Goal: Task Accomplishment & Management: Manage account settings

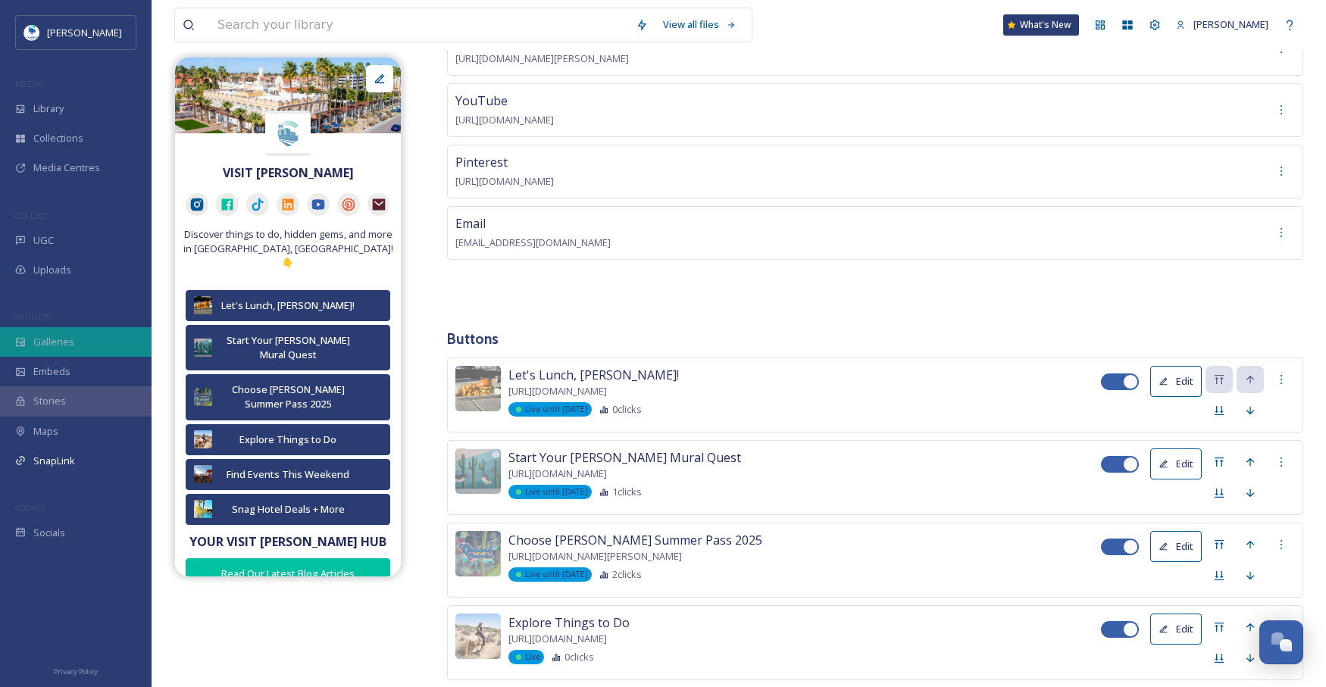
scroll to position [152, 0]
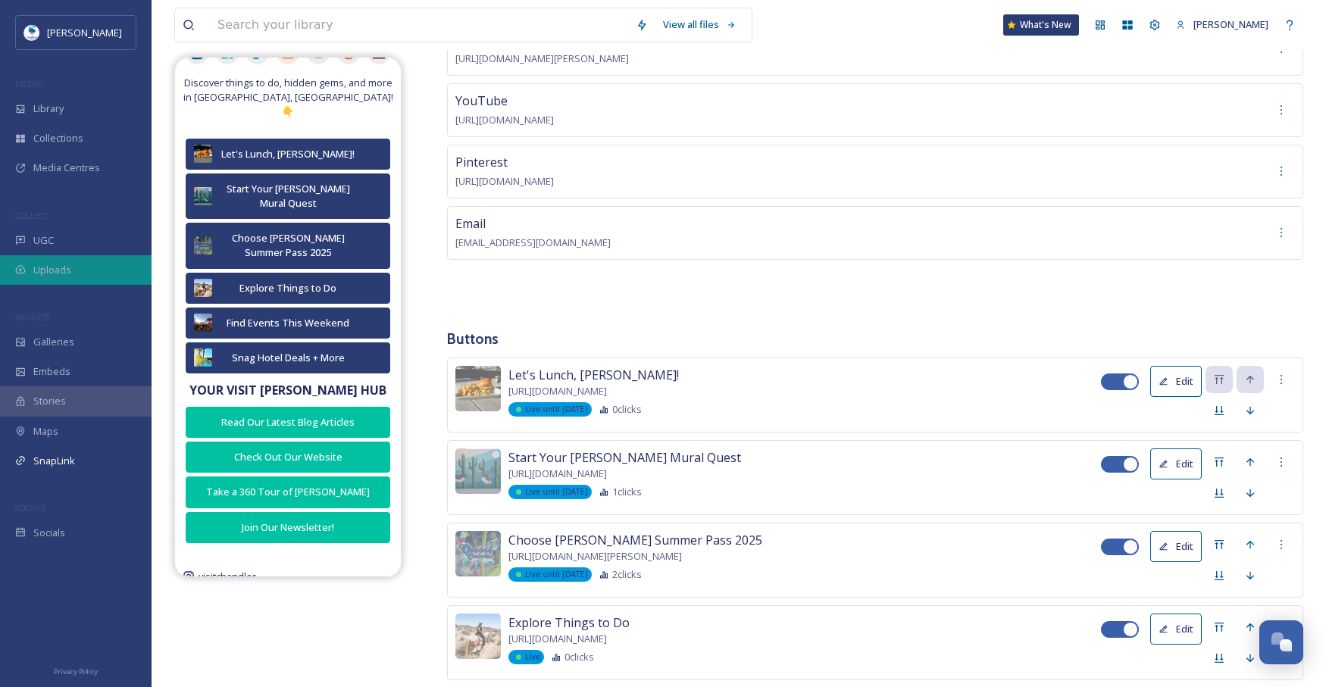
click at [91, 269] on div "Uploads" at bounding box center [76, 270] width 152 height 30
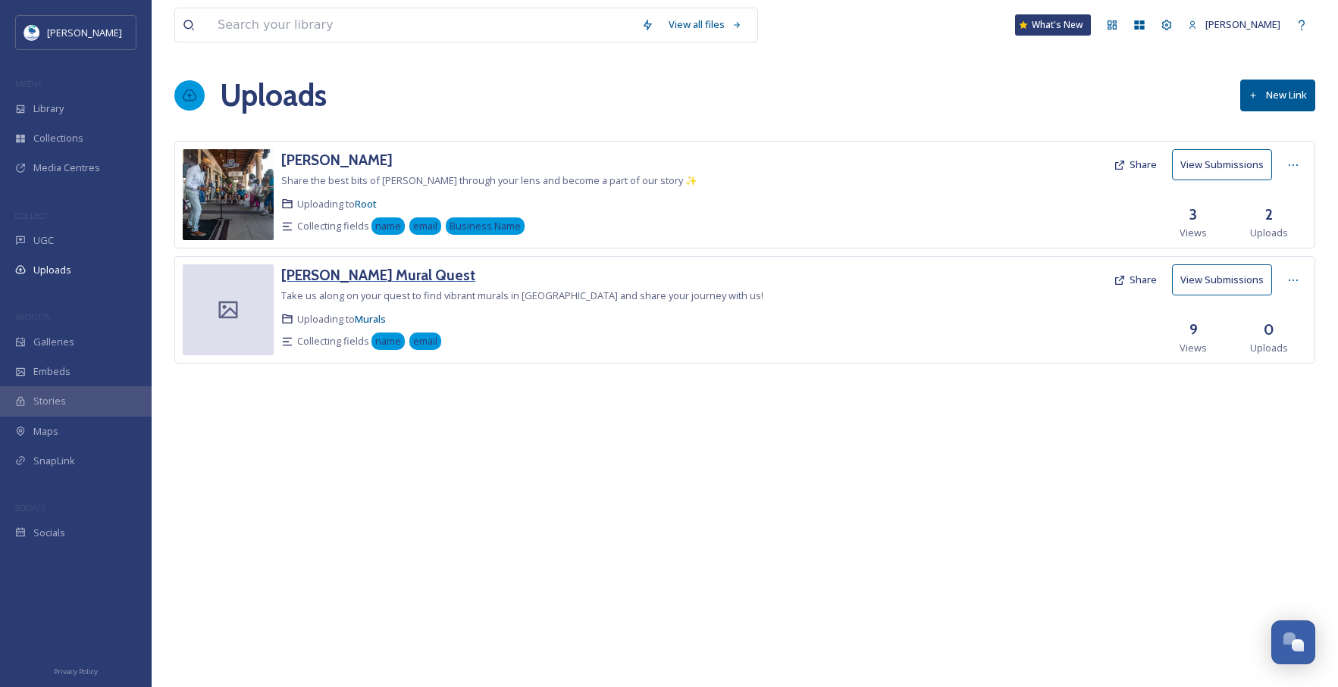
click at [352, 273] on h3 "[PERSON_NAME] Mural Quest" at bounding box center [378, 275] width 194 height 18
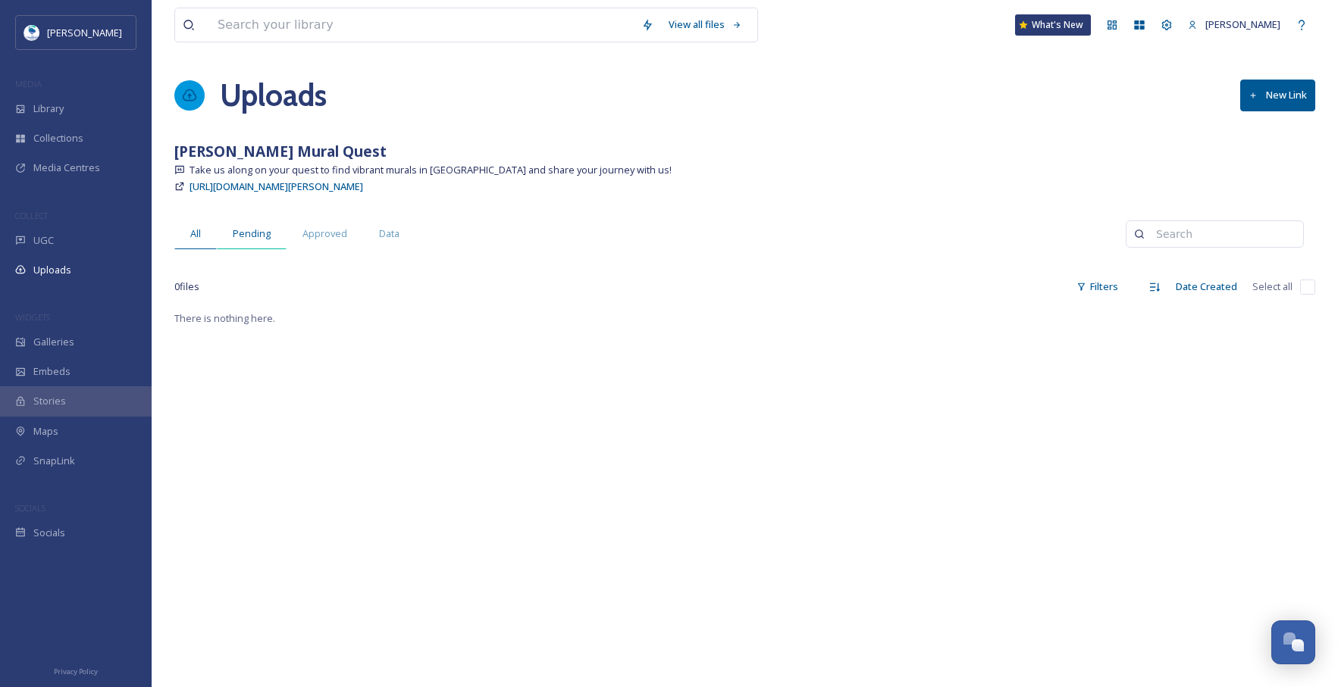
click at [231, 227] on div "Pending" at bounding box center [252, 233] width 70 height 31
click at [333, 237] on span "Approved" at bounding box center [324, 234] width 45 height 14
click at [380, 237] on span "Data" at bounding box center [389, 234] width 20 height 14
click at [208, 239] on div "All" at bounding box center [195, 233] width 42 height 31
click at [80, 239] on div "UGC" at bounding box center [76, 241] width 152 height 30
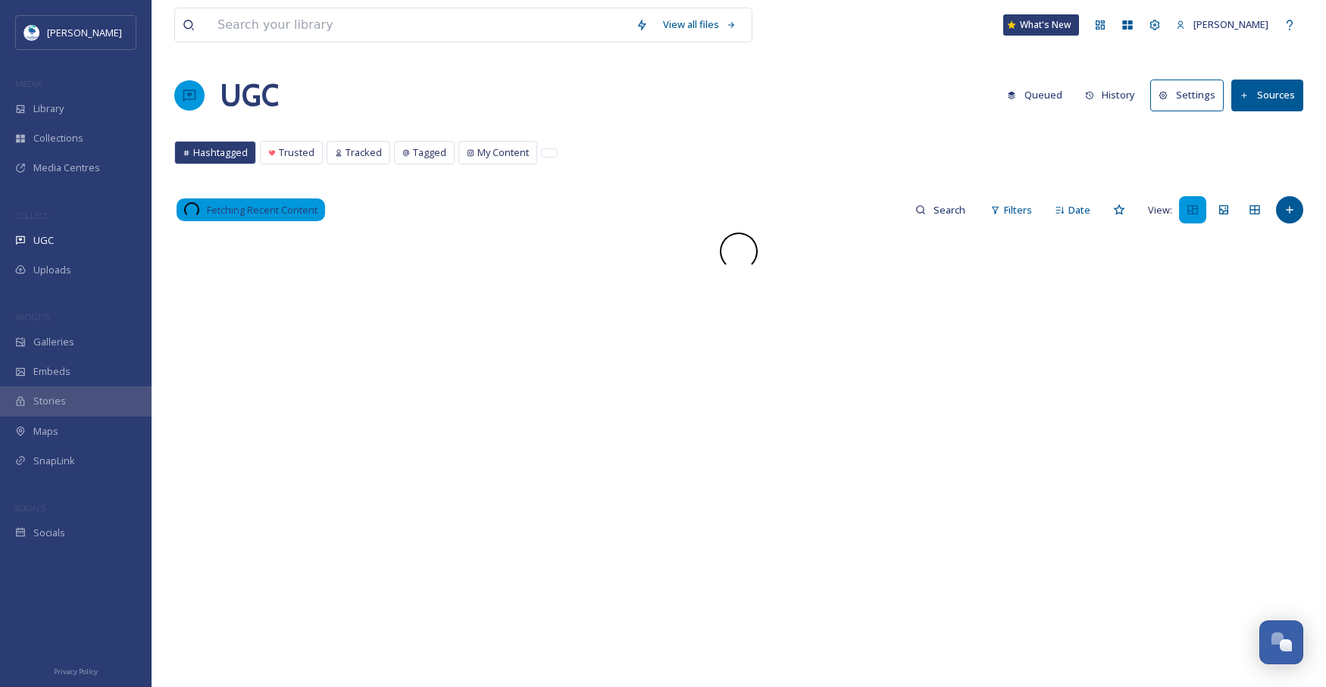
click at [80, 264] on div "Uploads" at bounding box center [76, 270] width 152 height 30
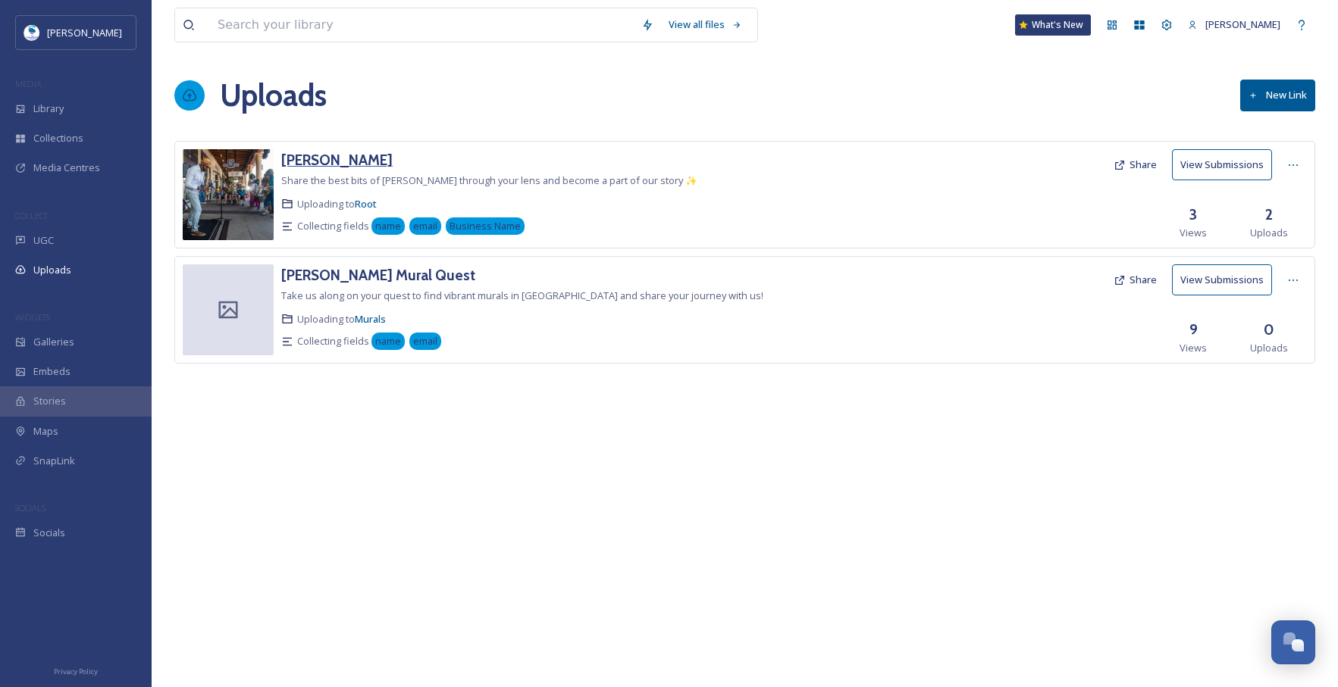
click at [342, 157] on h3 "[PERSON_NAME]" at bounding box center [336, 160] width 111 height 18
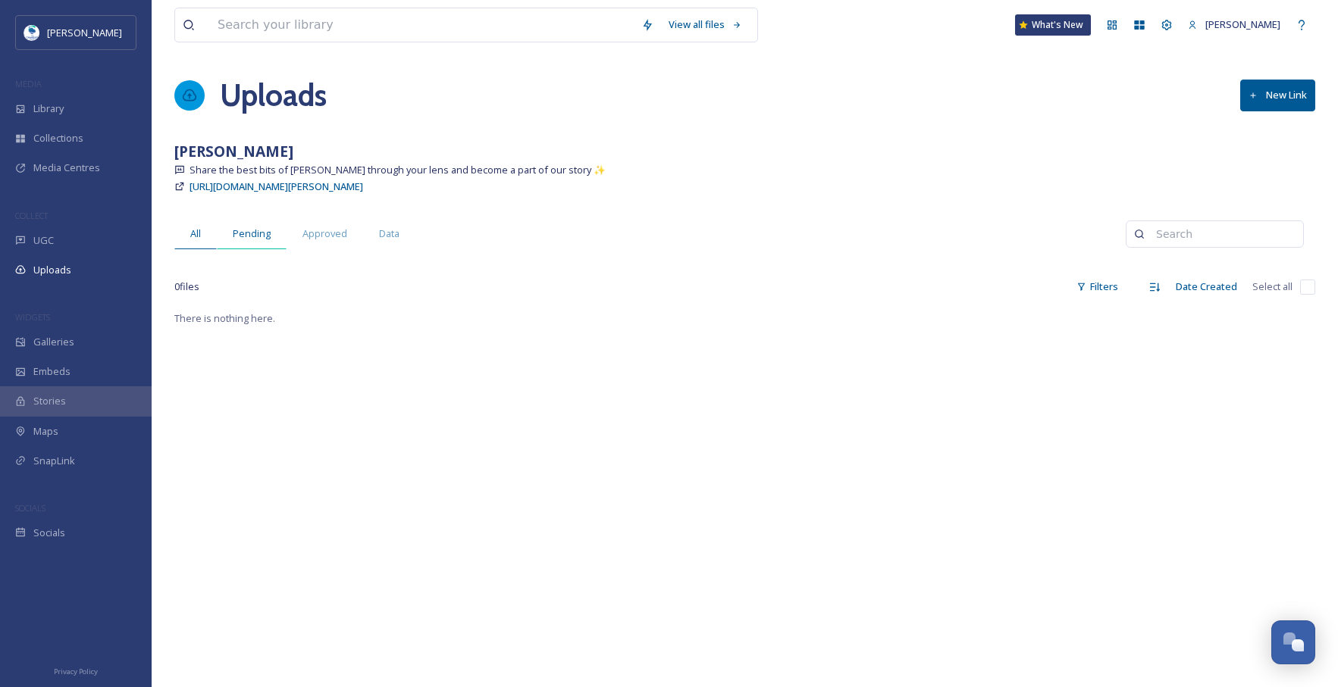
click at [252, 224] on div "Pending" at bounding box center [252, 233] width 70 height 31
click at [314, 237] on span "Approved" at bounding box center [324, 234] width 45 height 14
click at [396, 237] on span "Data" at bounding box center [389, 234] width 20 height 14
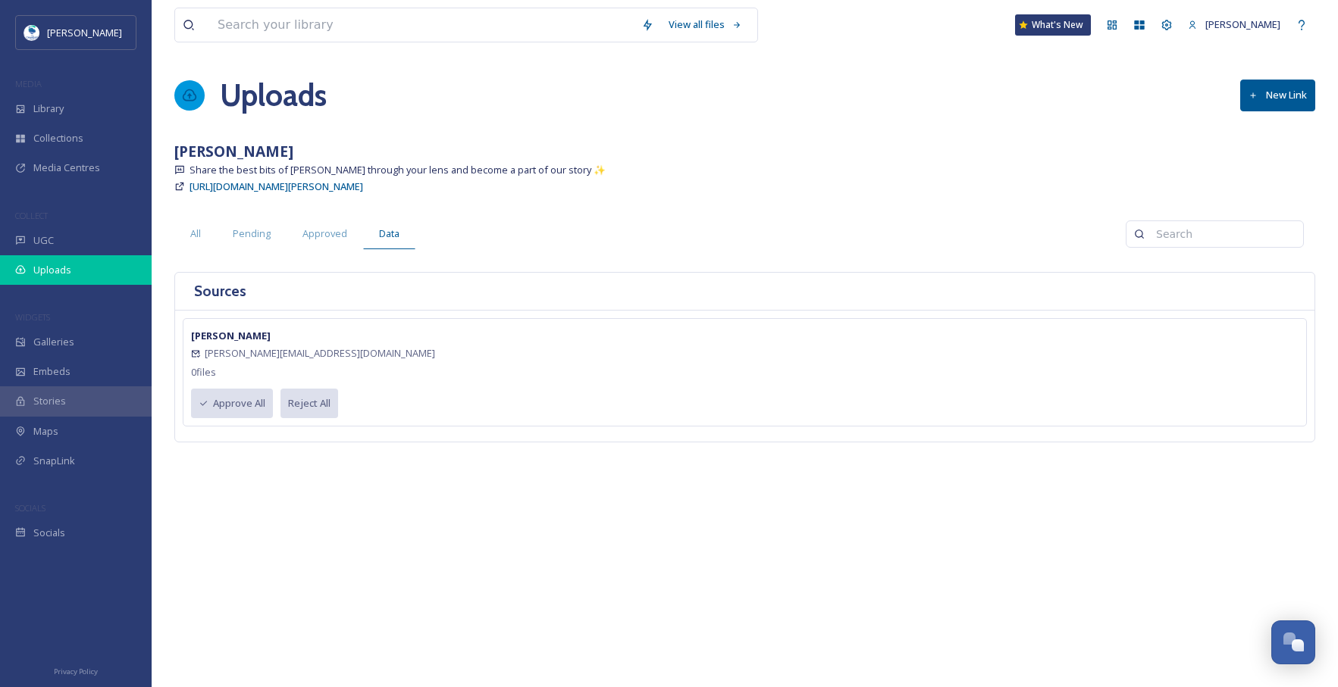
click at [86, 257] on div "Uploads" at bounding box center [76, 270] width 152 height 30
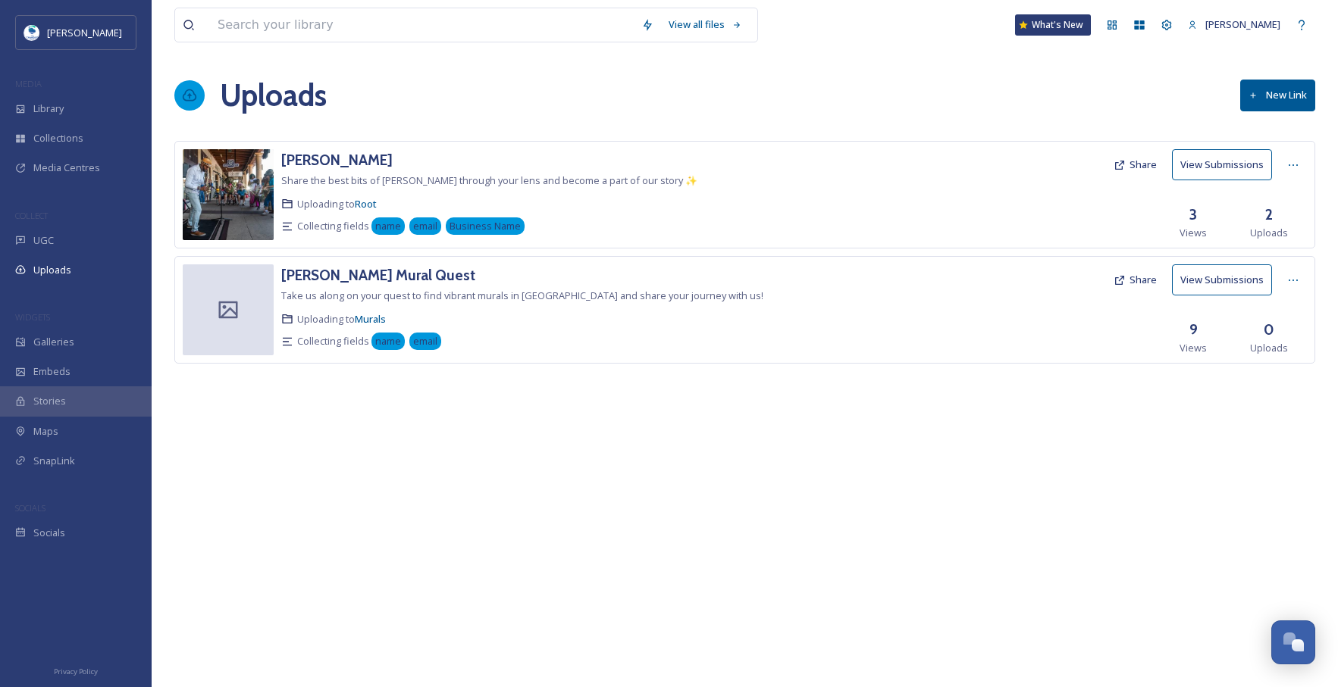
click at [1191, 333] on h3 "9" at bounding box center [1193, 330] width 8 height 22
click at [1224, 281] on button "View Submissions" at bounding box center [1222, 279] width 100 height 31
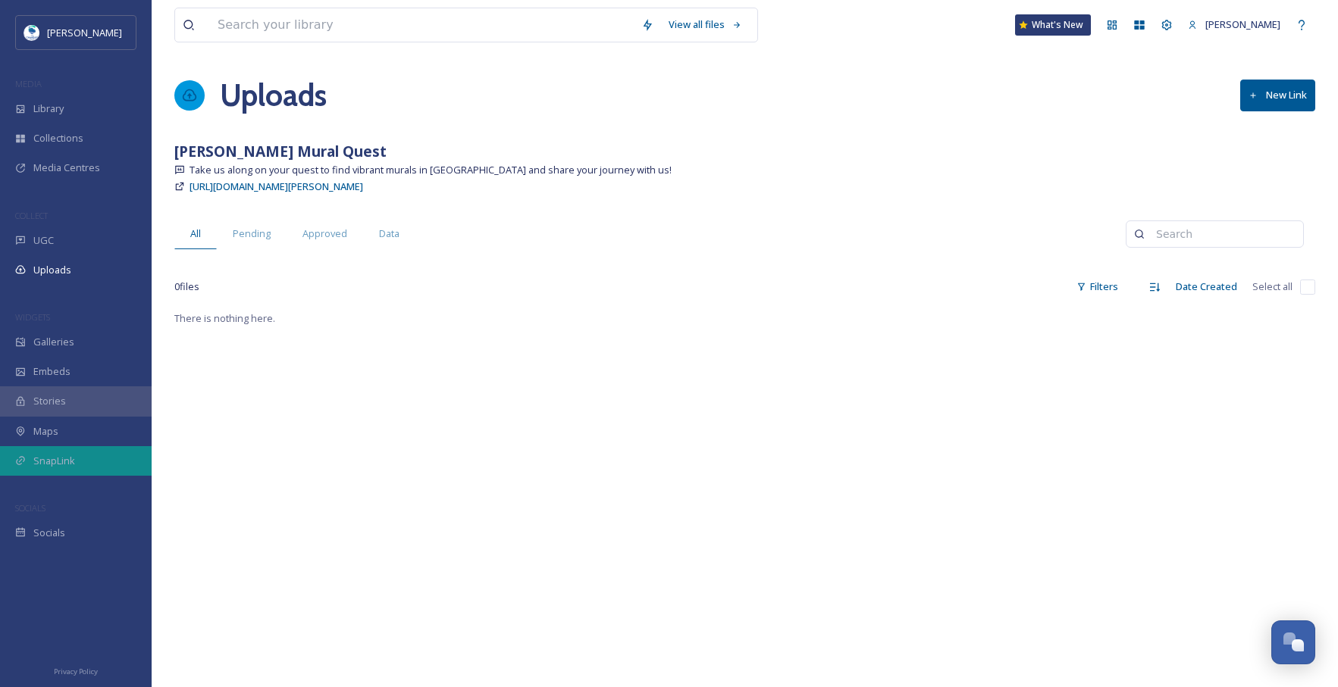
click at [122, 465] on div "SnapLink" at bounding box center [76, 461] width 152 height 30
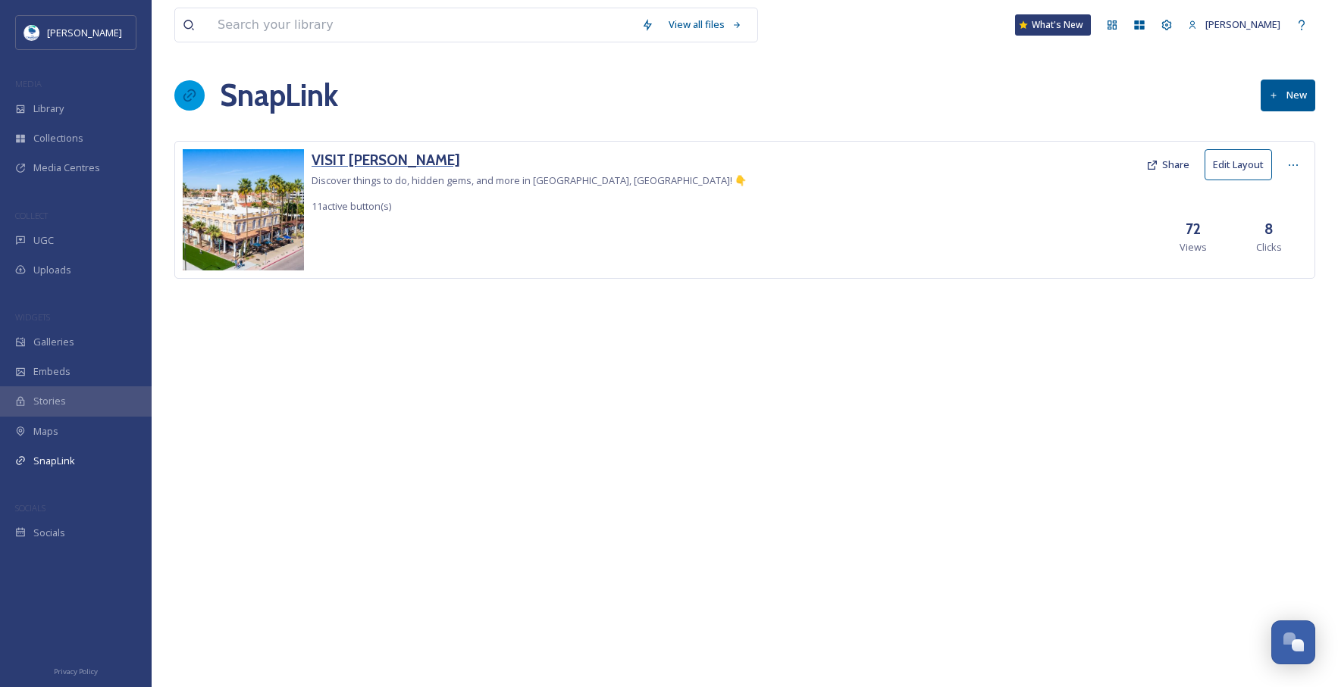
click at [381, 154] on h3 "VISIT [PERSON_NAME]" at bounding box center [528, 160] width 435 height 22
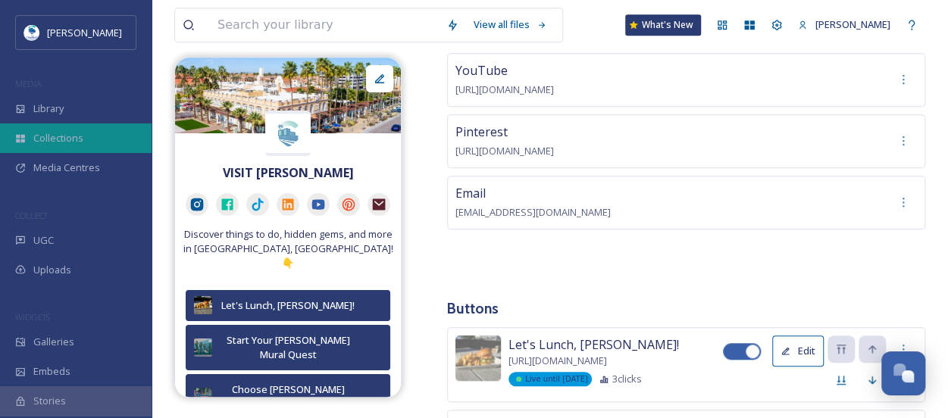
click at [77, 128] on div "Collections" at bounding box center [76, 139] width 152 height 30
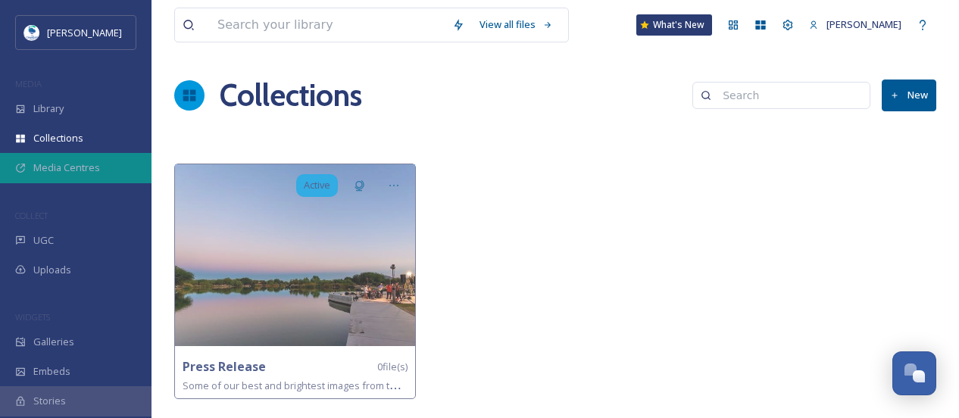
click at [94, 169] on span "Media Centres" at bounding box center [66, 168] width 67 height 14
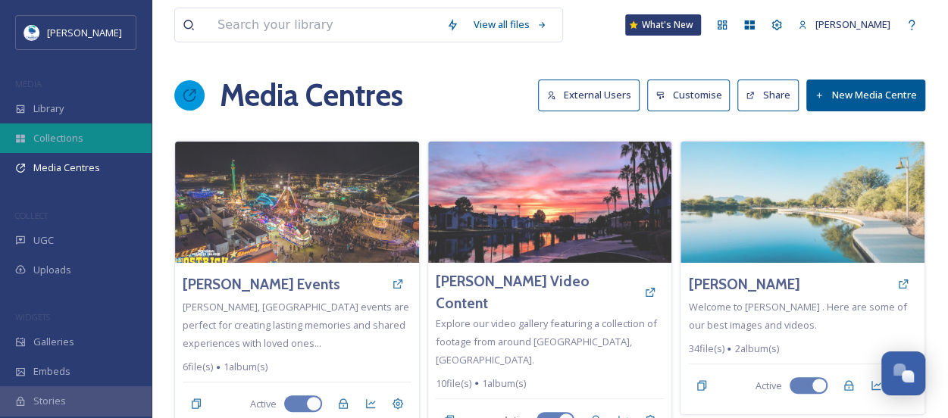
click at [76, 136] on span "Collections" at bounding box center [58, 138] width 50 height 14
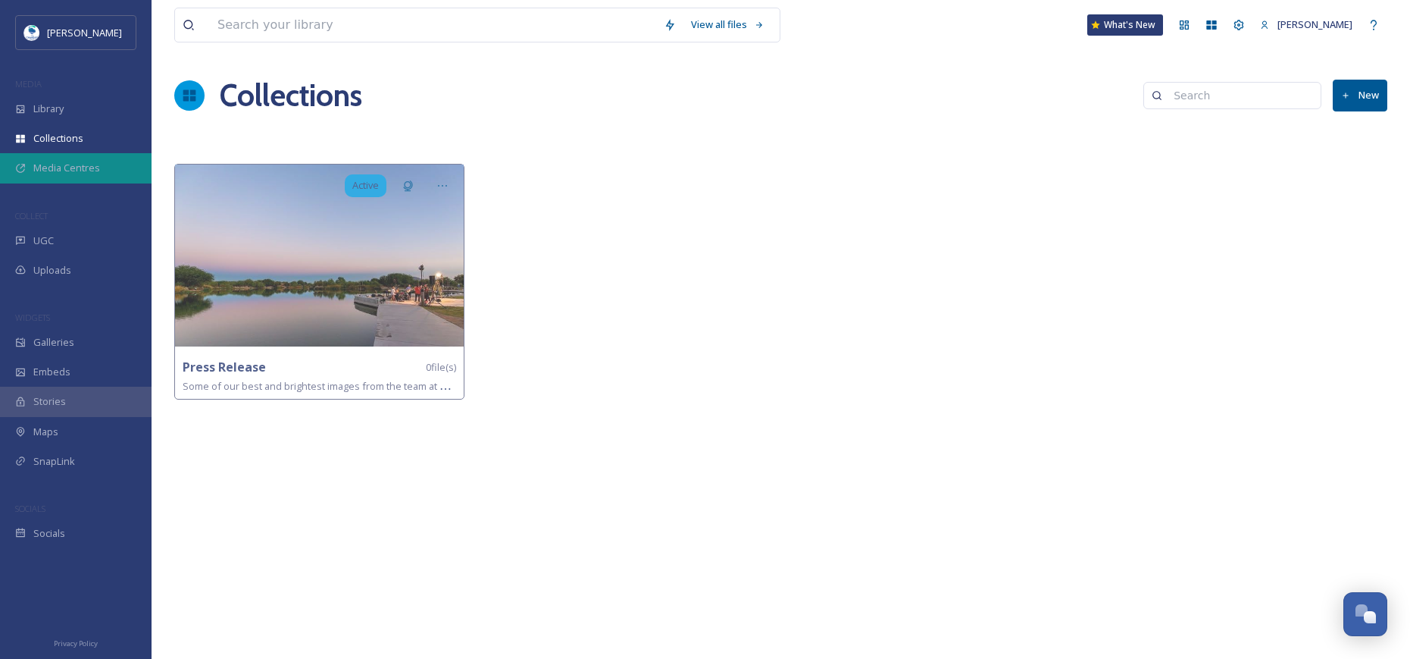
click at [102, 160] on div "Media Centres" at bounding box center [76, 168] width 152 height 30
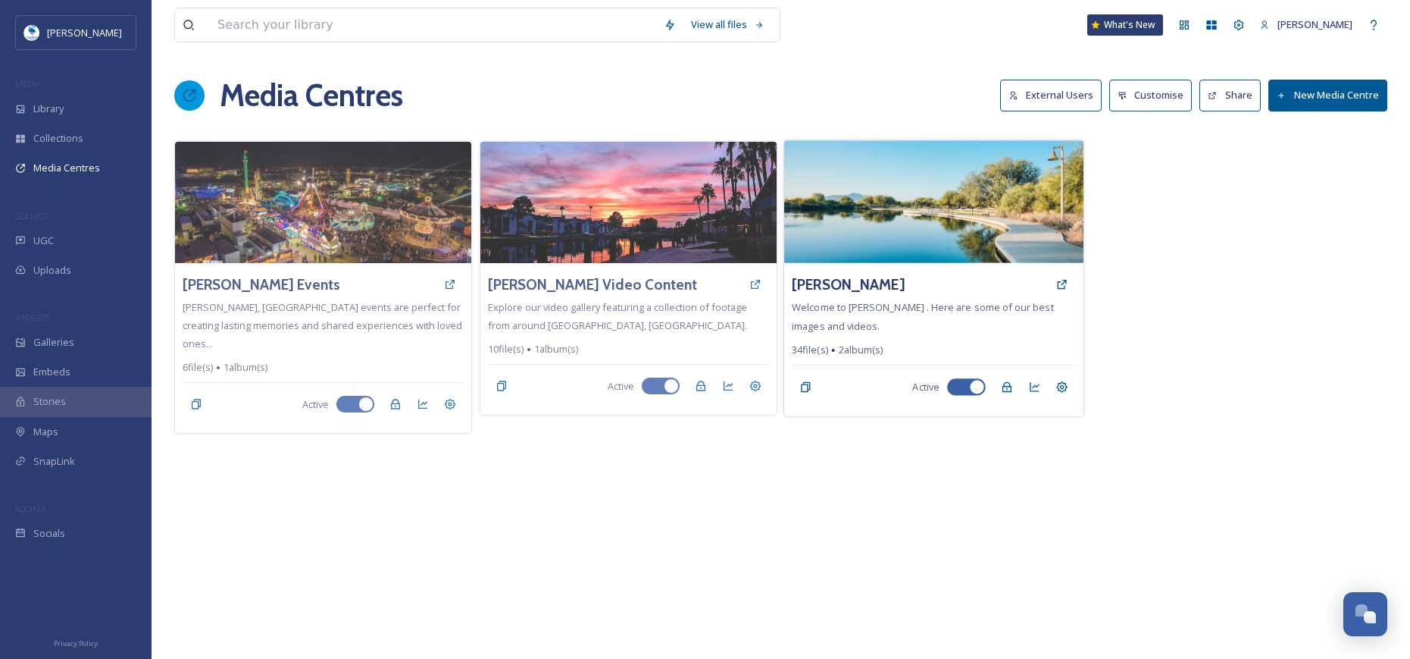
click at [890, 227] on img at bounding box center [933, 201] width 299 height 123
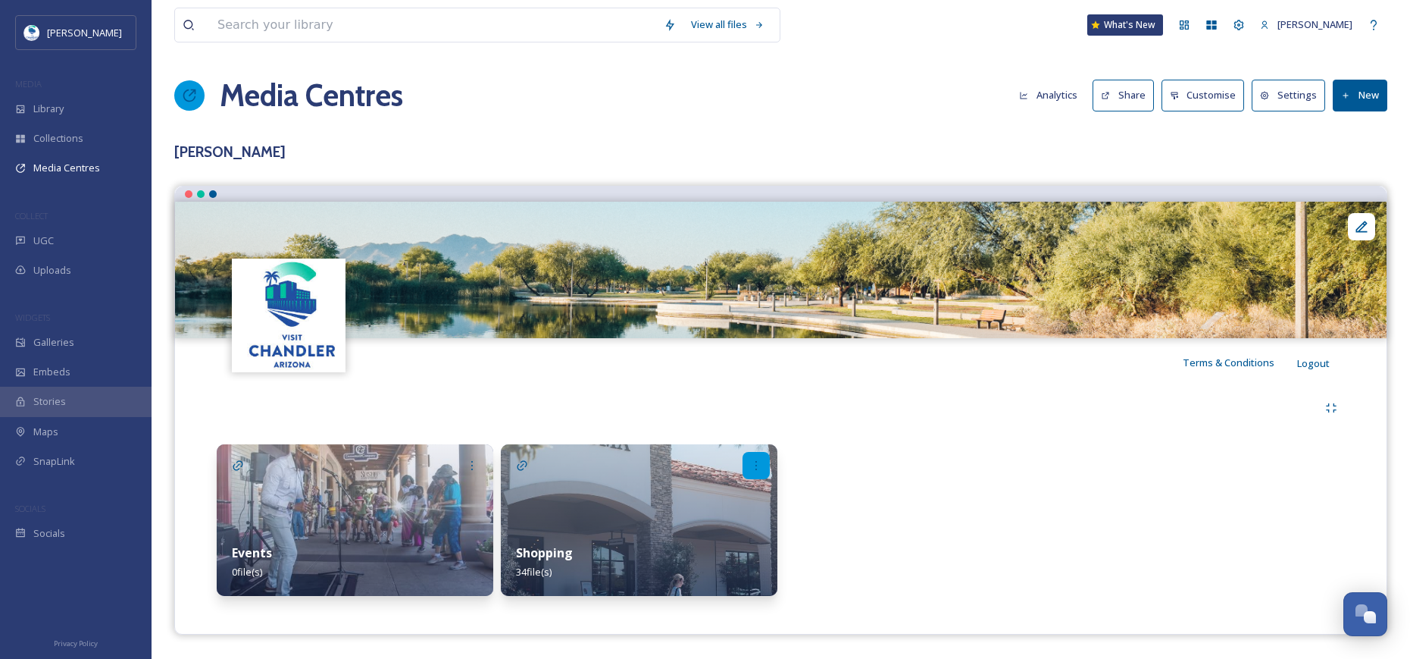
click at [755, 470] on icon at bounding box center [756, 465] width 12 height 12
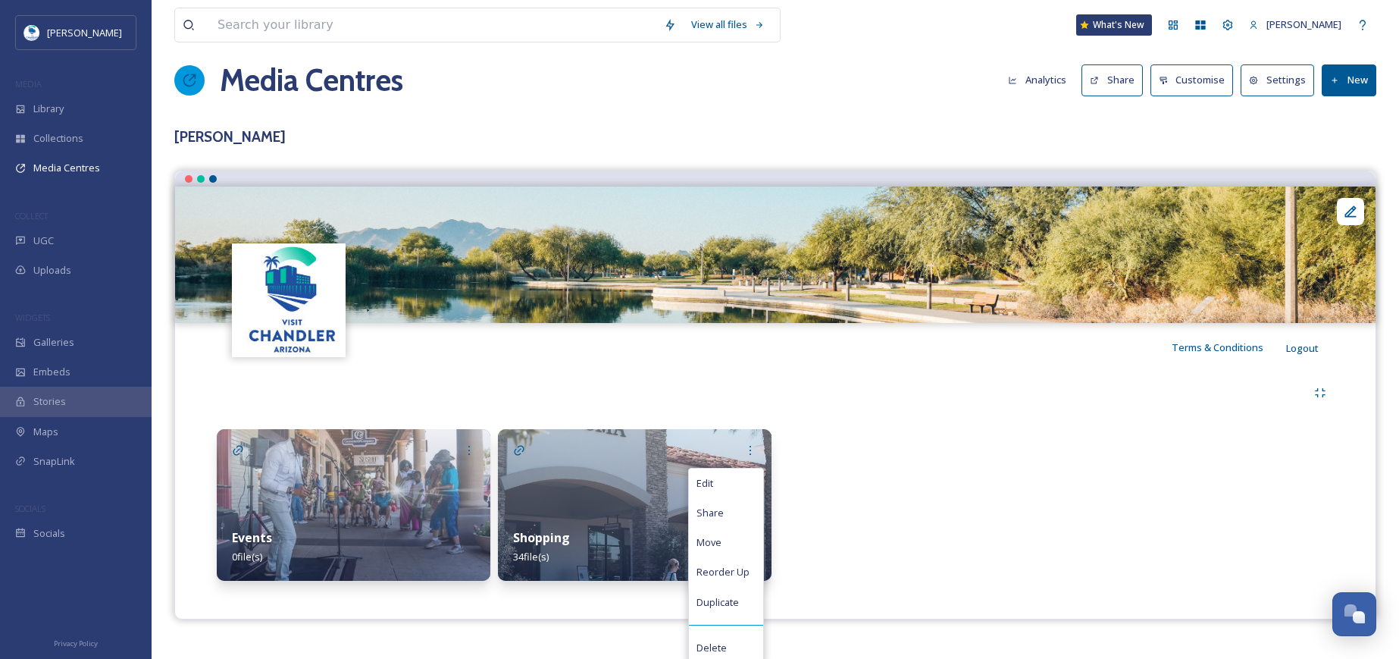
scroll to position [20, 0]
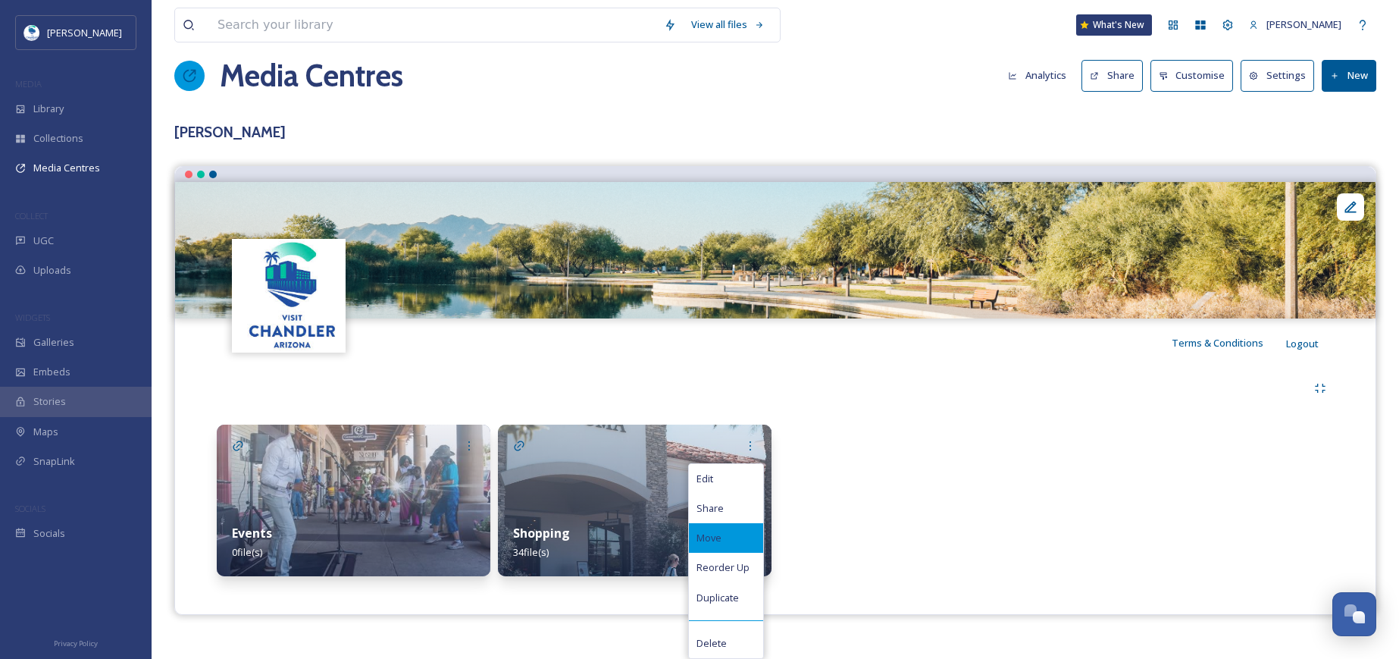
click at [710, 544] on span "Move" at bounding box center [708, 538] width 25 height 14
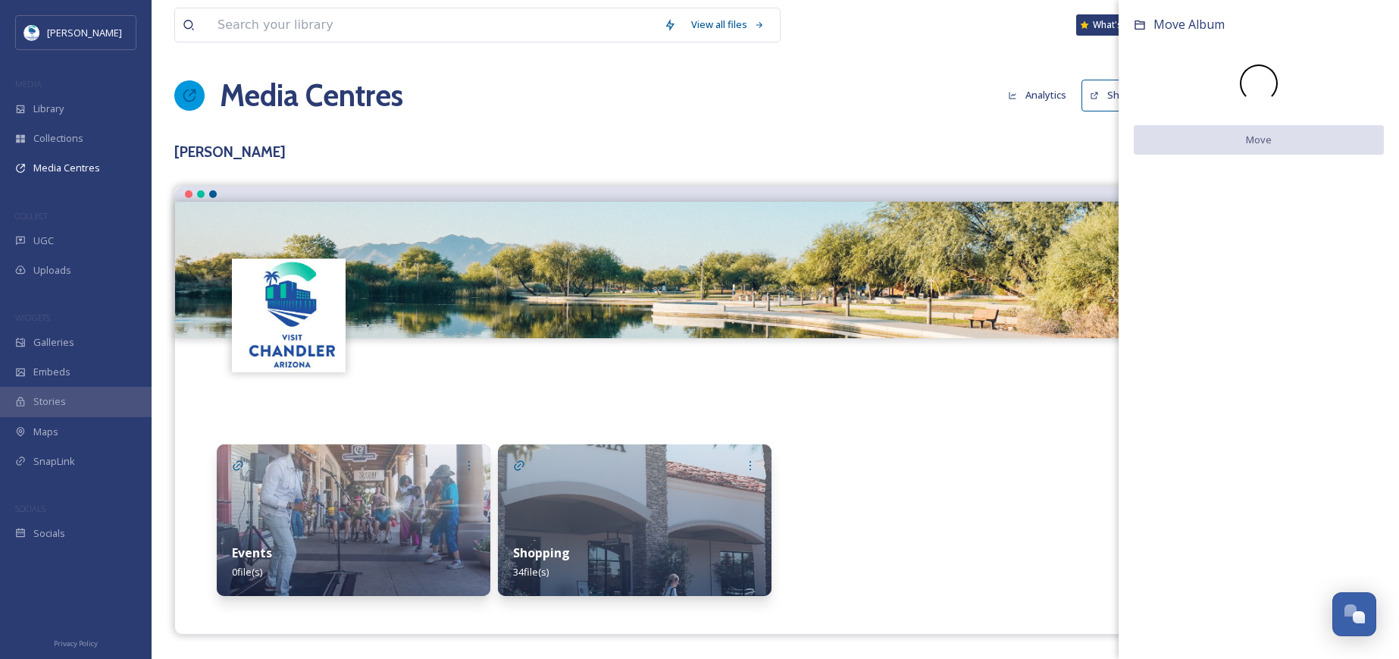
scroll to position [0, 0]
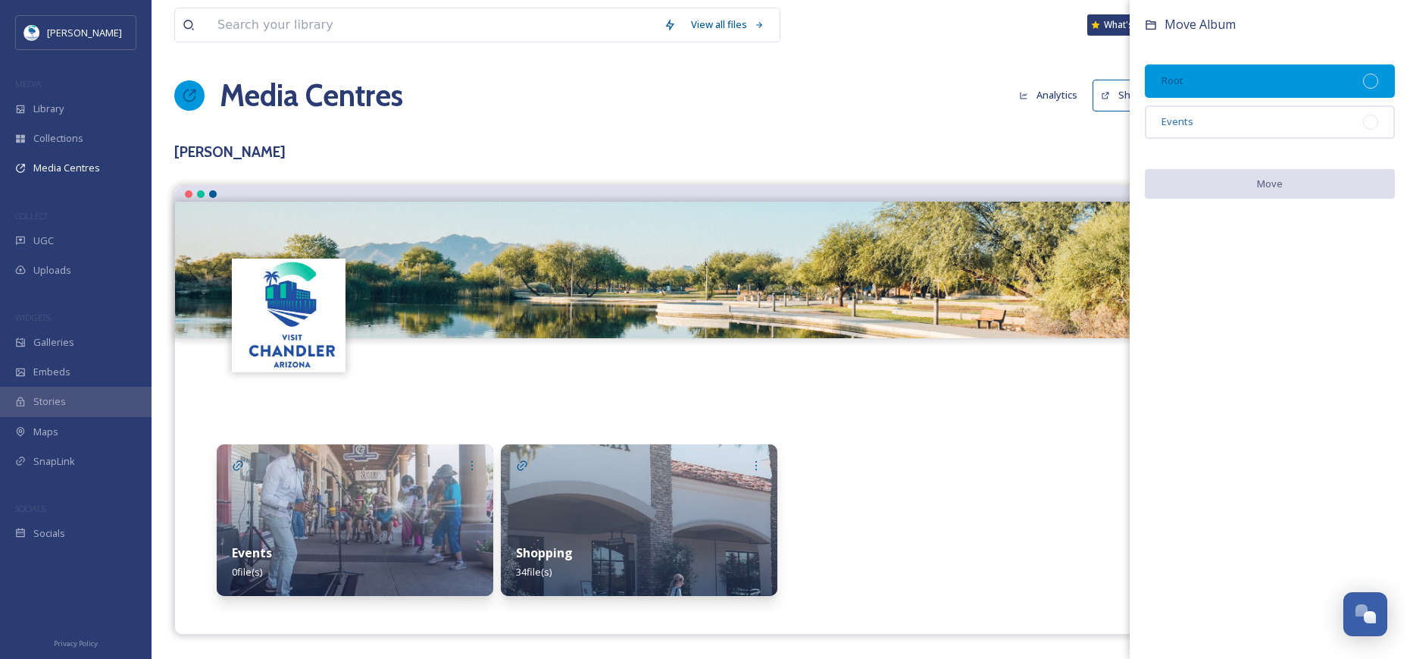
click at [1220, 78] on div "Root" at bounding box center [1270, 80] width 250 height 33
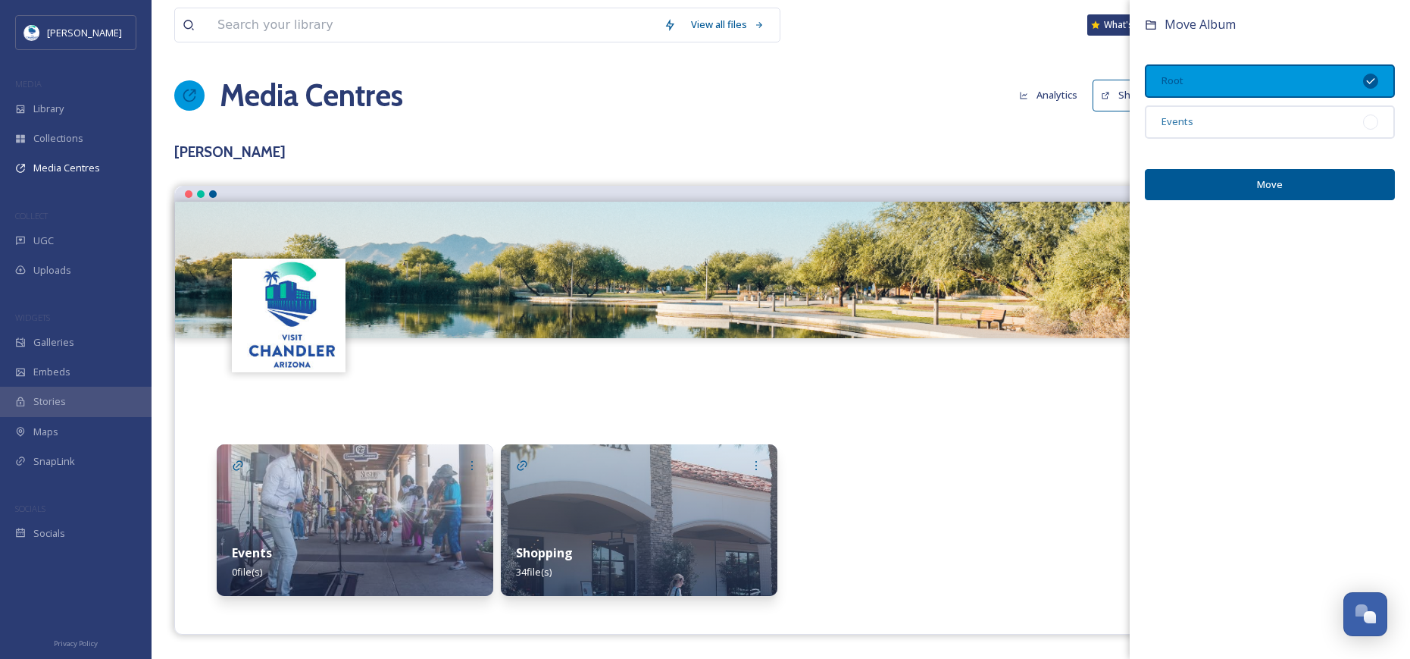
click at [1272, 177] on button "Move" at bounding box center [1270, 184] width 250 height 31
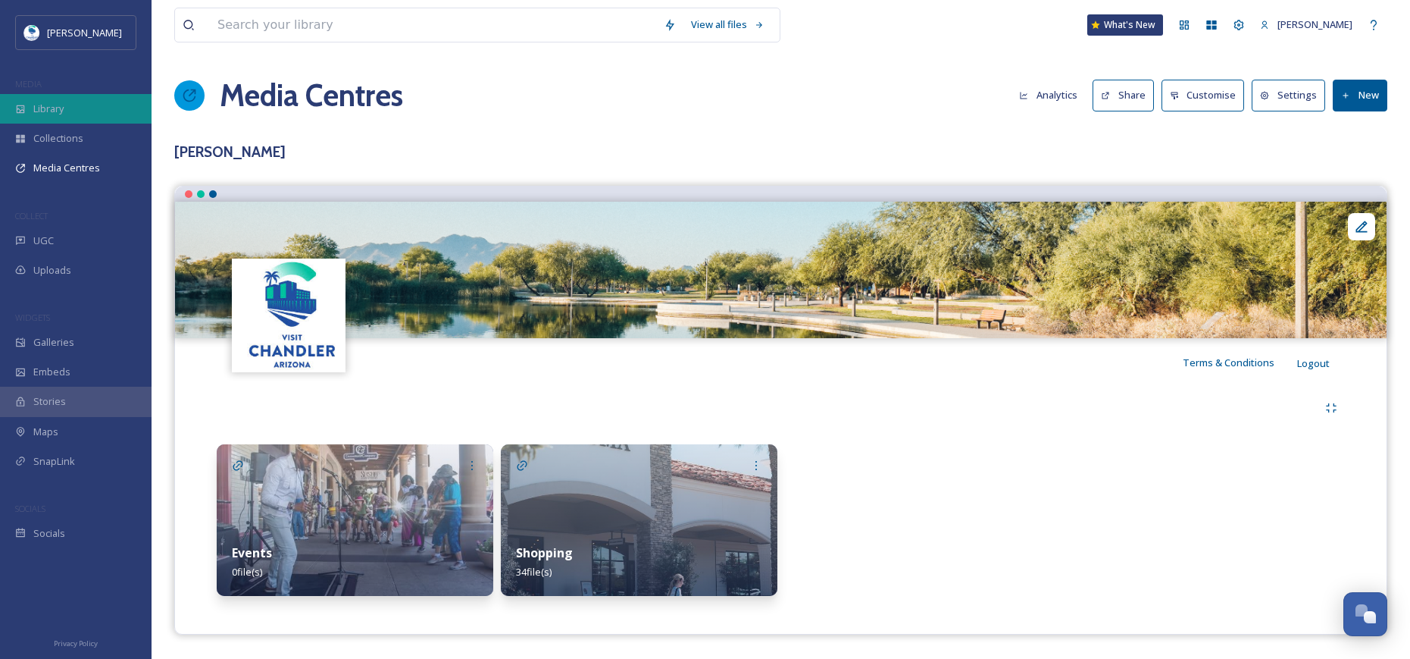
click at [93, 103] on div "Library" at bounding box center [76, 109] width 152 height 30
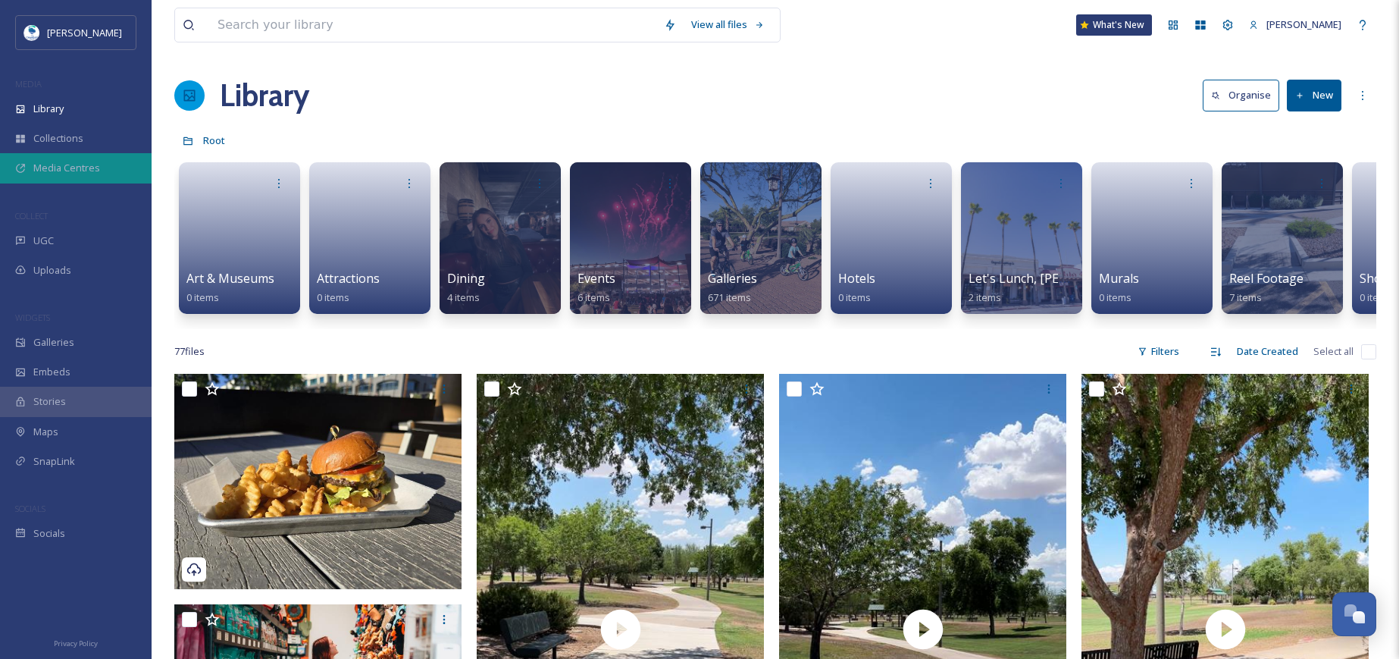
click at [82, 158] on div "Media Centres" at bounding box center [76, 168] width 152 height 30
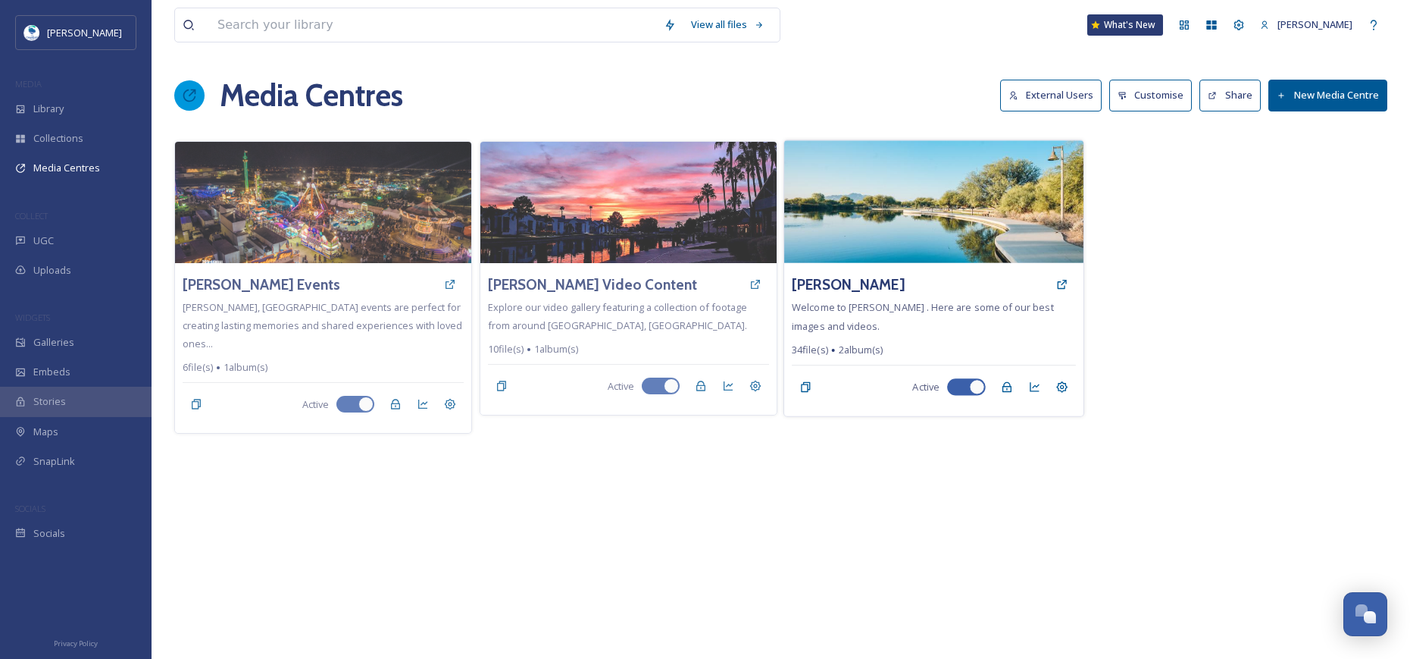
click at [901, 253] on img at bounding box center [933, 201] width 299 height 123
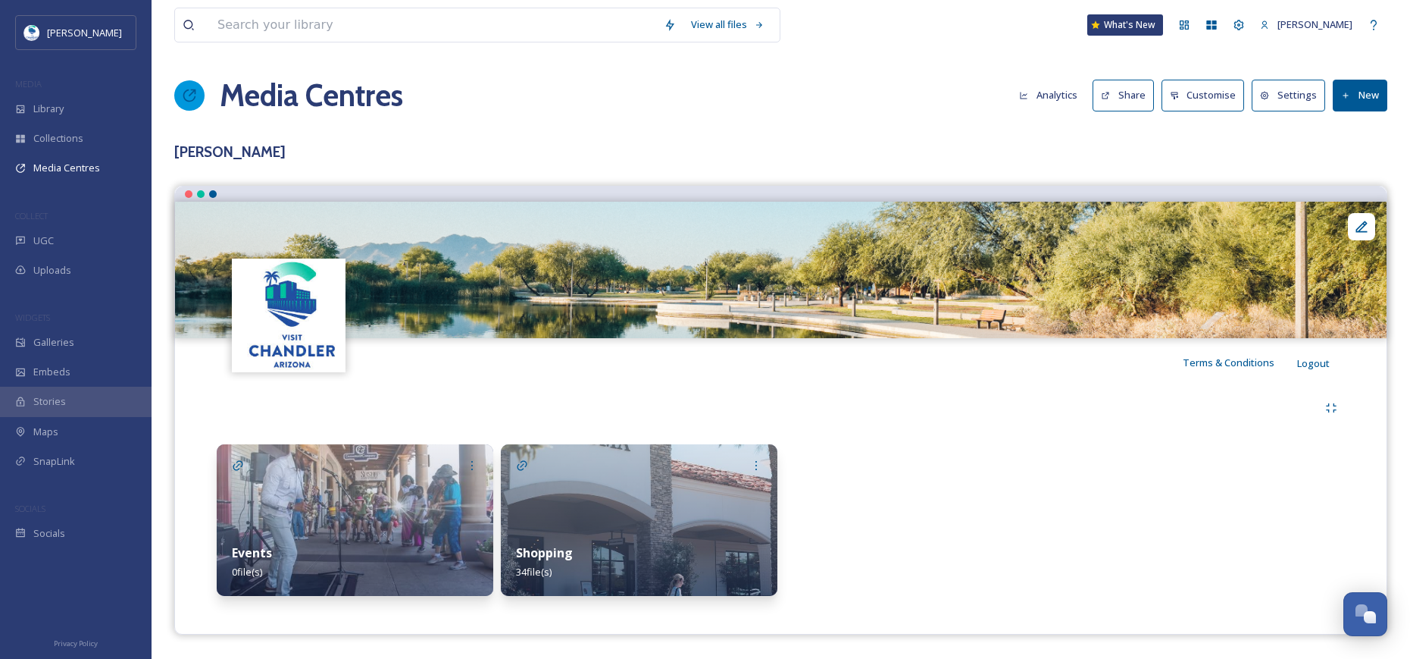
click at [637, 489] on img at bounding box center [639, 520] width 277 height 152
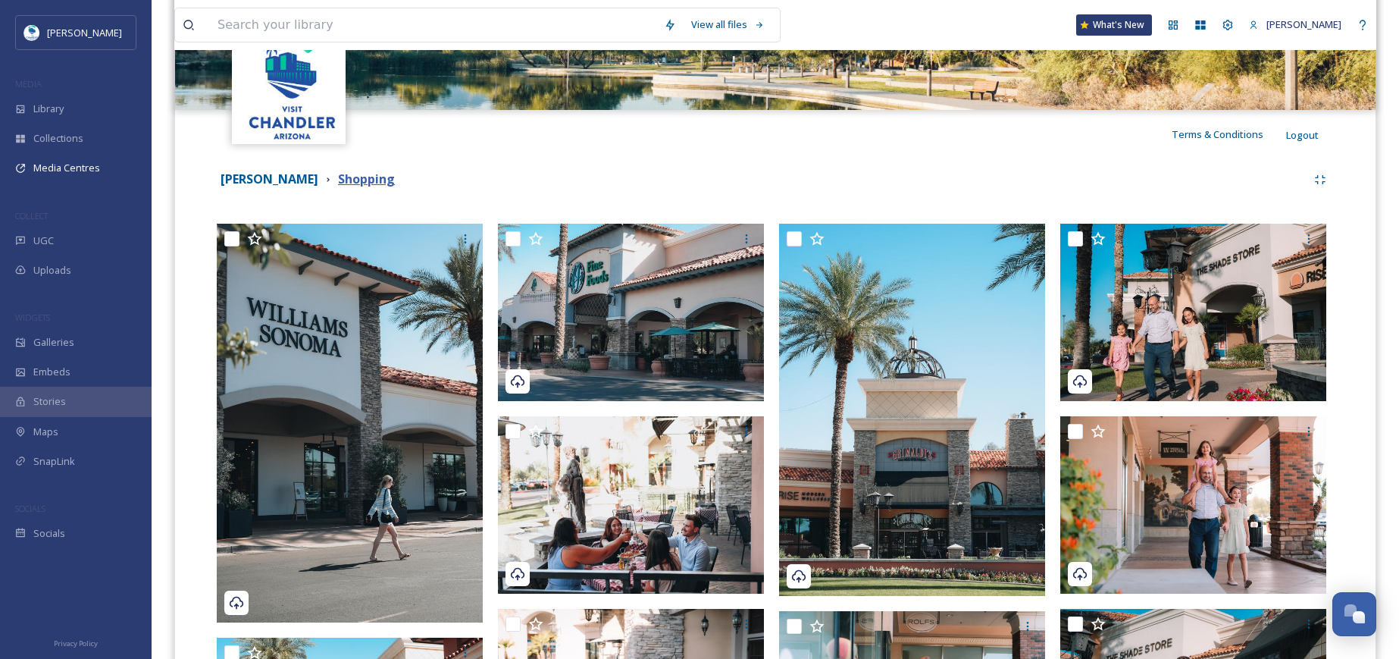
scroll to position [227, 0]
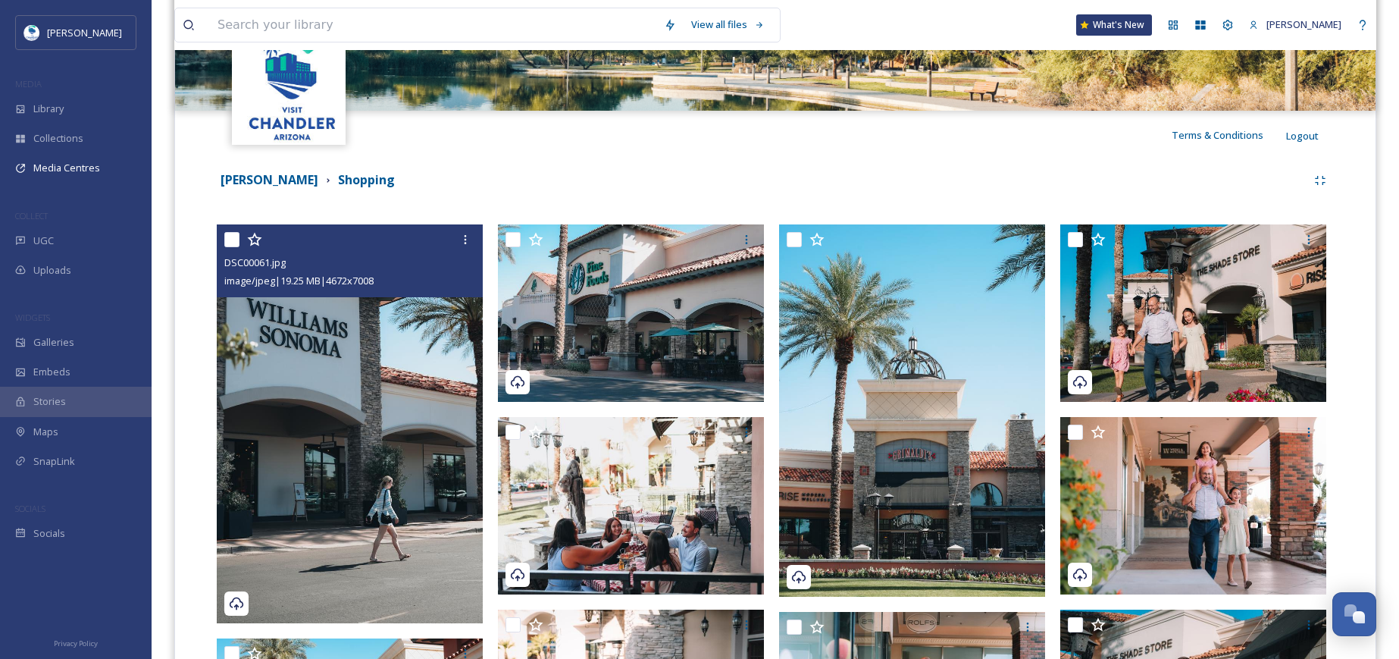
click at [228, 235] on input "checkbox" at bounding box center [231, 239] width 15 height 15
checkbox input "true"
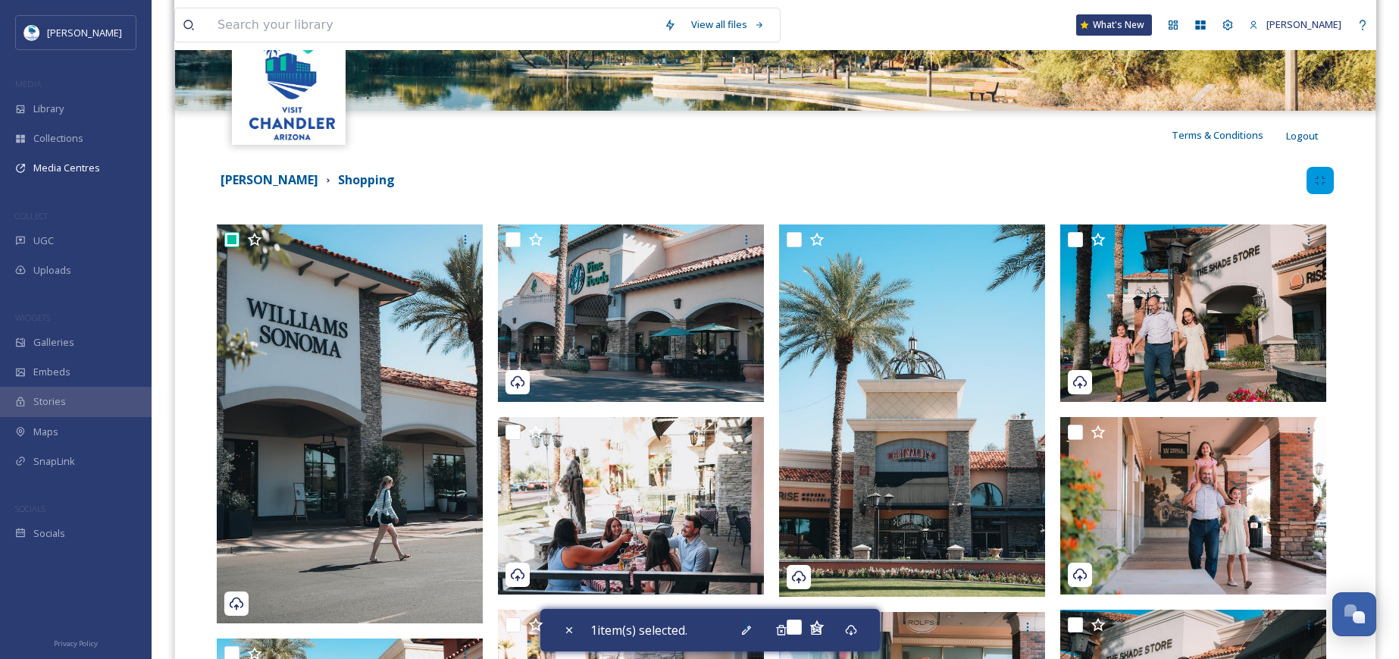
click at [1326, 180] on div at bounding box center [1320, 180] width 27 height 27
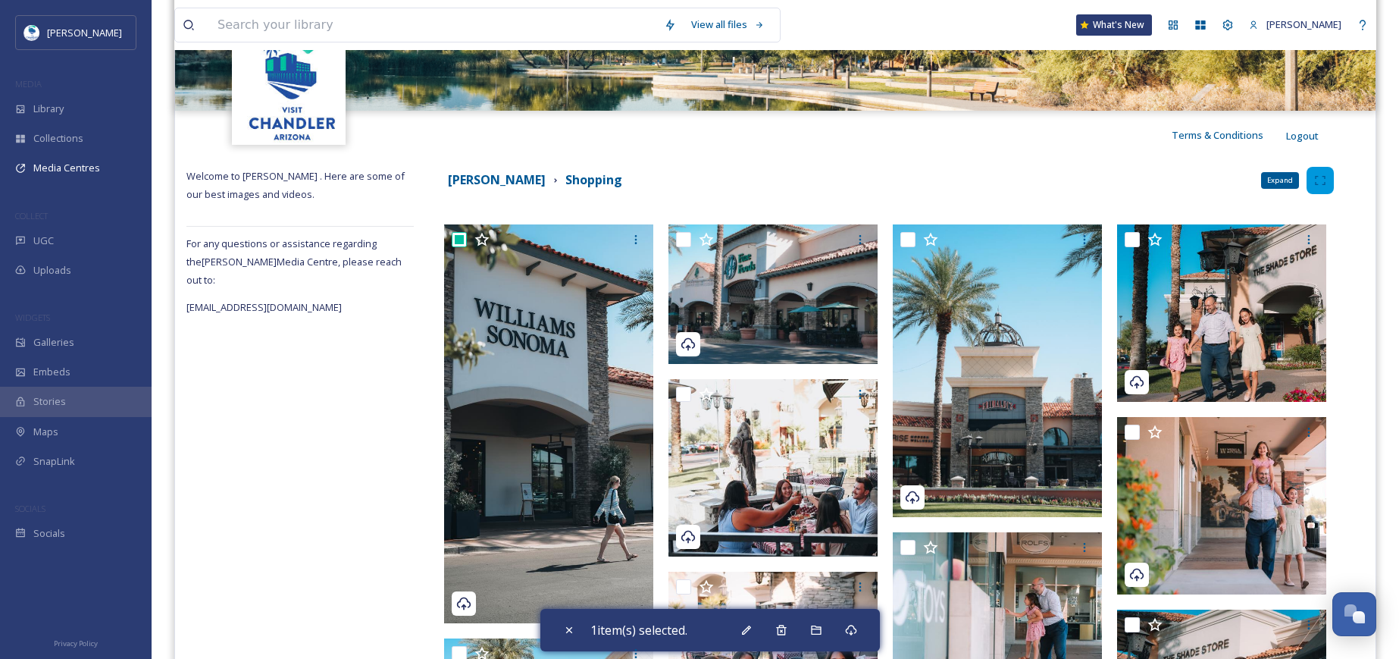
click at [1313, 183] on div "Expand" at bounding box center [1320, 180] width 27 height 27
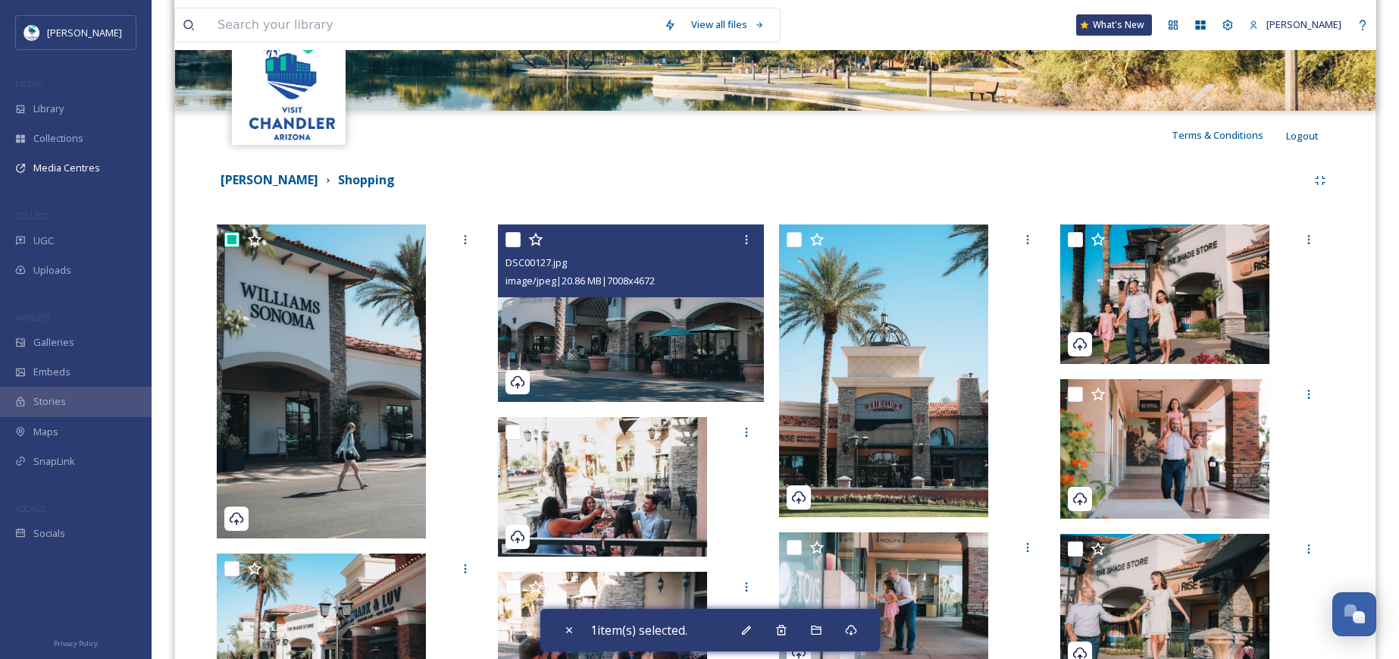
click at [516, 239] on input "checkbox" at bounding box center [513, 239] width 15 height 15
checkbox input "true"
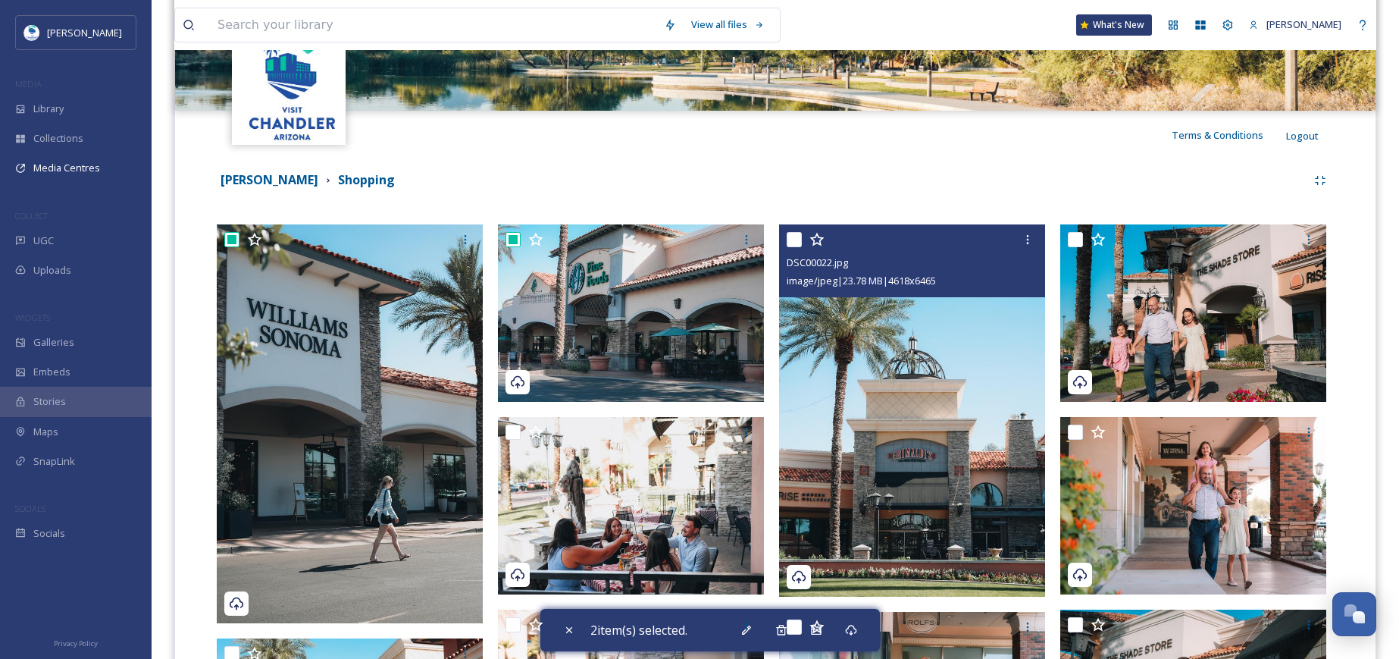
click at [795, 235] on input "checkbox" at bounding box center [794, 239] width 15 height 15
checkbox input "true"
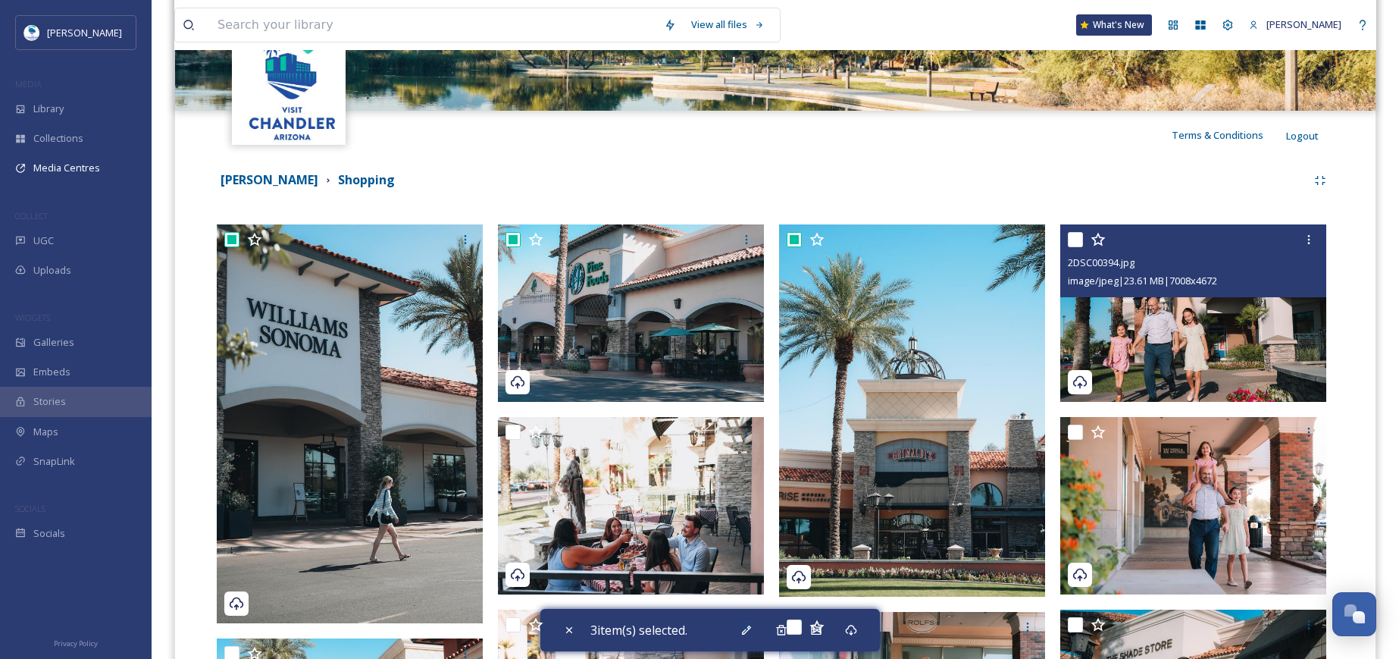
click at [1070, 235] on input "checkbox" at bounding box center [1075, 239] width 15 height 15
checkbox input "true"
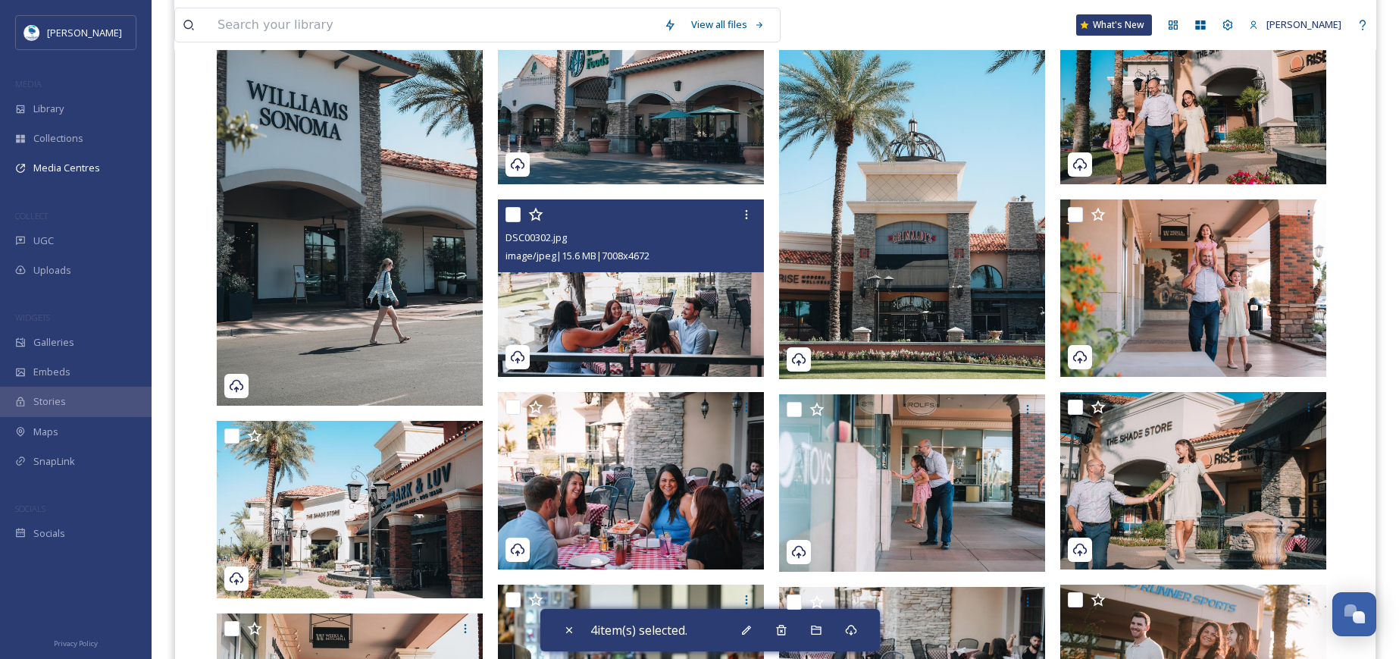
scroll to position [455, 0]
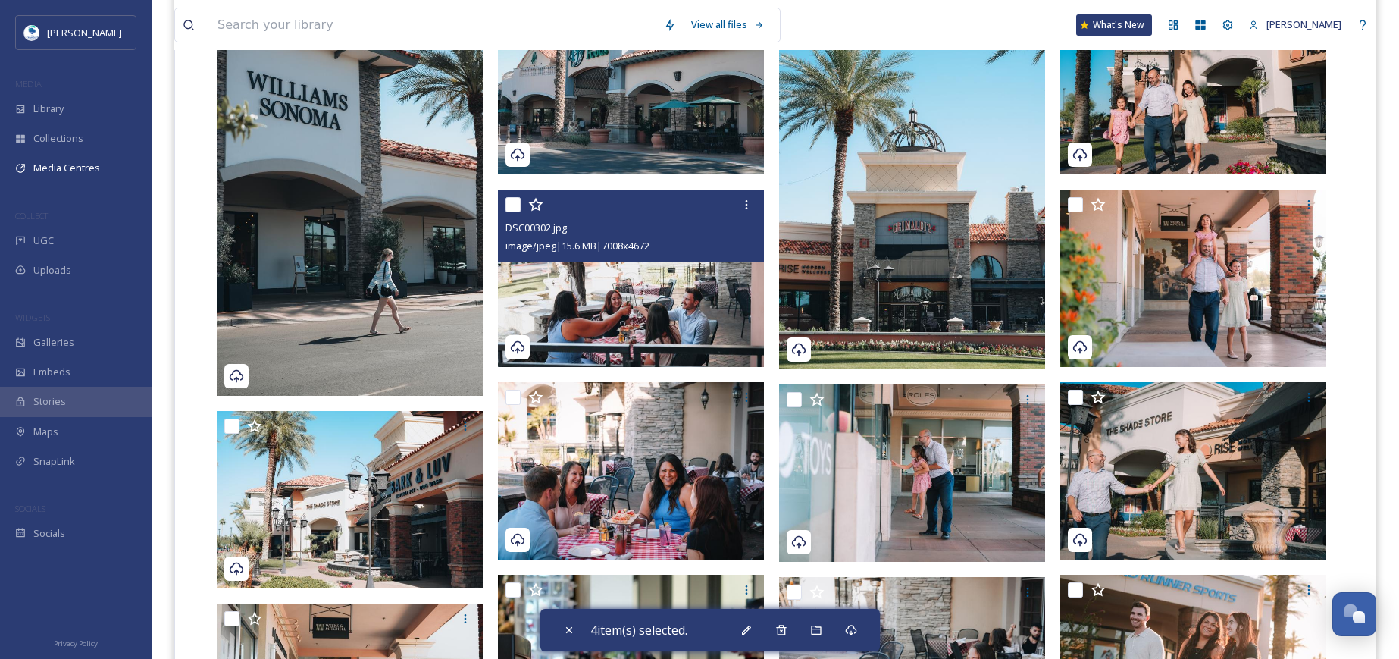
click at [511, 195] on div at bounding box center [633, 204] width 255 height 27
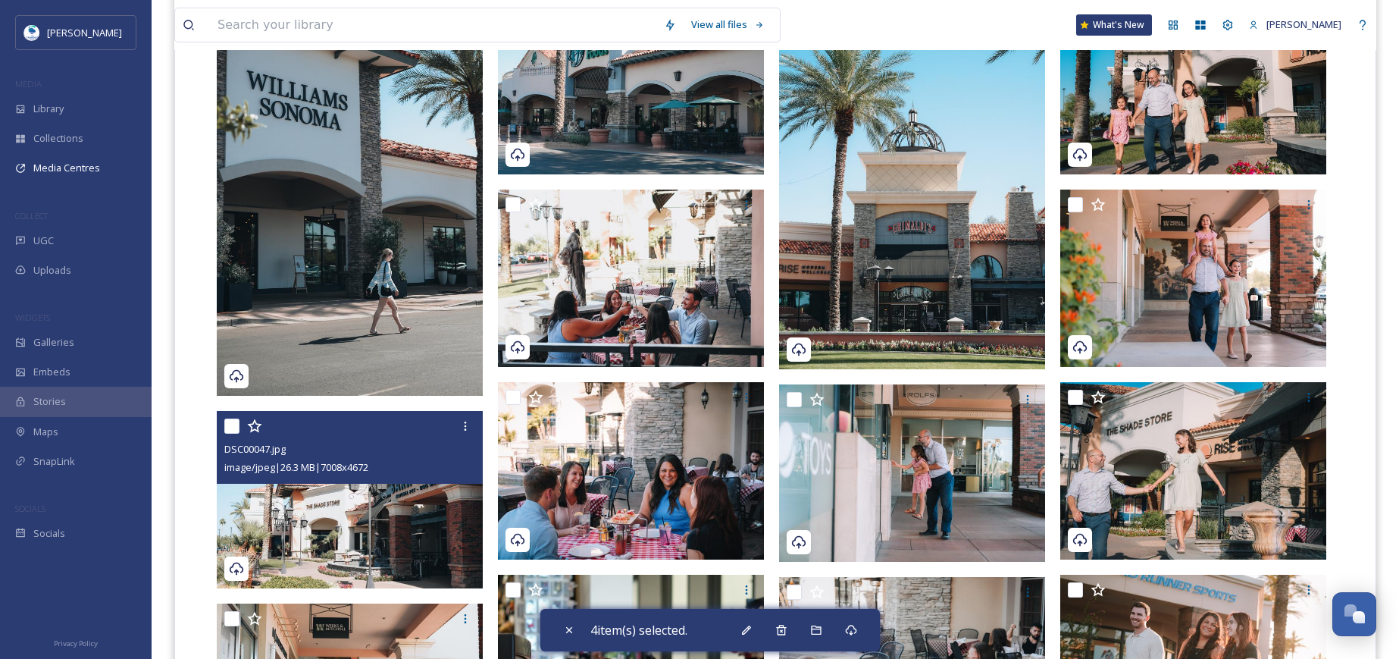
click at [236, 424] on input "checkbox" at bounding box center [231, 425] width 15 height 15
checkbox input "true"
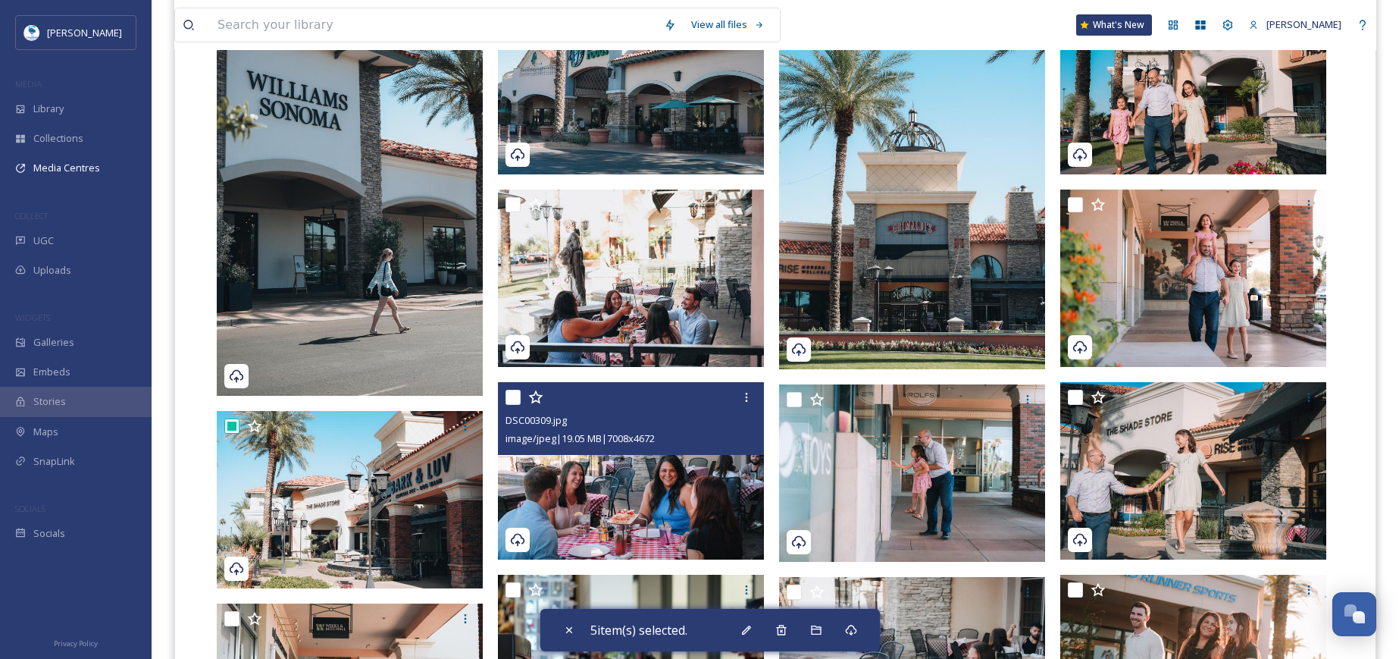
click at [513, 390] on input "checkbox" at bounding box center [513, 397] width 15 height 15
checkbox input "true"
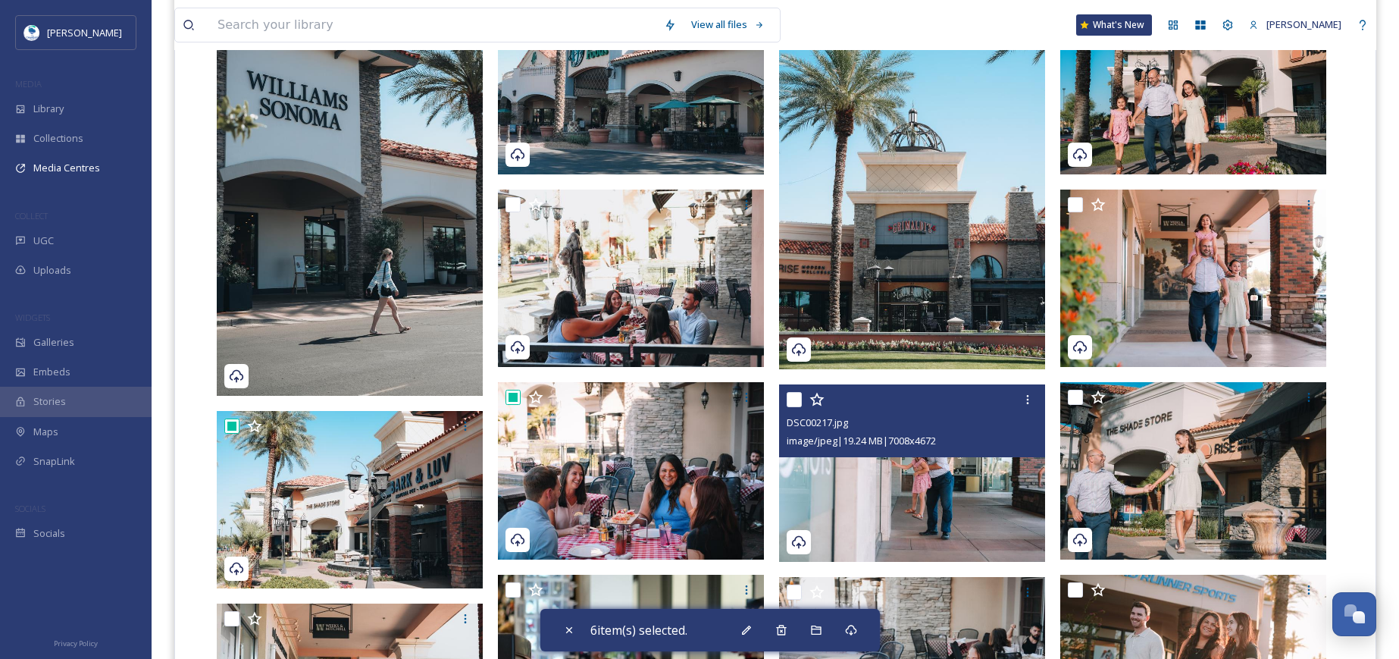
click at [795, 400] on input "checkbox" at bounding box center [794, 399] width 15 height 15
checkbox input "true"
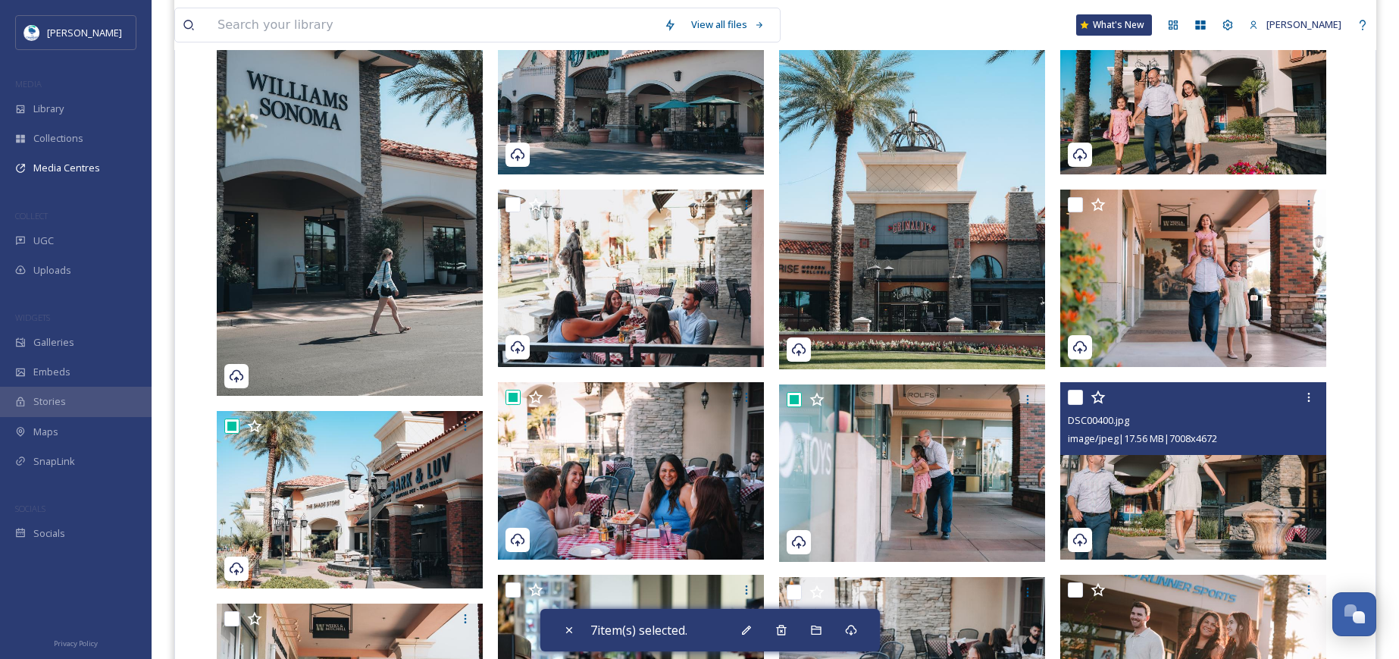
click at [1070, 392] on input "checkbox" at bounding box center [1075, 397] width 15 height 15
checkbox input "true"
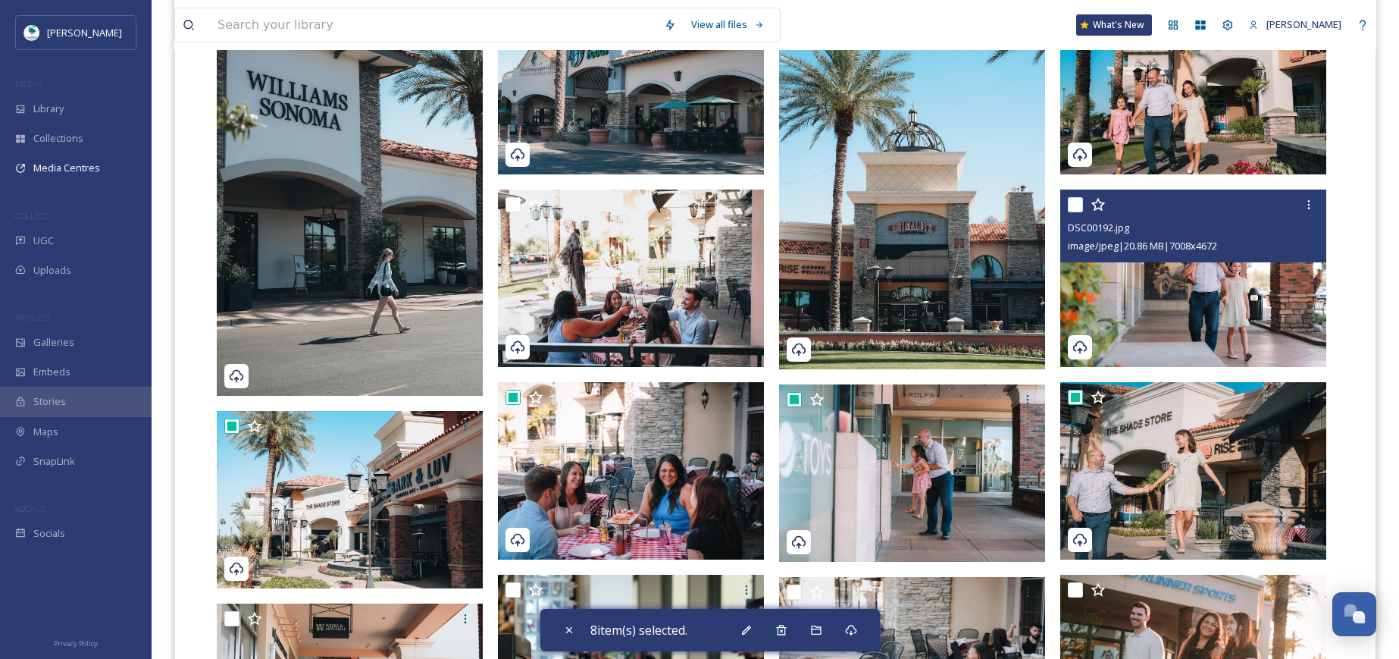
click at [1077, 202] on input "checkbox" at bounding box center [1075, 204] width 15 height 15
checkbox input "true"
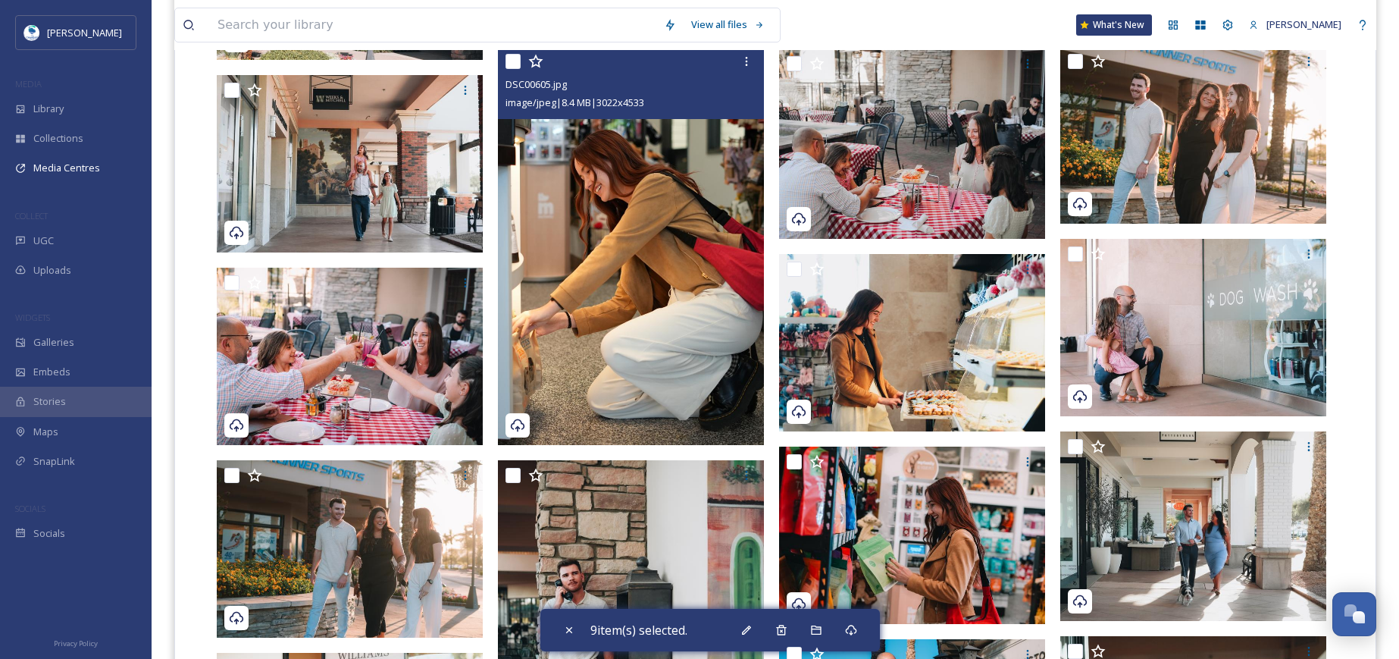
scroll to position [909, 0]
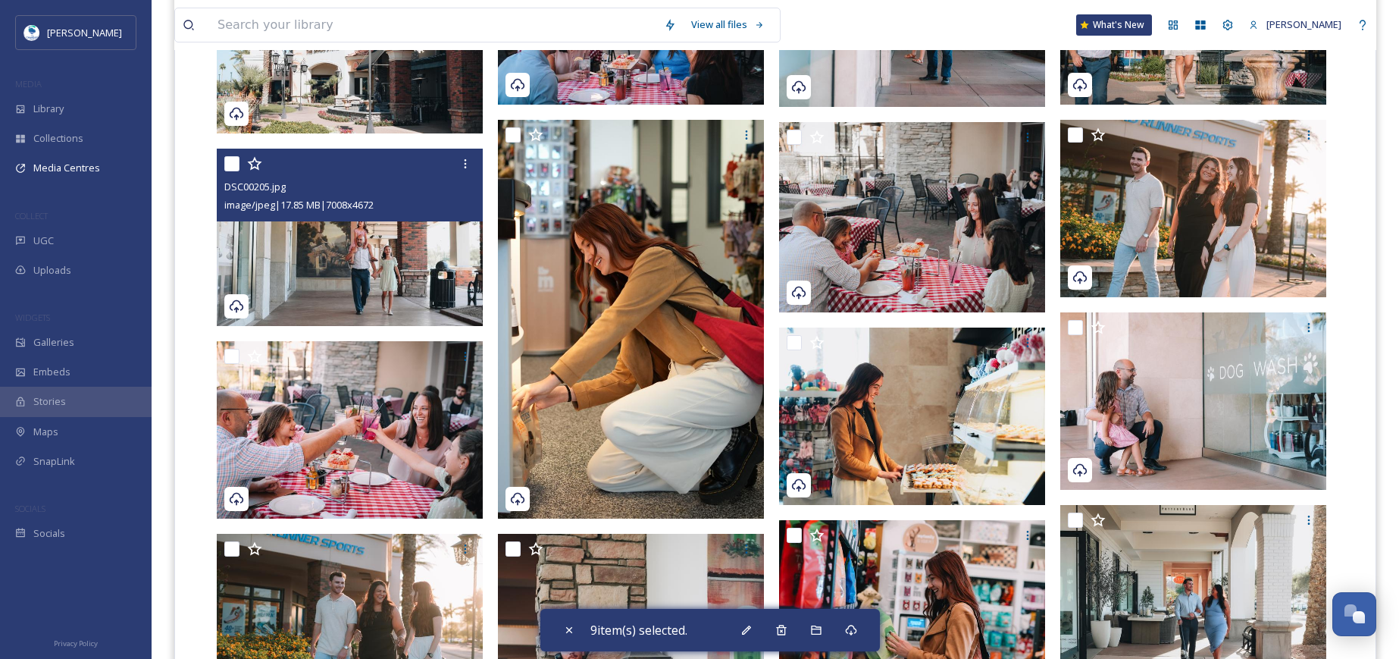
click at [227, 157] on input "checkbox" at bounding box center [231, 163] width 15 height 15
checkbox input "true"
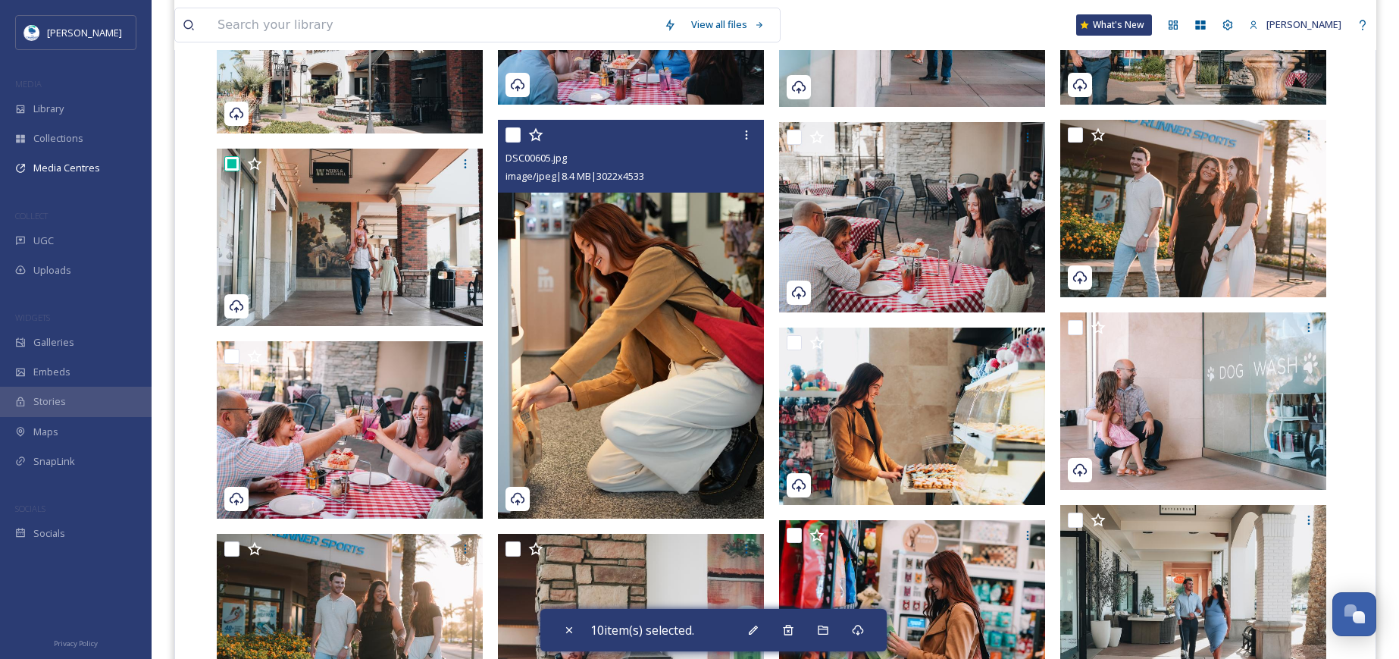
click at [516, 130] on input "checkbox" at bounding box center [513, 134] width 15 height 15
checkbox input "true"
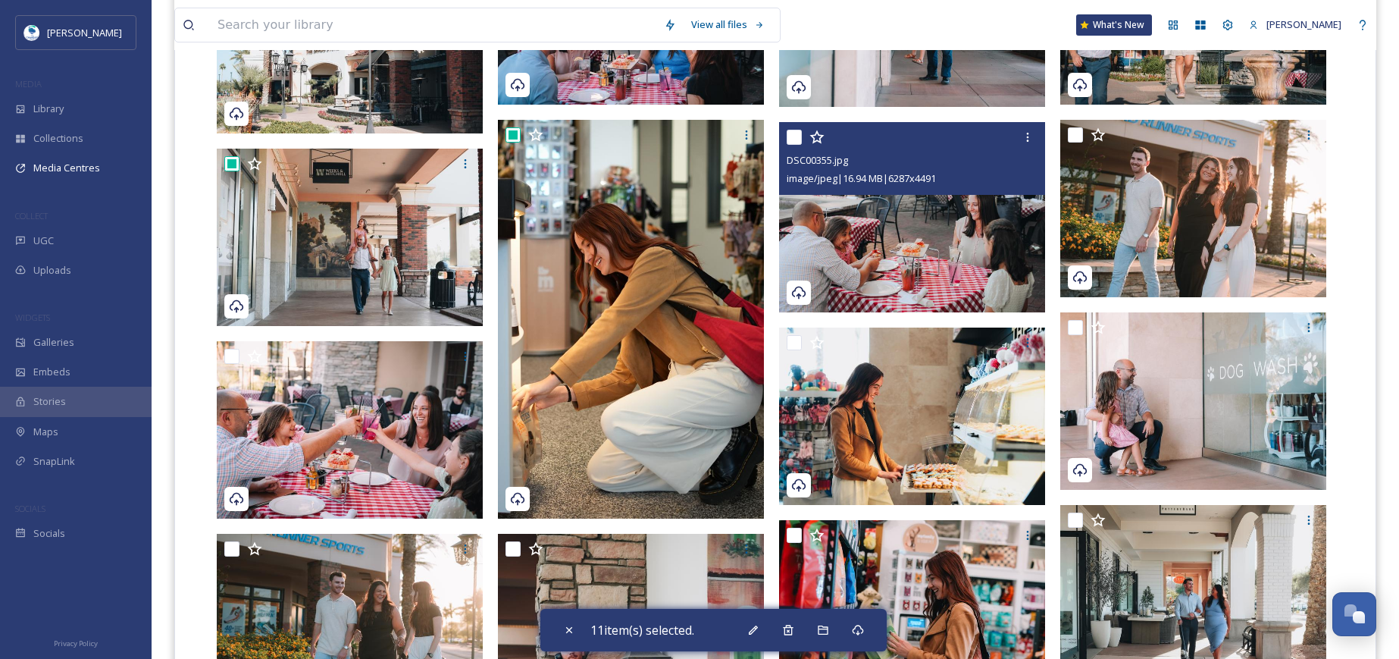
click at [793, 133] on input "checkbox" at bounding box center [794, 137] width 15 height 15
checkbox input "true"
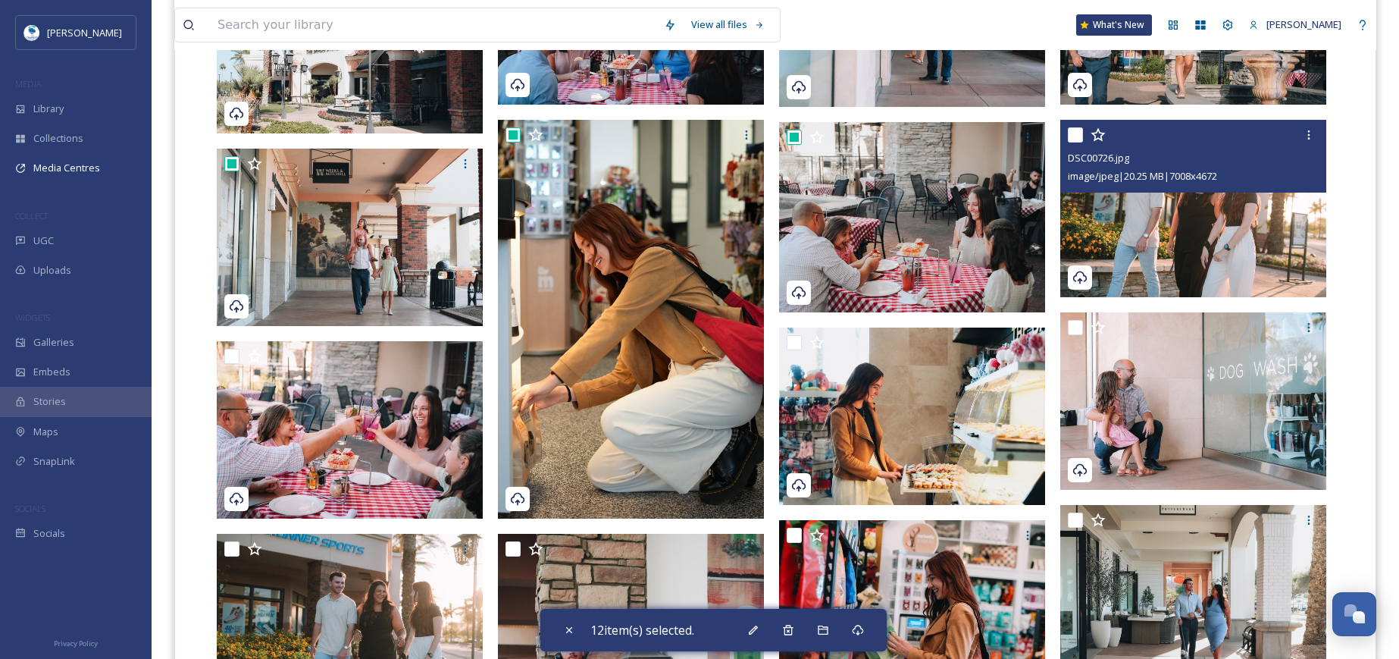
click at [1077, 129] on input "checkbox" at bounding box center [1075, 134] width 15 height 15
checkbox input "true"
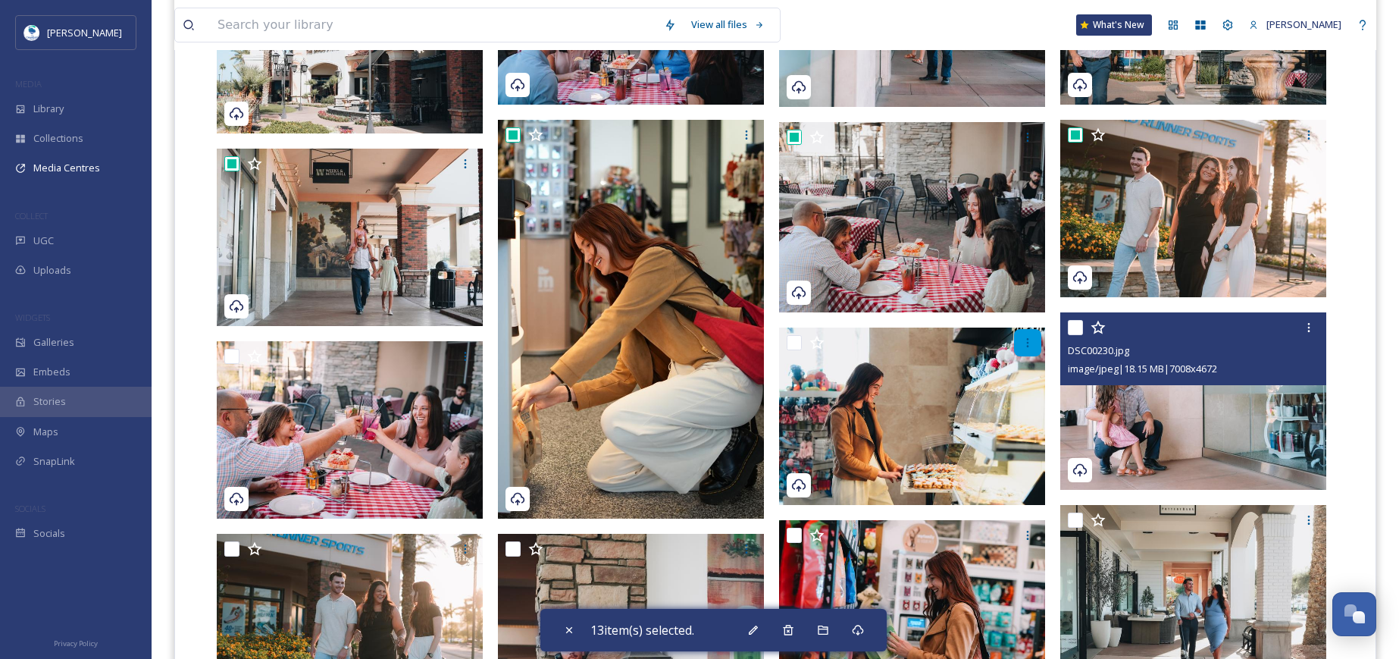
click at [1071, 326] on input "checkbox" at bounding box center [1075, 327] width 15 height 15
checkbox input "true"
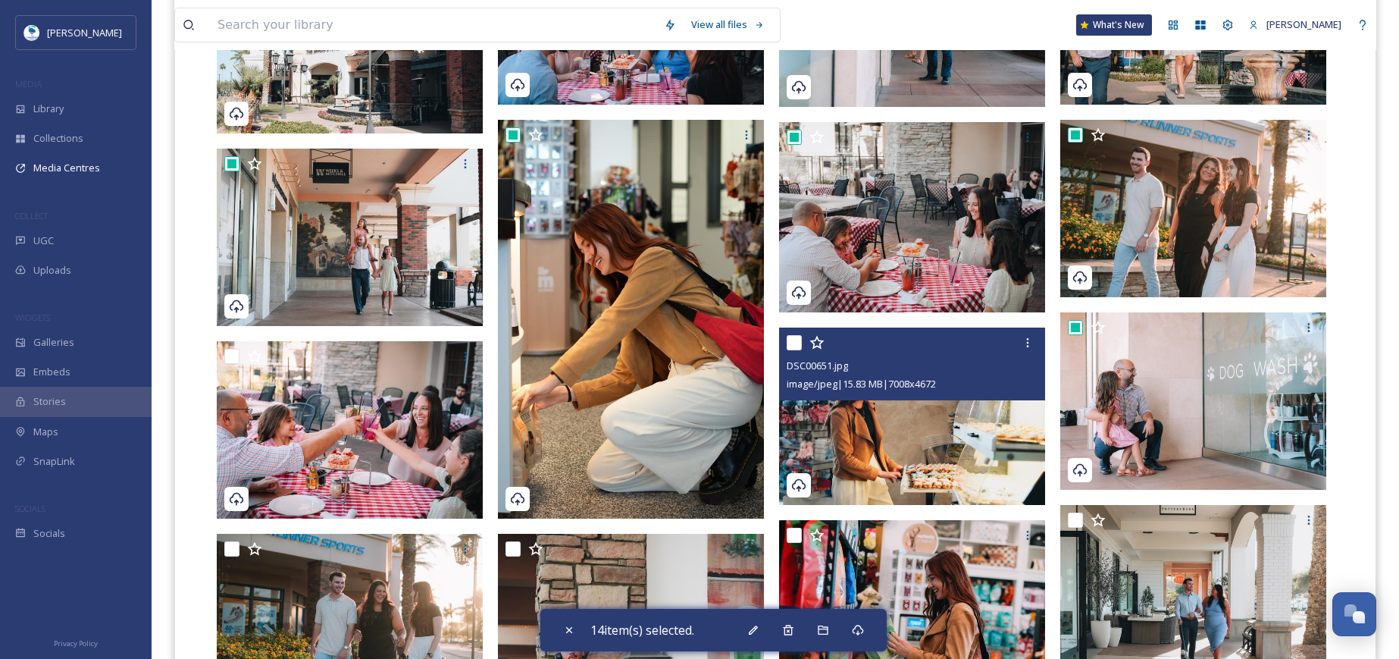
click at [790, 340] on input "checkbox" at bounding box center [794, 342] width 15 height 15
checkbox input "true"
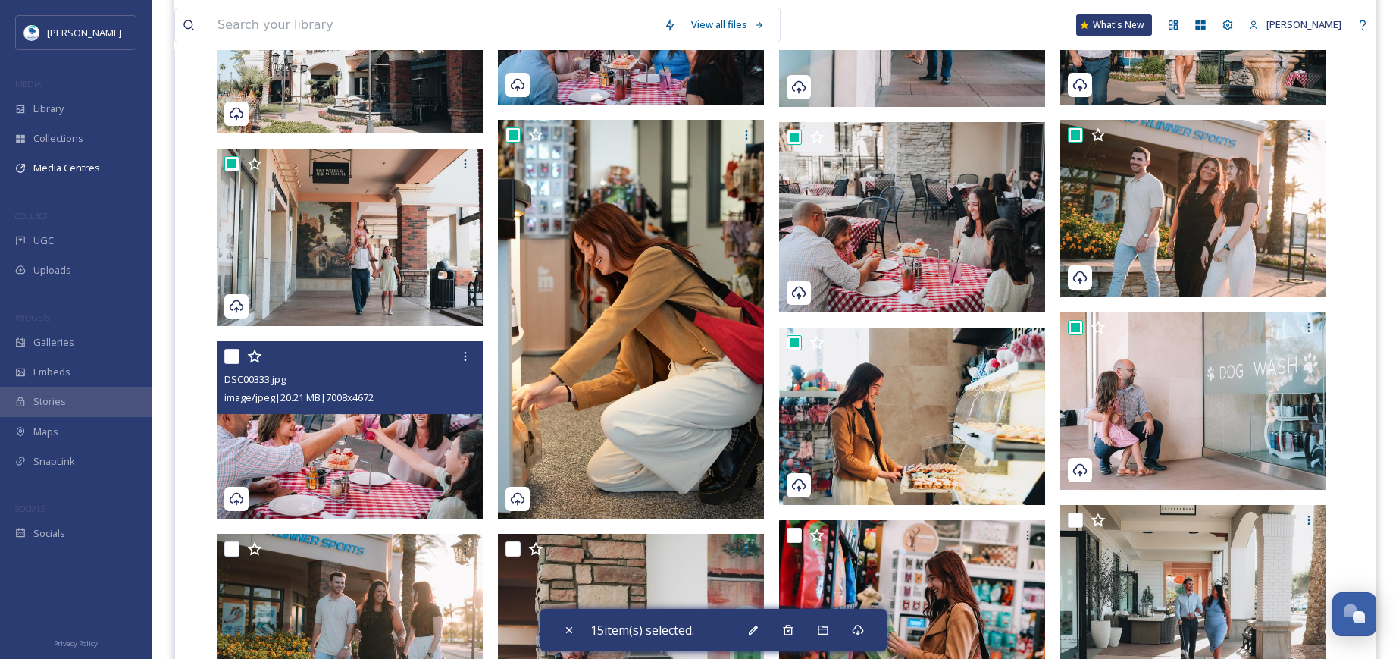
click at [229, 352] on input "checkbox" at bounding box center [231, 356] width 15 height 15
checkbox input "true"
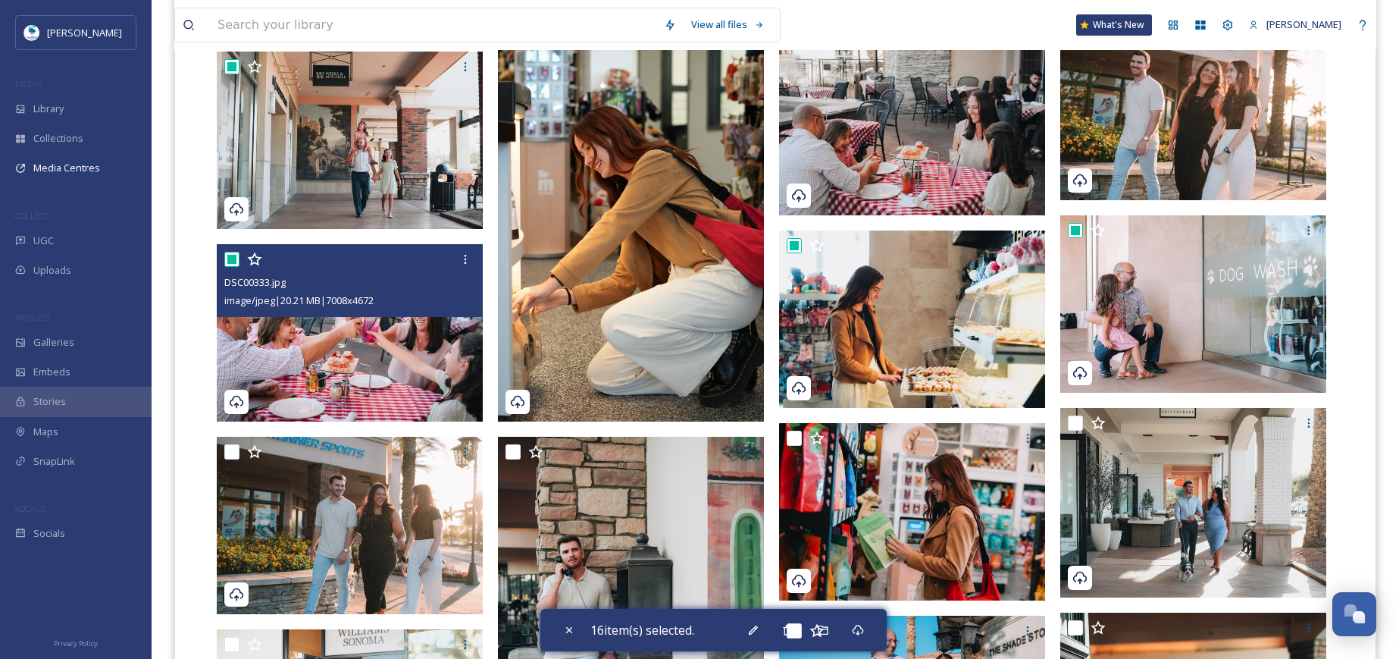
scroll to position [1137, 0]
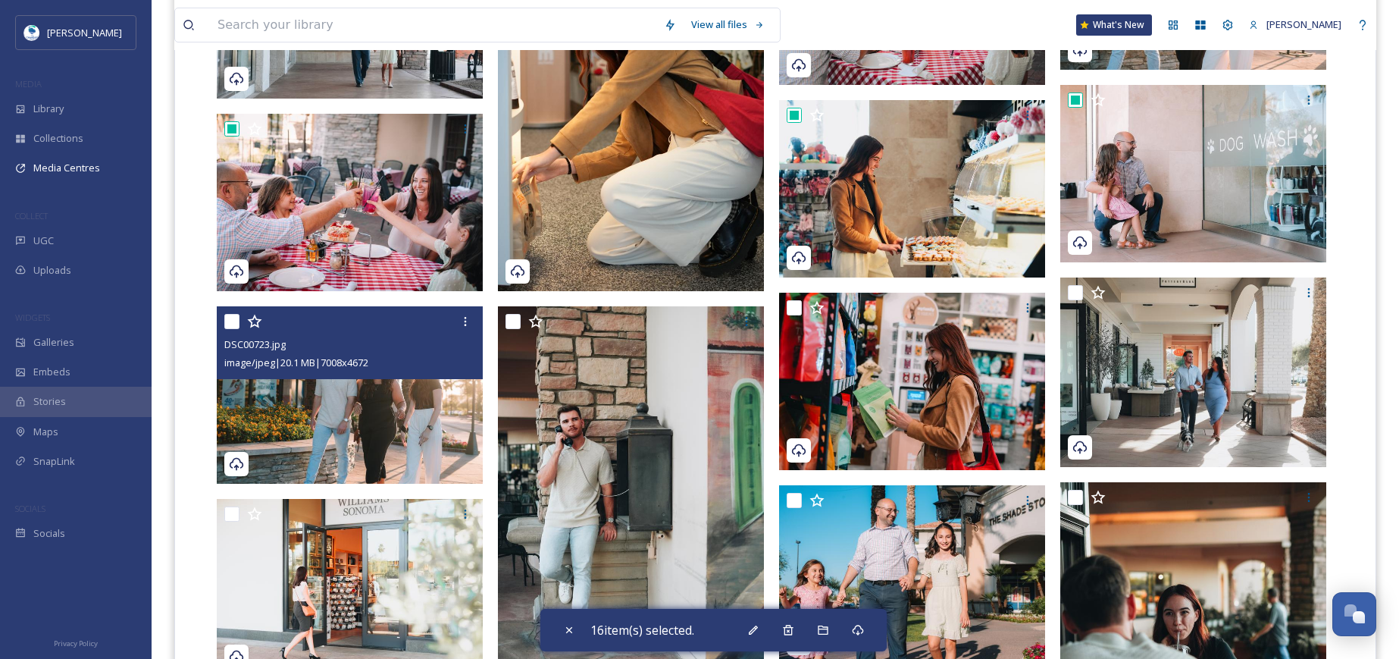
click at [231, 322] on input "checkbox" at bounding box center [231, 321] width 15 height 15
checkbox input "true"
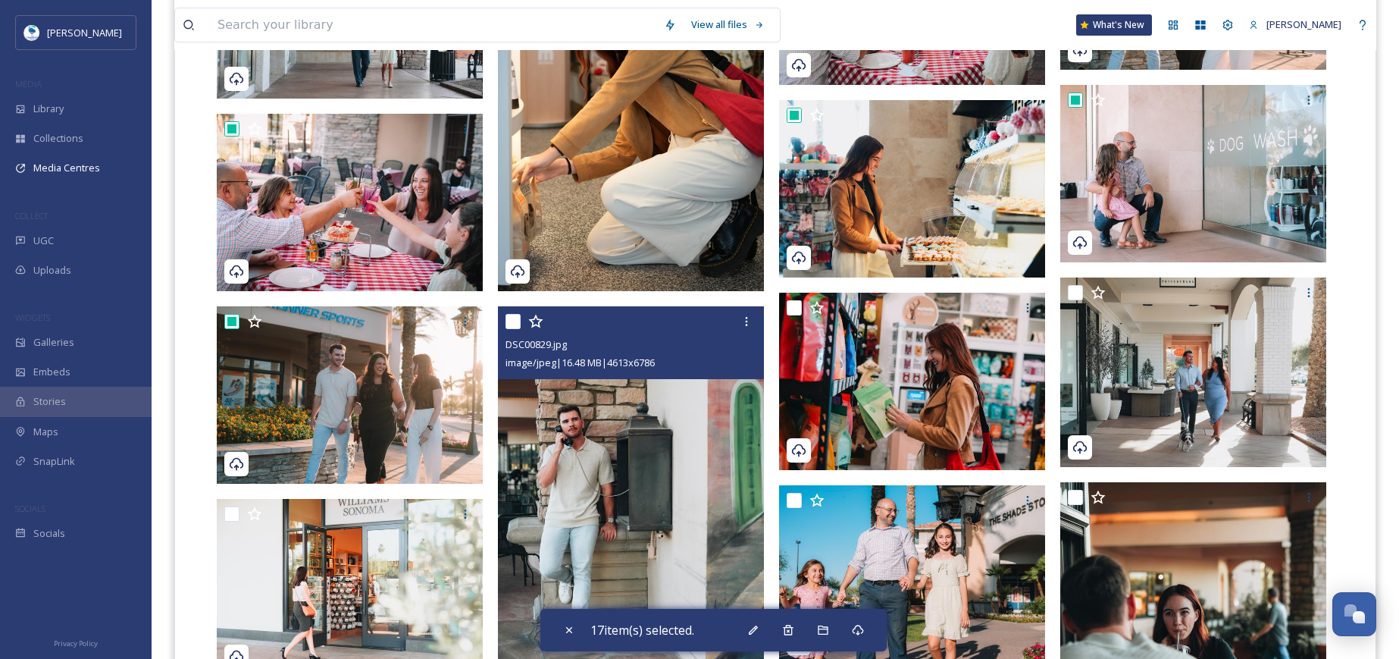
drag, startPoint x: 500, startPoint y: 324, endPoint x: 571, endPoint y: 318, distance: 70.8
click at [501, 324] on div "DSC00829.jpg image/jpeg | 16.48 MB | 4613 x 6786" at bounding box center [631, 342] width 266 height 73
click at [513, 321] on input "checkbox" at bounding box center [513, 321] width 15 height 15
checkbox input "true"
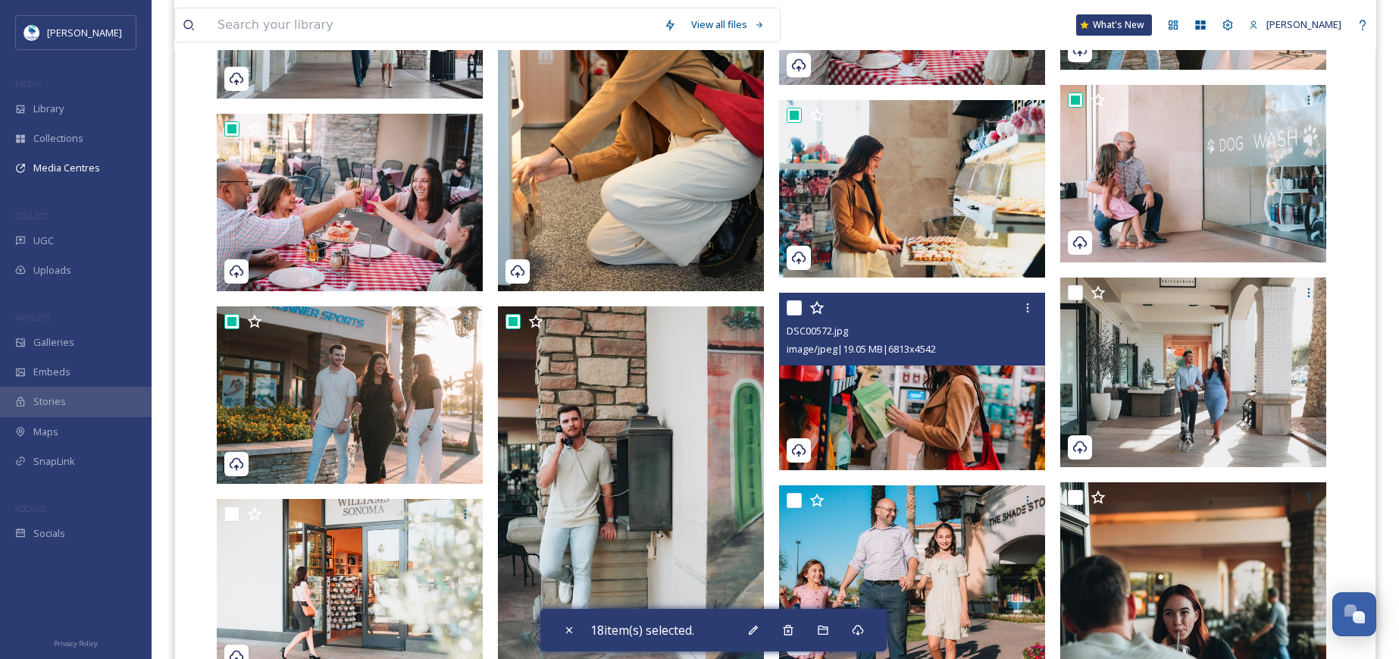
drag, startPoint x: 790, startPoint y: 304, endPoint x: 1022, endPoint y: 283, distance: 232.8
click at [797, 304] on input "checkbox" at bounding box center [794, 307] width 15 height 15
checkbox input "true"
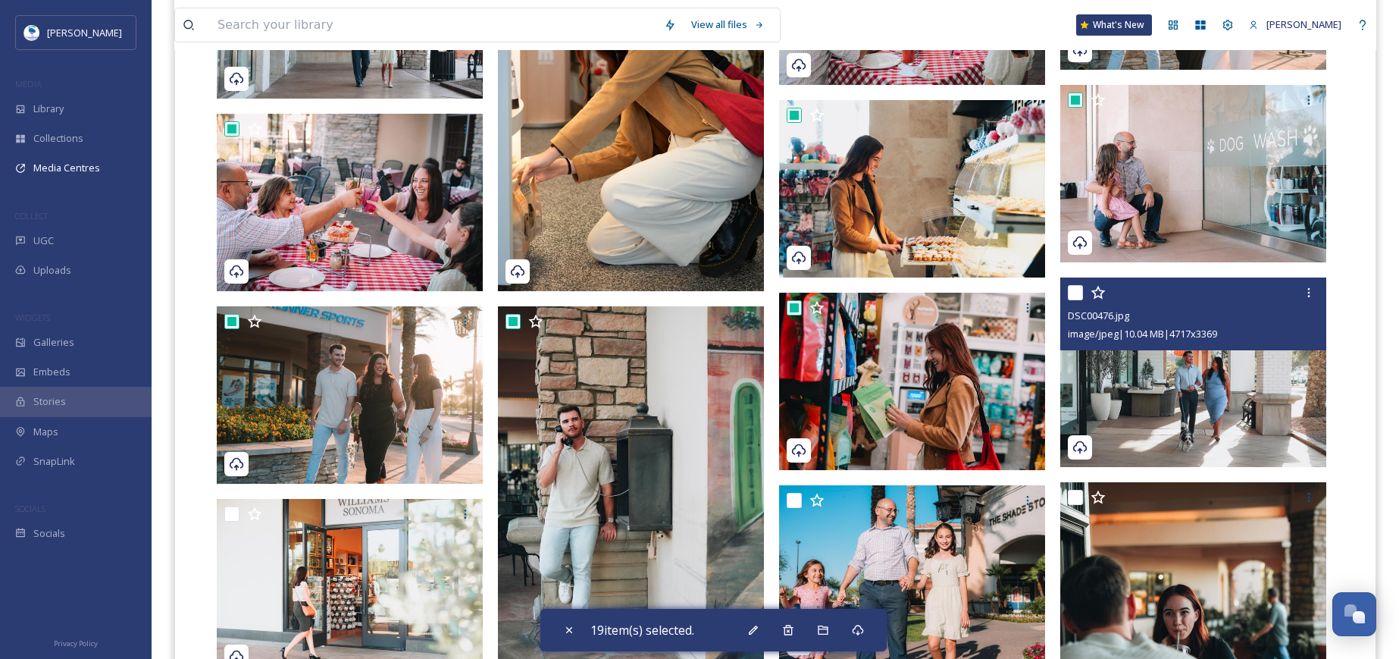
click at [1075, 290] on input "checkbox" at bounding box center [1075, 292] width 15 height 15
checkbox input "true"
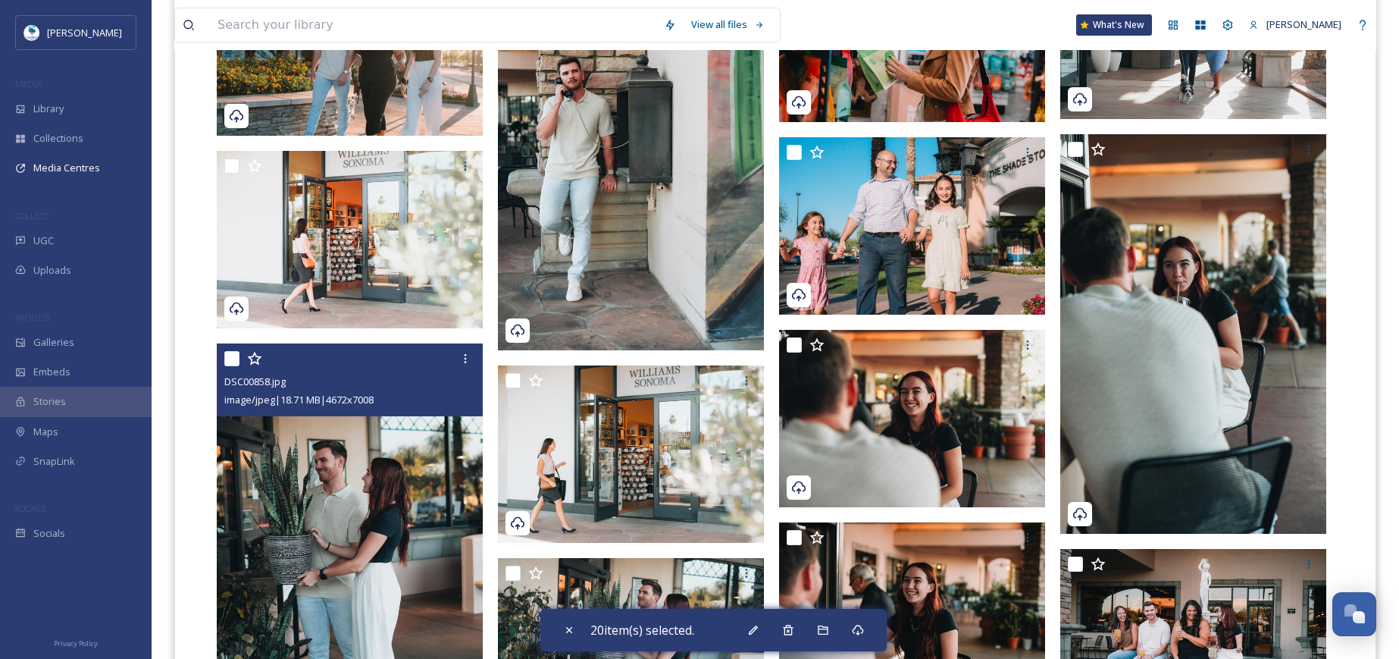
scroll to position [1516, 0]
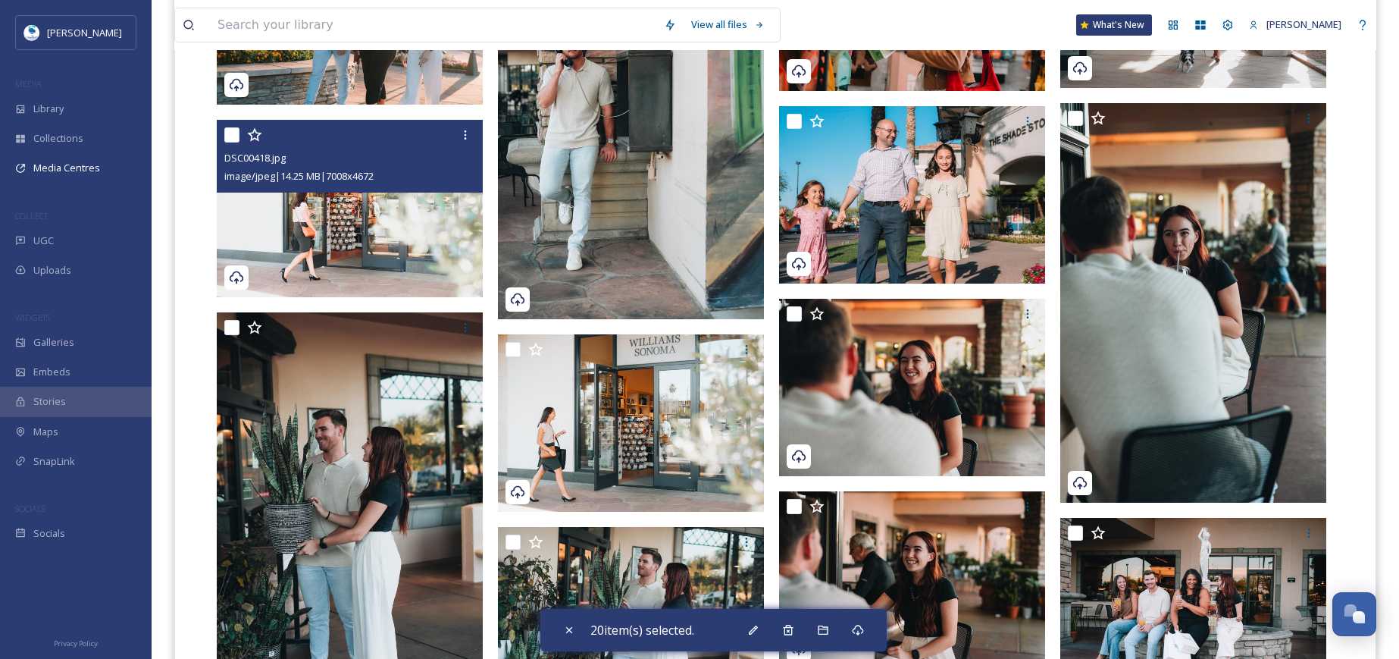
click at [232, 133] on input "checkbox" at bounding box center [231, 134] width 15 height 15
checkbox input "true"
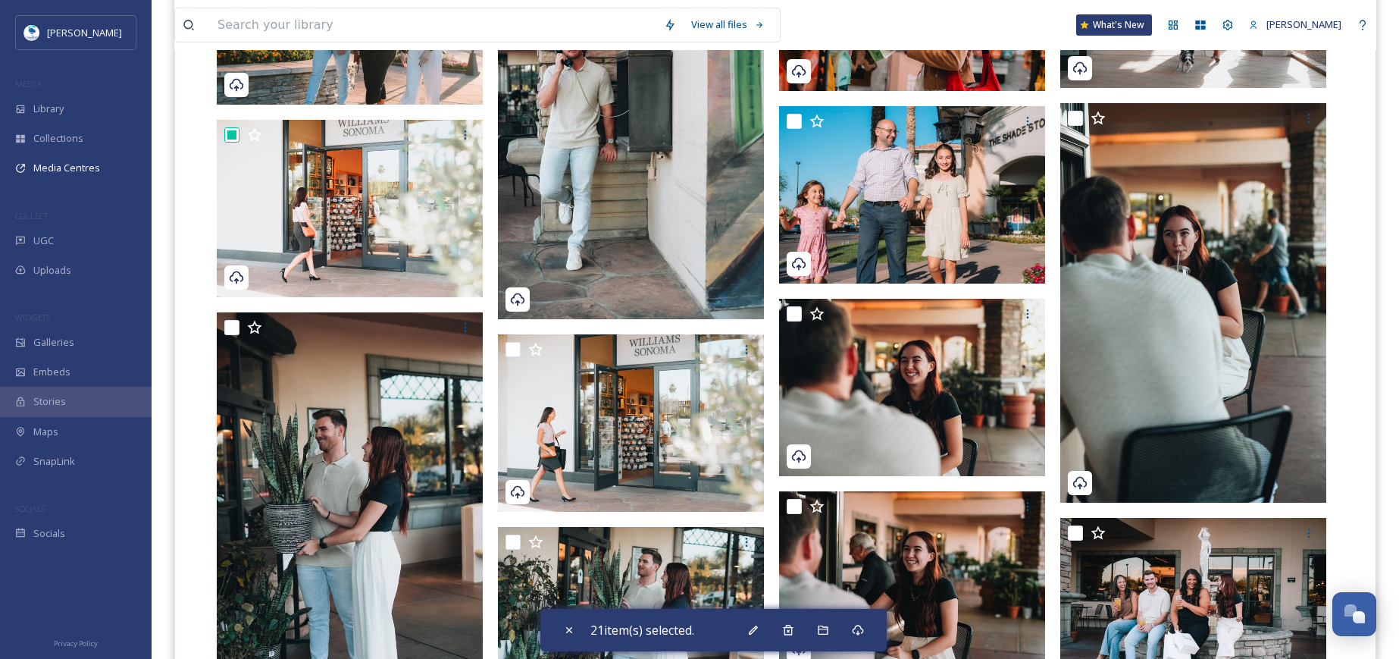
scroll to position [1440, 0]
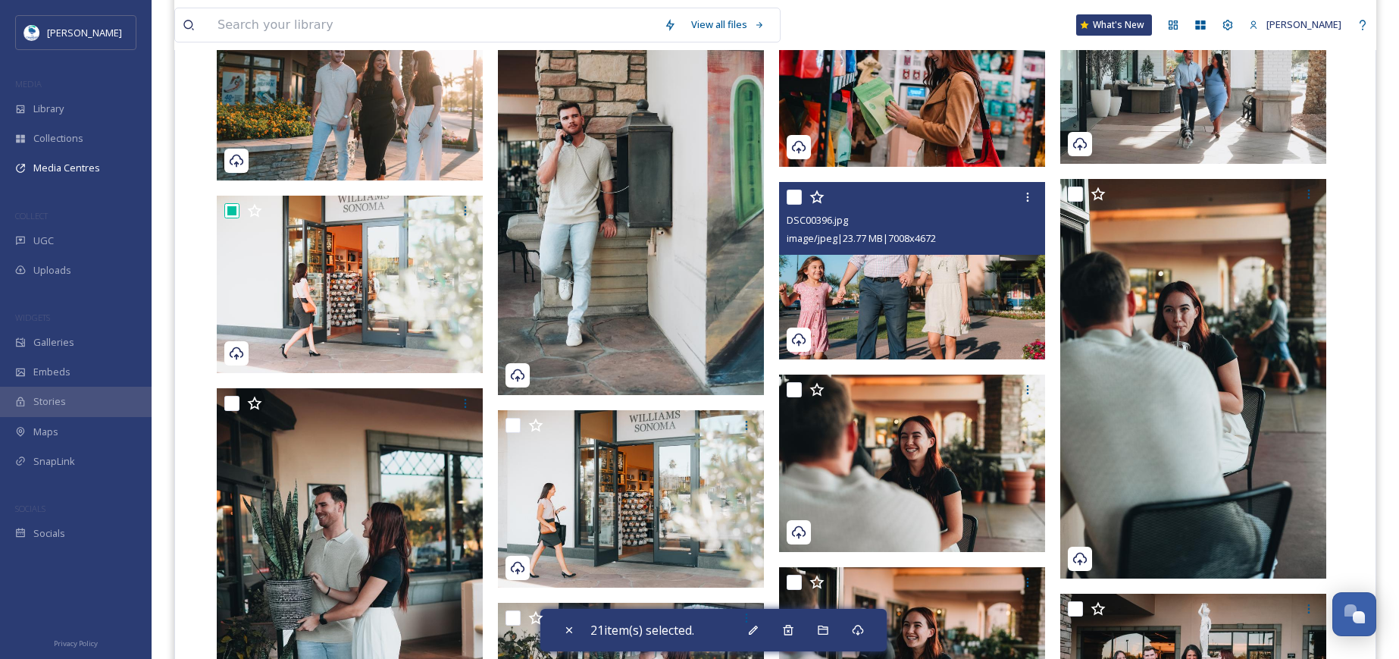
click at [790, 193] on input "checkbox" at bounding box center [794, 196] width 15 height 15
checkbox input "true"
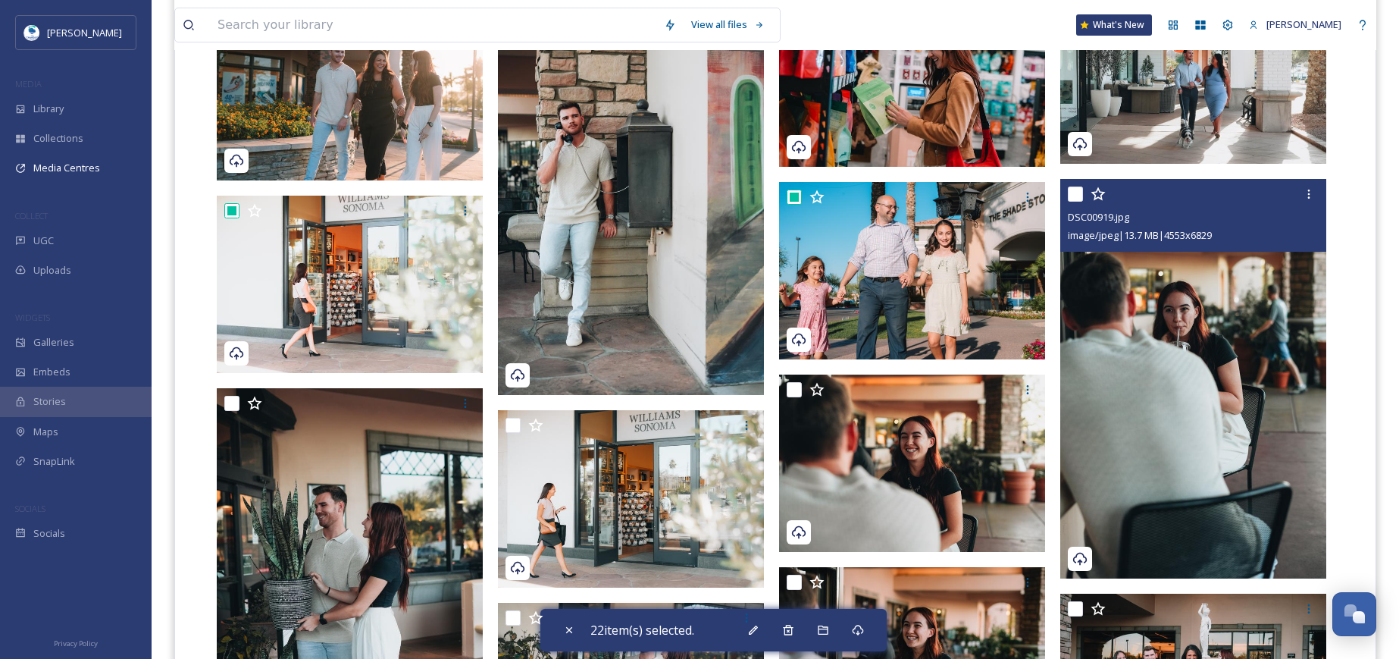
click at [1072, 193] on input "checkbox" at bounding box center [1075, 193] width 15 height 15
checkbox input "true"
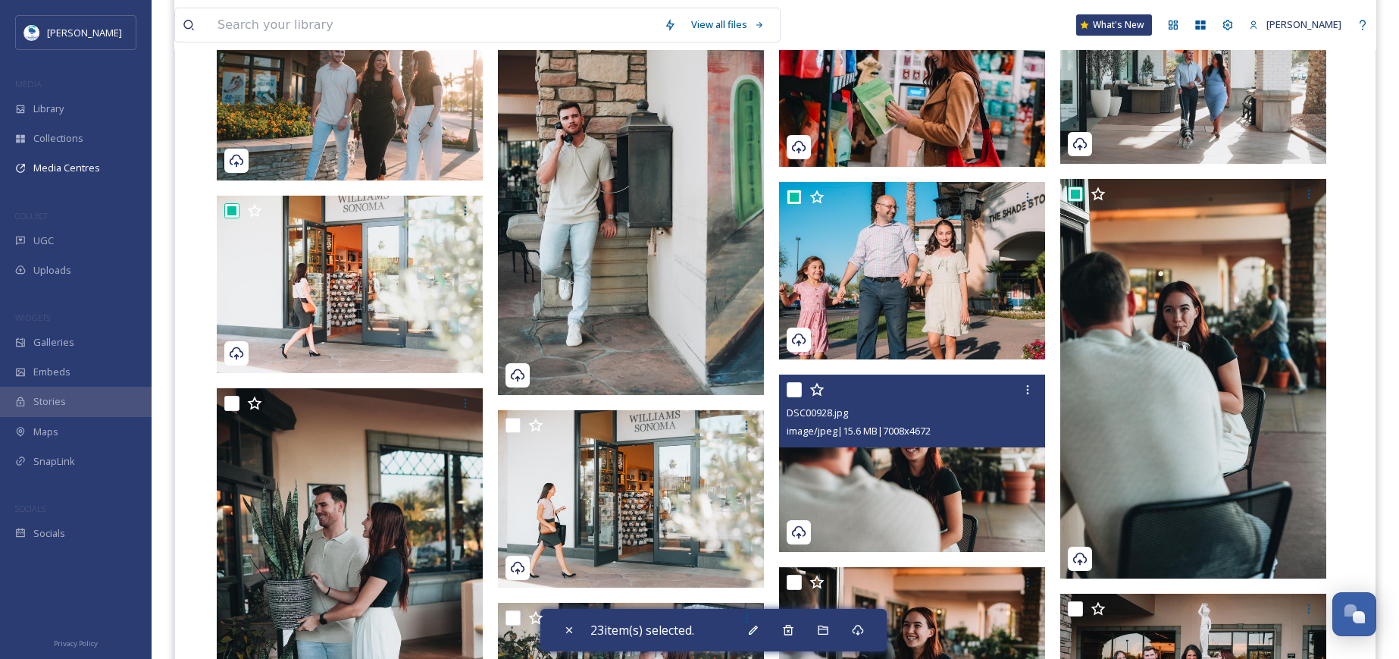
click at [797, 384] on input "checkbox" at bounding box center [794, 389] width 15 height 15
checkbox input "true"
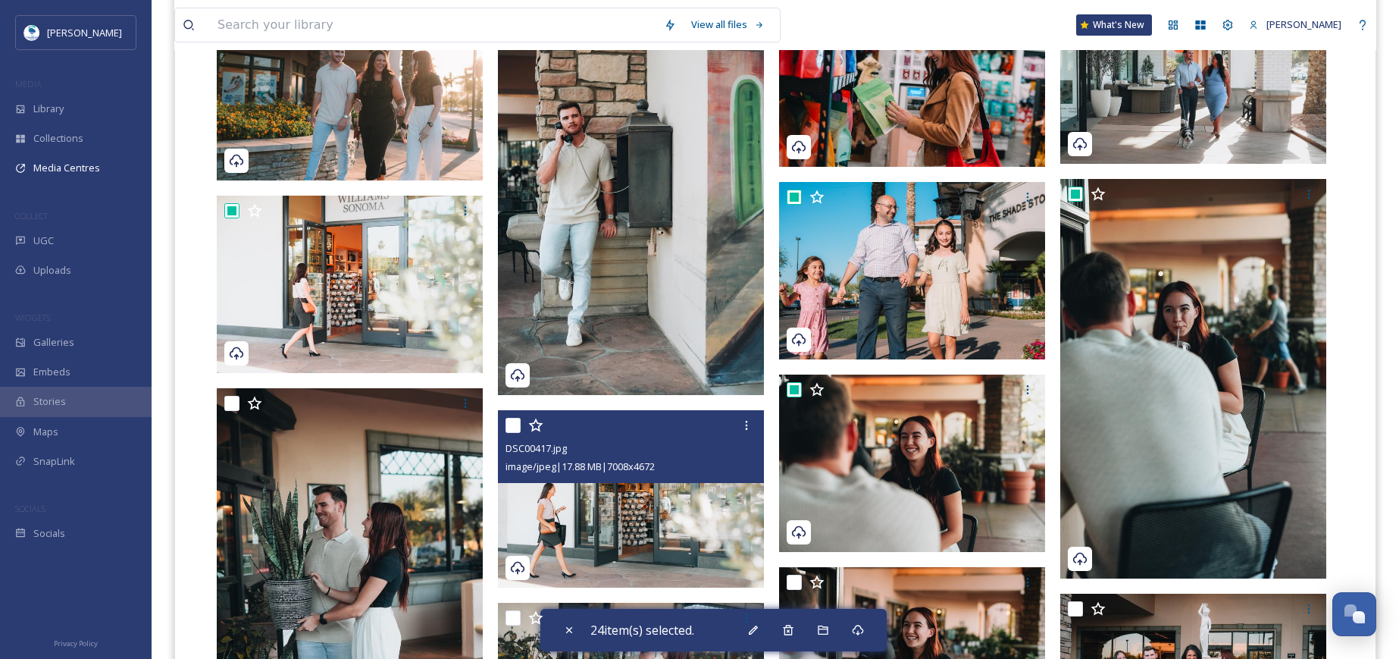
drag, startPoint x: 515, startPoint y: 422, endPoint x: 435, endPoint y: 422, distance: 80.3
click at [515, 422] on input "checkbox" at bounding box center [513, 425] width 15 height 15
checkbox input "true"
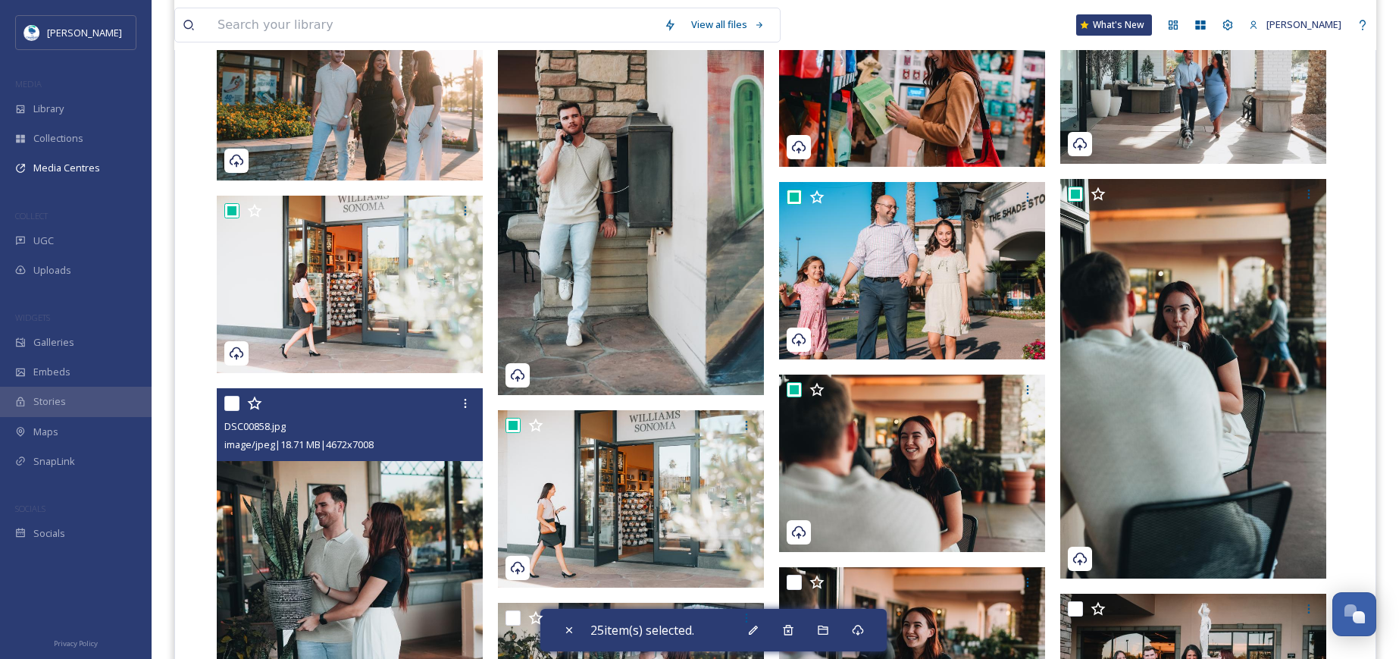
click at [242, 397] on div at bounding box center [351, 403] width 255 height 27
click at [239, 404] on input "checkbox" at bounding box center [231, 403] width 15 height 15
checkbox input "true"
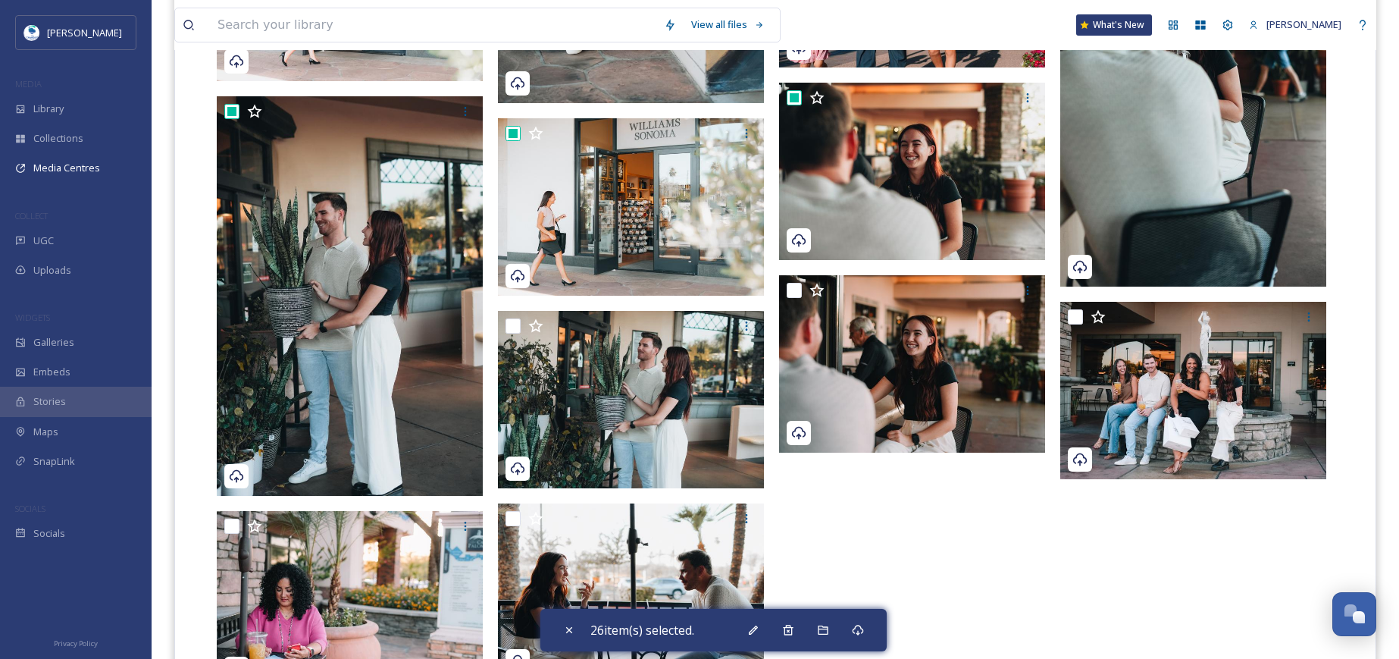
scroll to position [1743, 0]
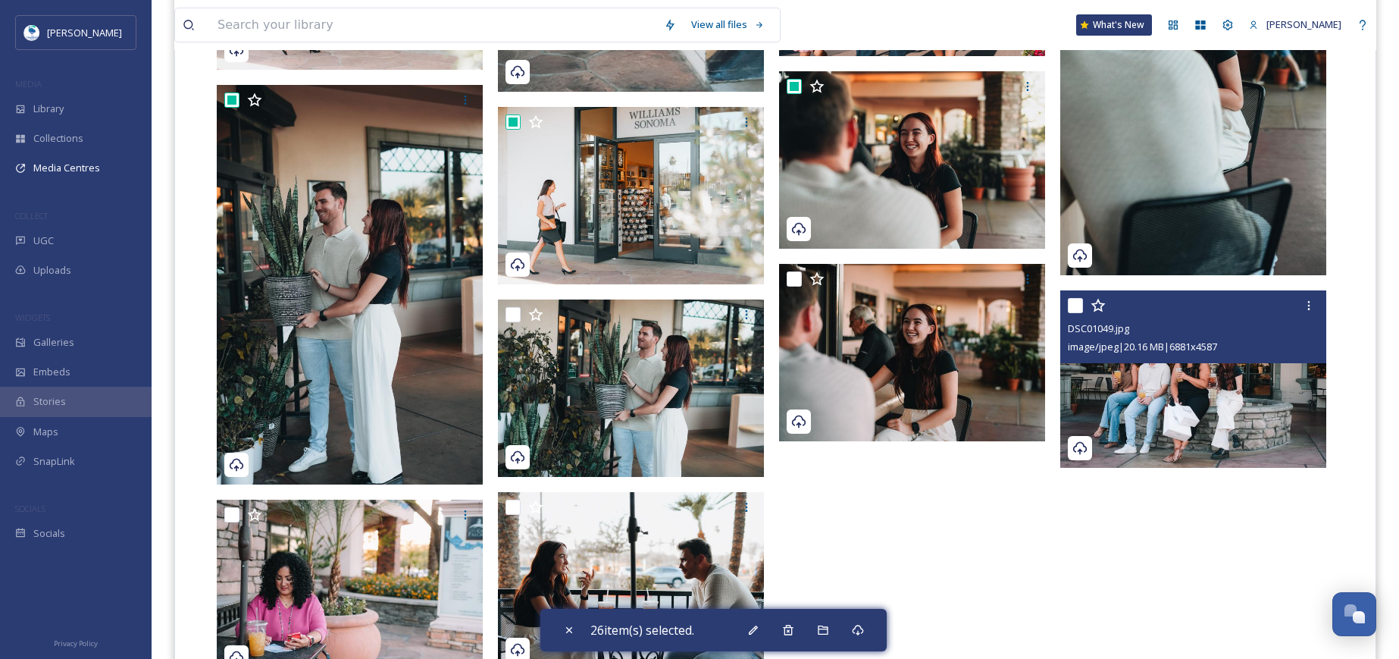
click at [1069, 299] on input "checkbox" at bounding box center [1075, 305] width 15 height 15
checkbox input "true"
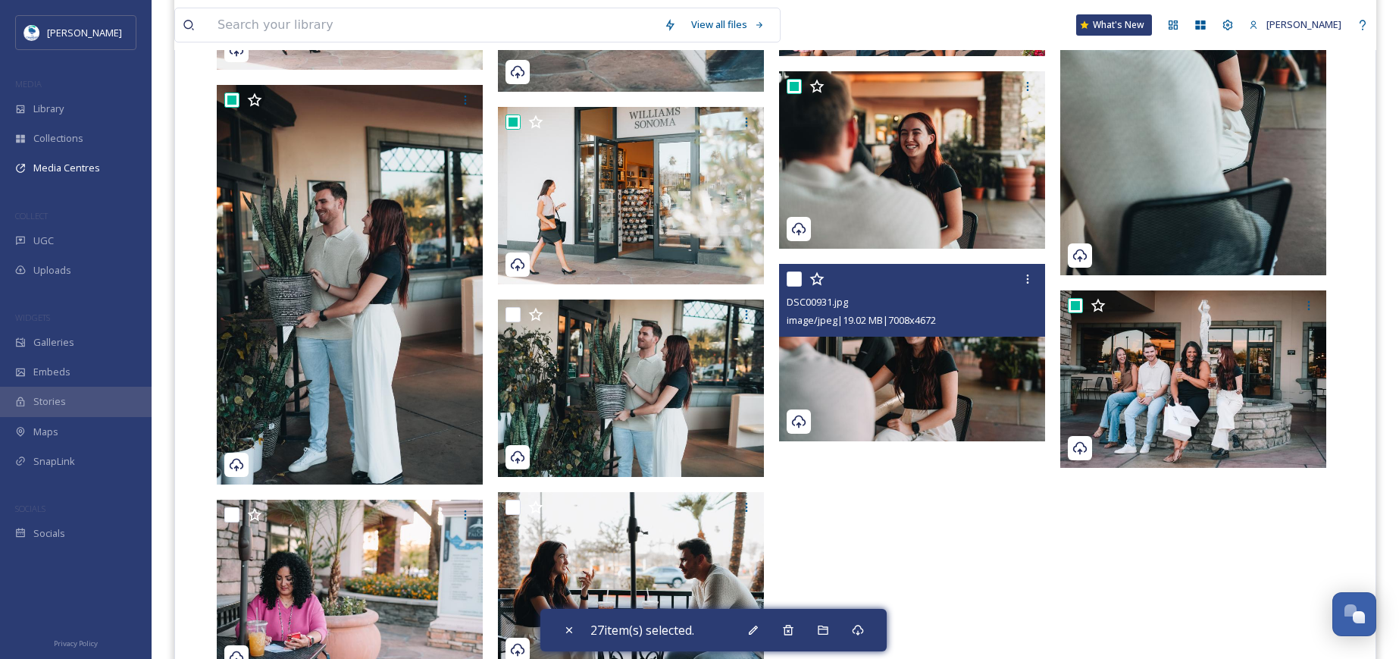
drag, startPoint x: 799, startPoint y: 278, endPoint x: 459, endPoint y: 286, distance: 340.4
click at [797, 278] on input "checkbox" at bounding box center [794, 278] width 15 height 15
checkbox input "true"
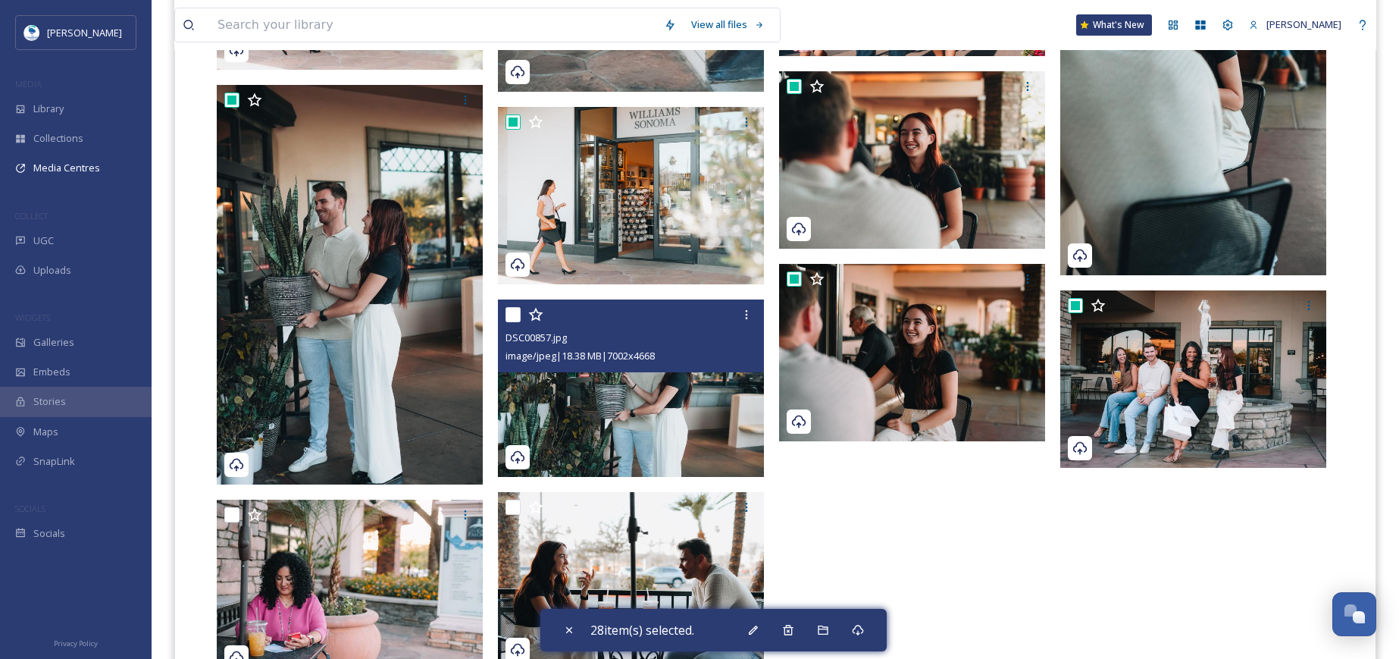
click at [512, 308] on input "checkbox" at bounding box center [513, 314] width 15 height 15
checkbox input "true"
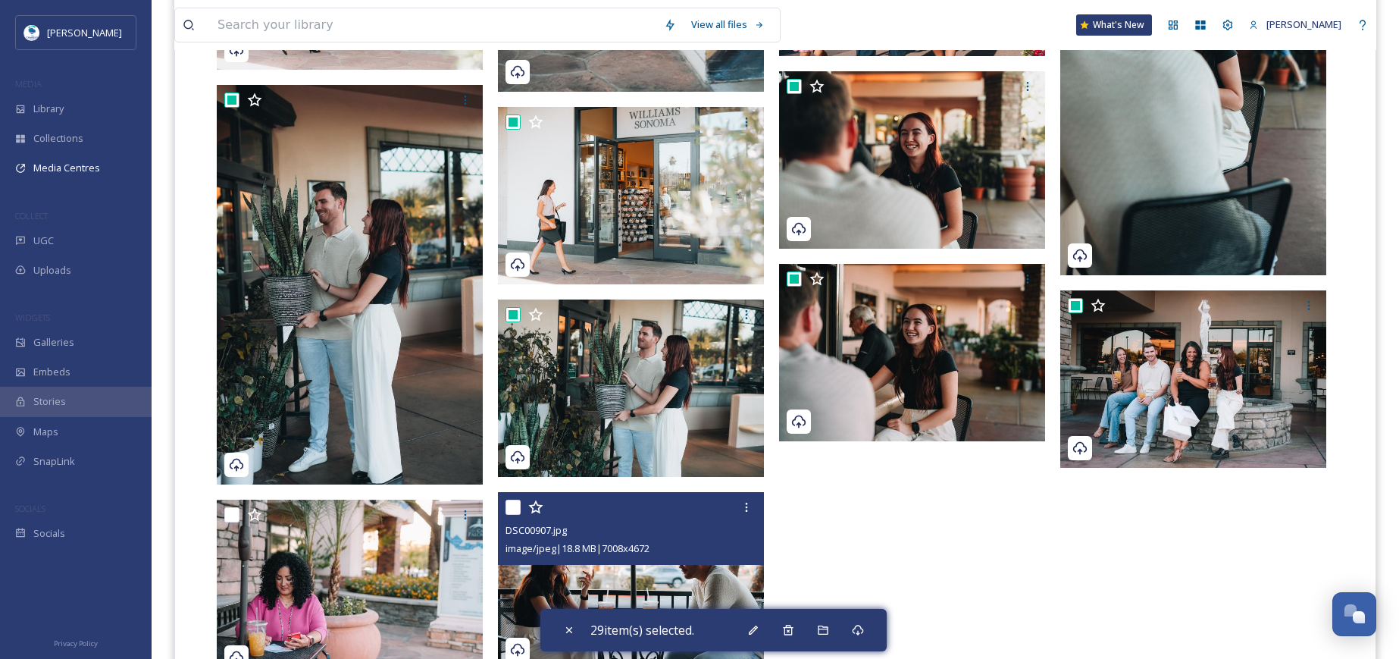
click at [513, 499] on input "checkbox" at bounding box center [513, 506] width 15 height 15
checkbox input "true"
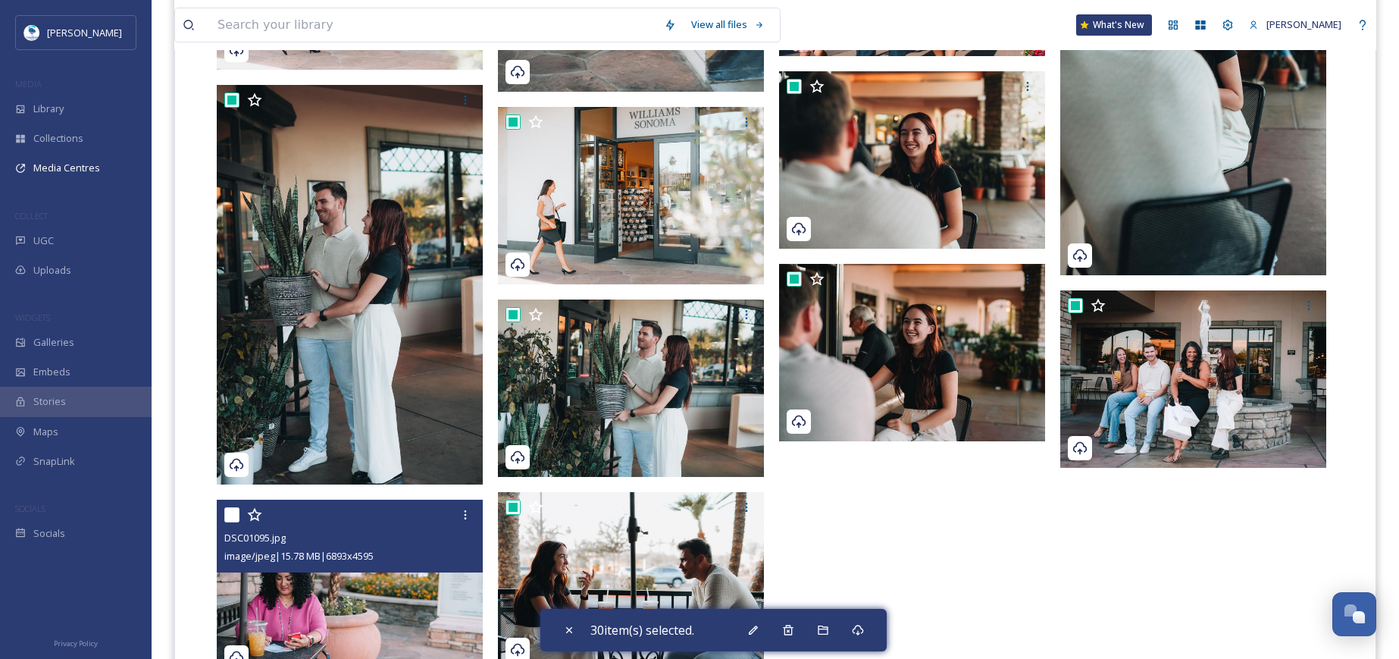
click at [235, 509] on input "checkbox" at bounding box center [231, 514] width 15 height 15
checkbox input "true"
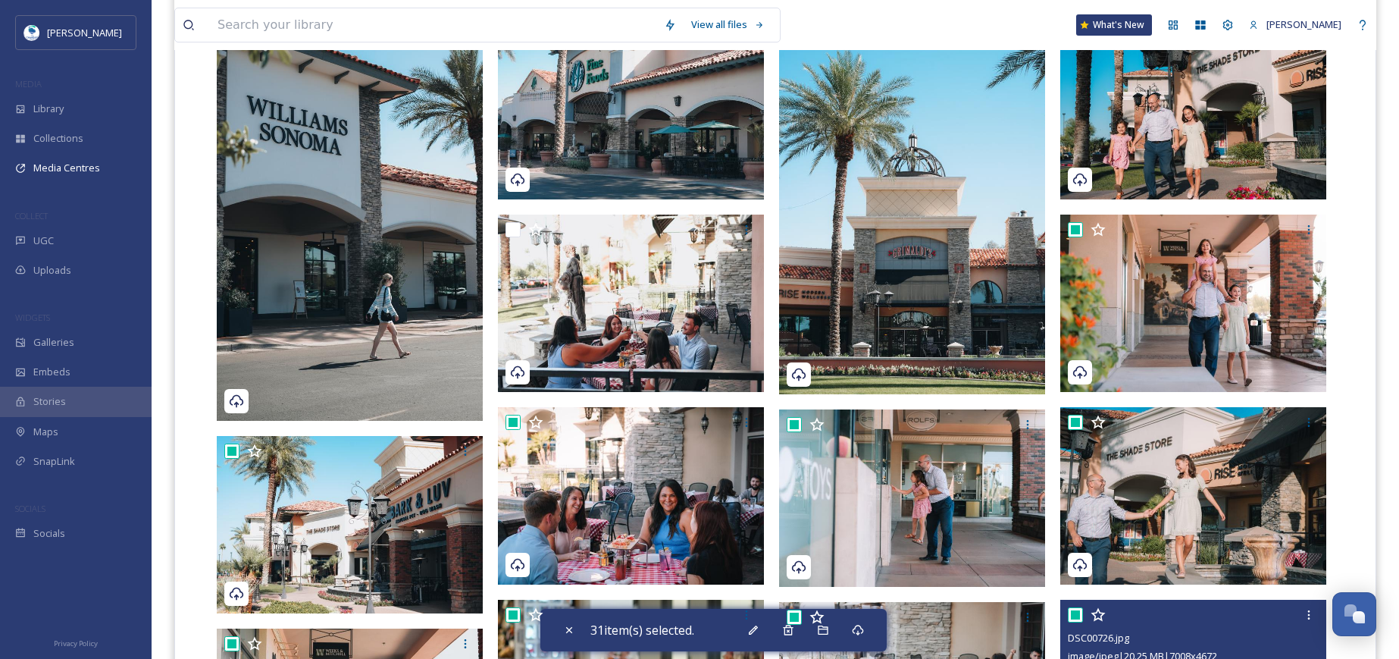
scroll to position [303, 0]
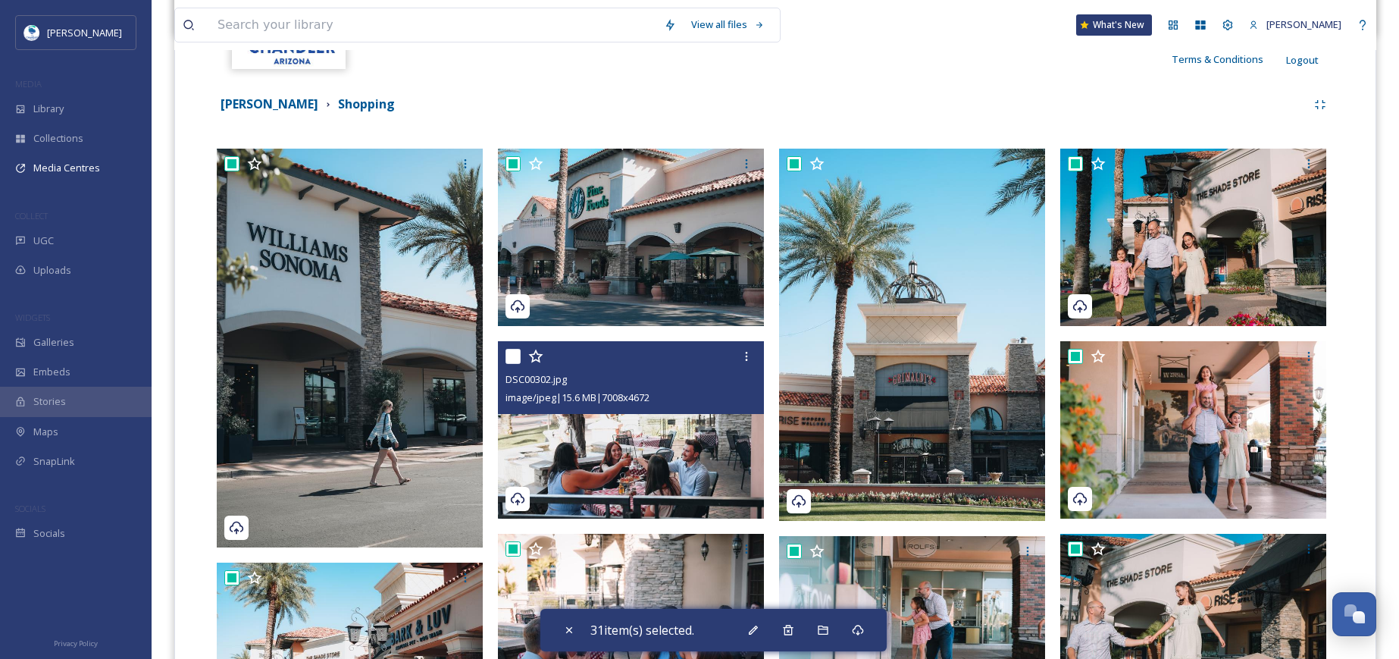
click at [509, 355] on input "checkbox" at bounding box center [513, 356] width 15 height 15
checkbox input "true"
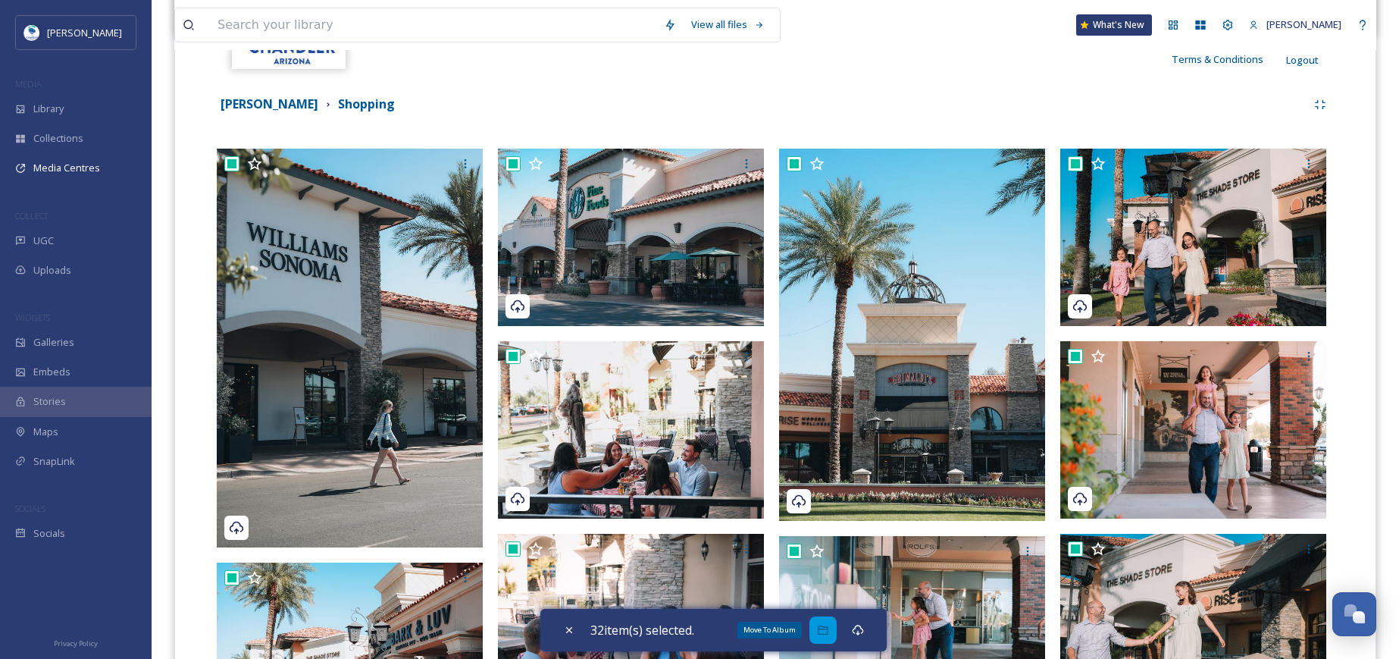
click at [828, 629] on icon at bounding box center [823, 629] width 10 height 9
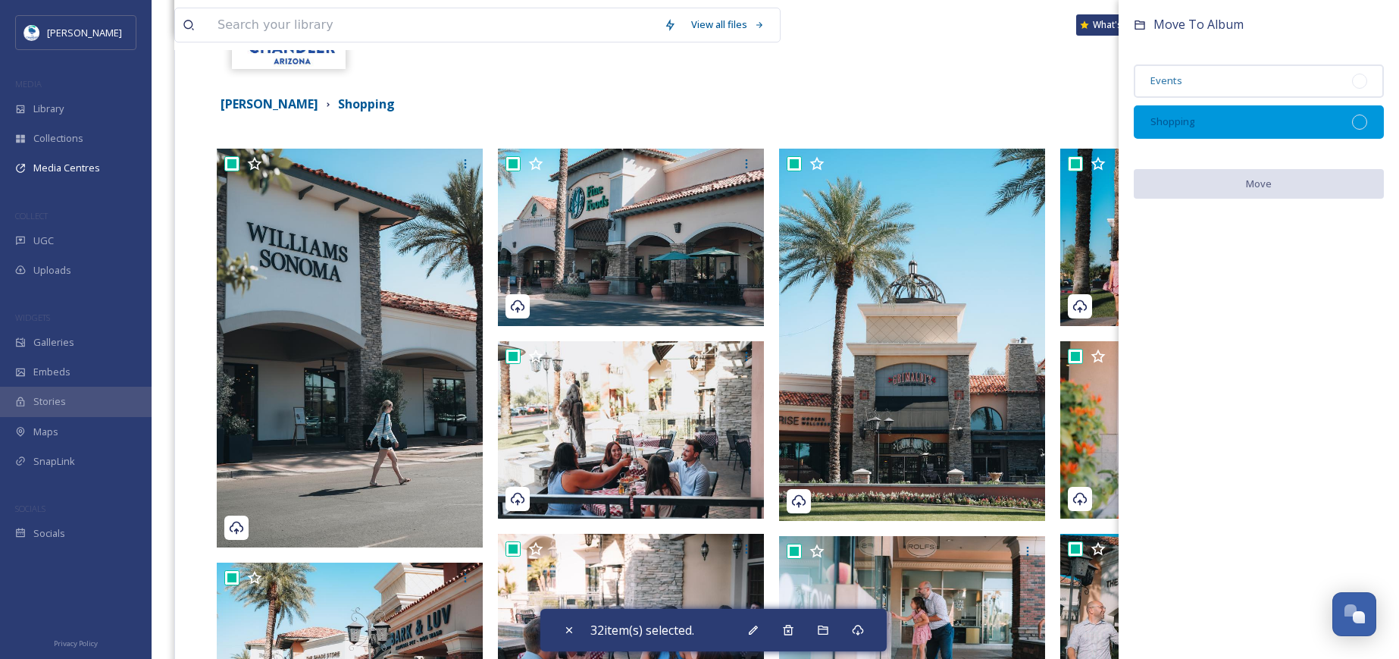
click at [1266, 120] on div "Shopping" at bounding box center [1259, 121] width 250 height 33
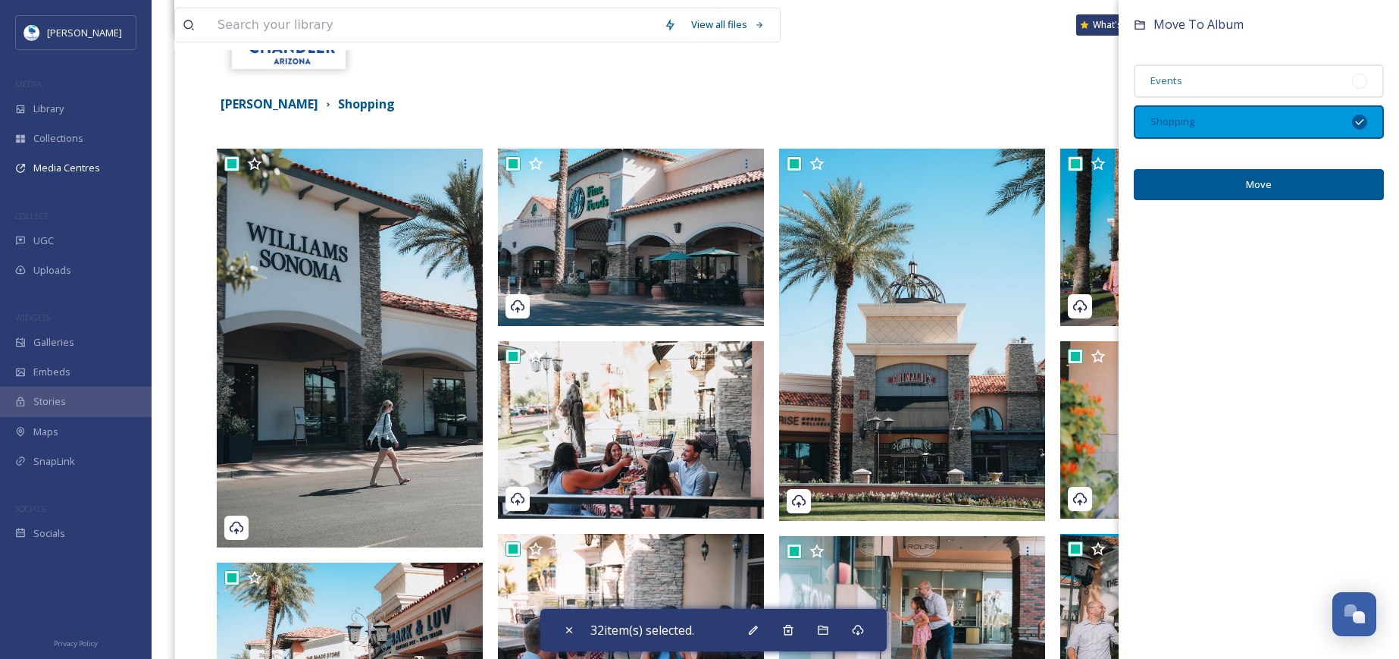
click at [1293, 185] on button "Move" at bounding box center [1259, 184] width 250 height 31
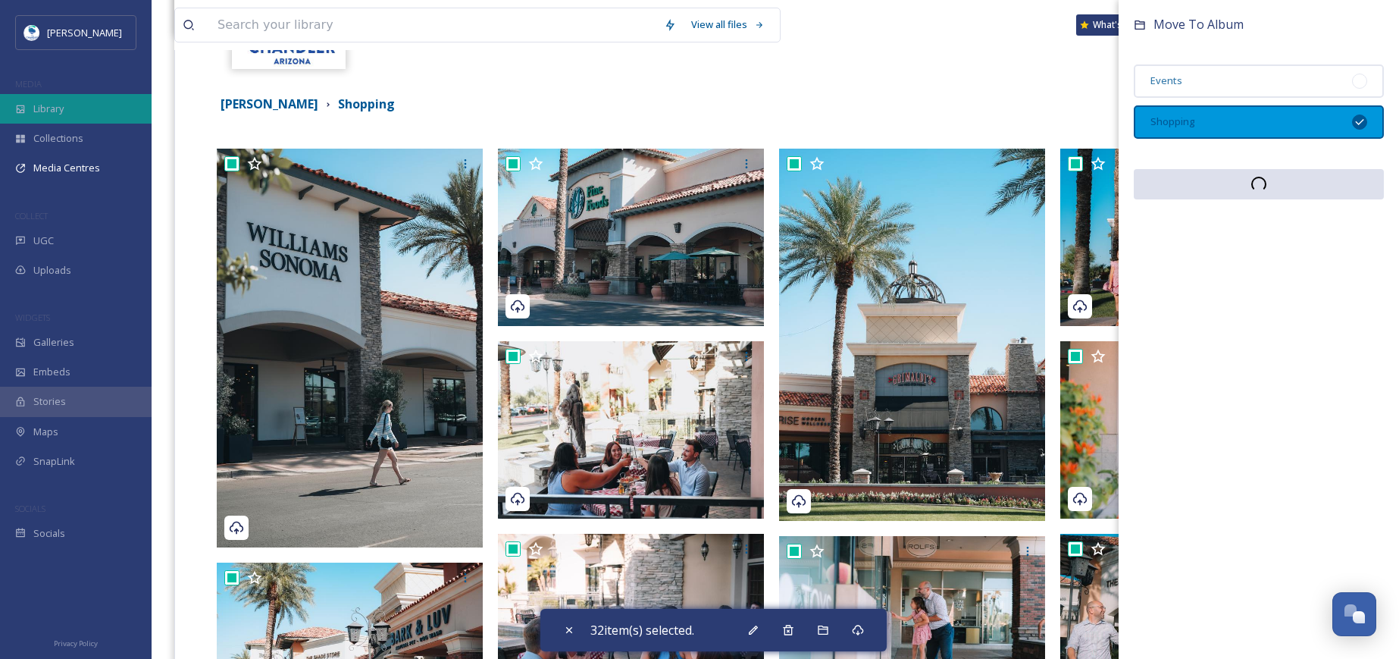
click at [73, 108] on div "Library" at bounding box center [76, 109] width 152 height 30
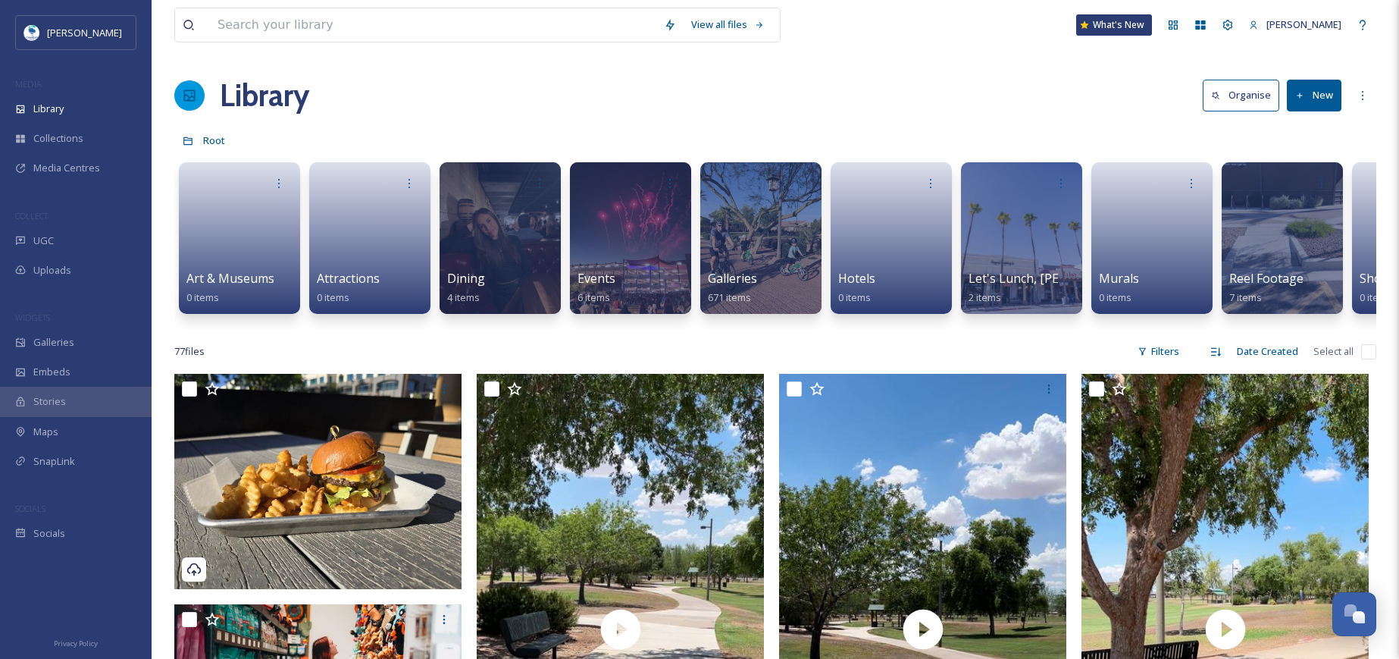
drag, startPoint x: 864, startPoint y: 327, endPoint x: 1065, endPoint y: 330, distance: 200.9
click at [1065, 329] on div "Art & Museums 0 items Attractions 0 items Dining 4 items Events 6 items Galleri…" at bounding box center [775, 242] width 1202 height 174
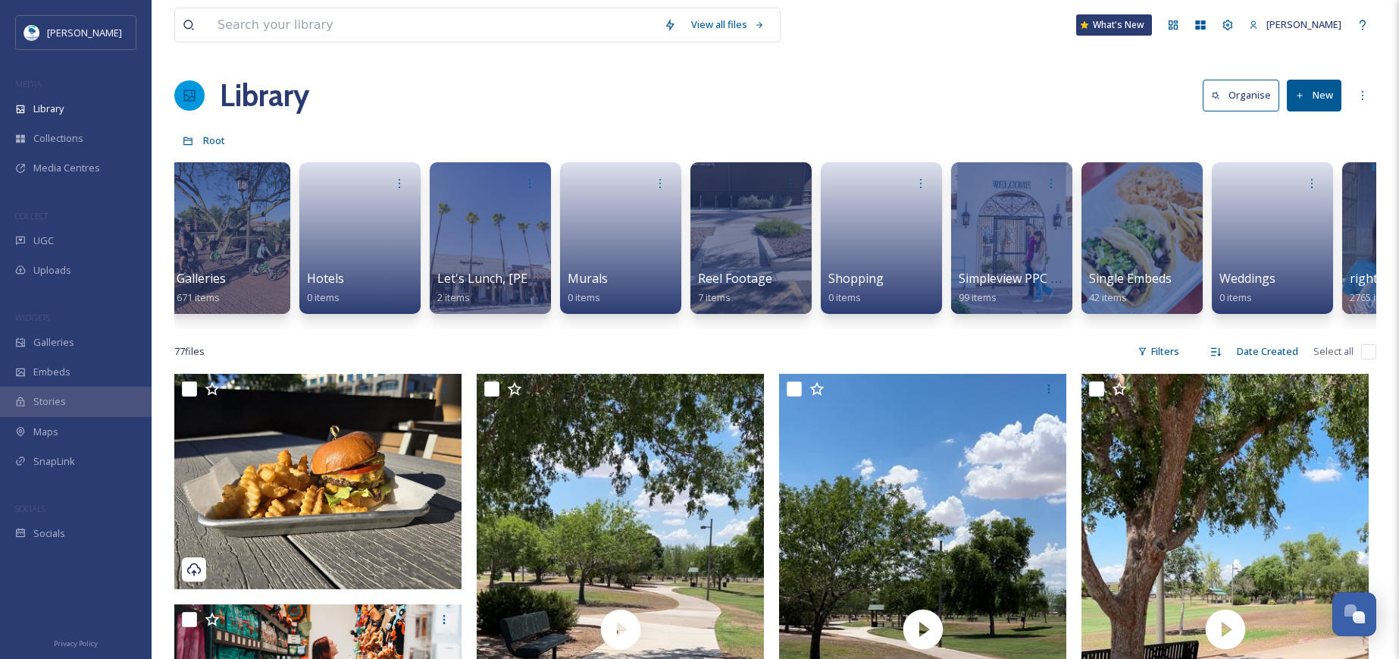
scroll to position [0, 571]
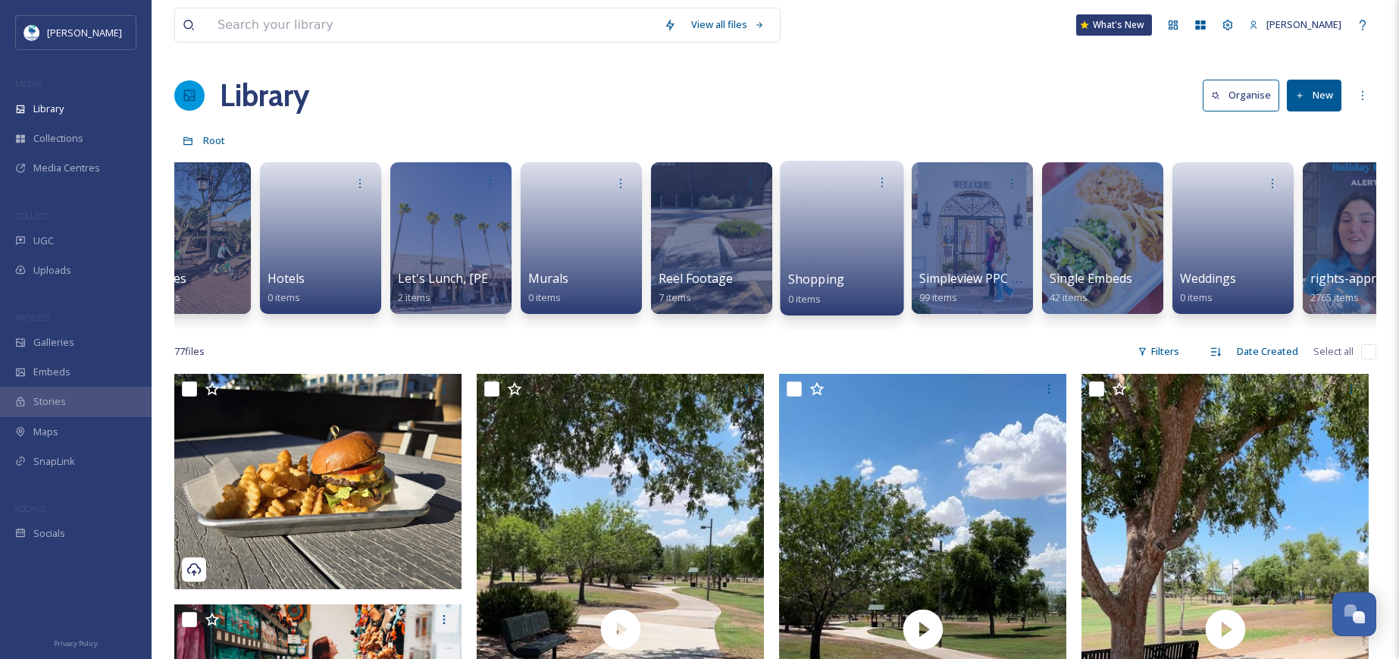
click at [858, 243] on link at bounding box center [842, 233] width 108 height 74
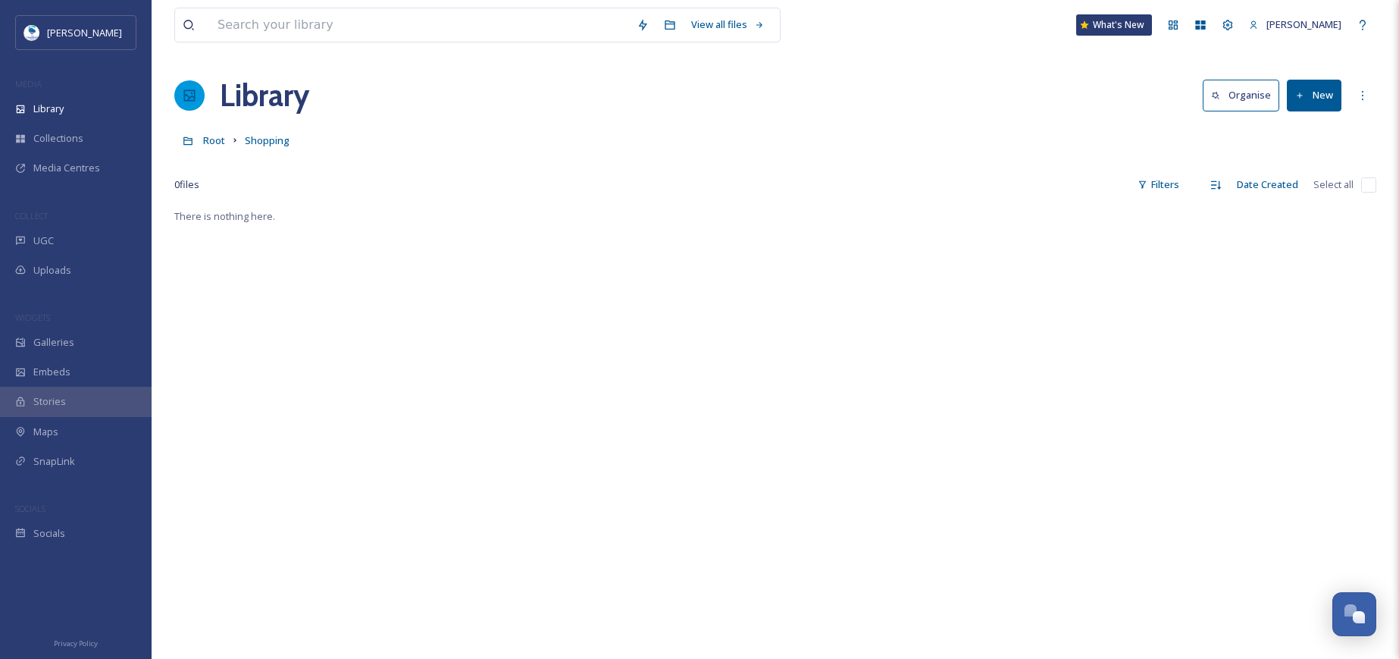
click at [1332, 90] on button "New" at bounding box center [1314, 95] width 55 height 31
click at [1309, 191] on span "Folder" at bounding box center [1296, 190] width 29 height 14
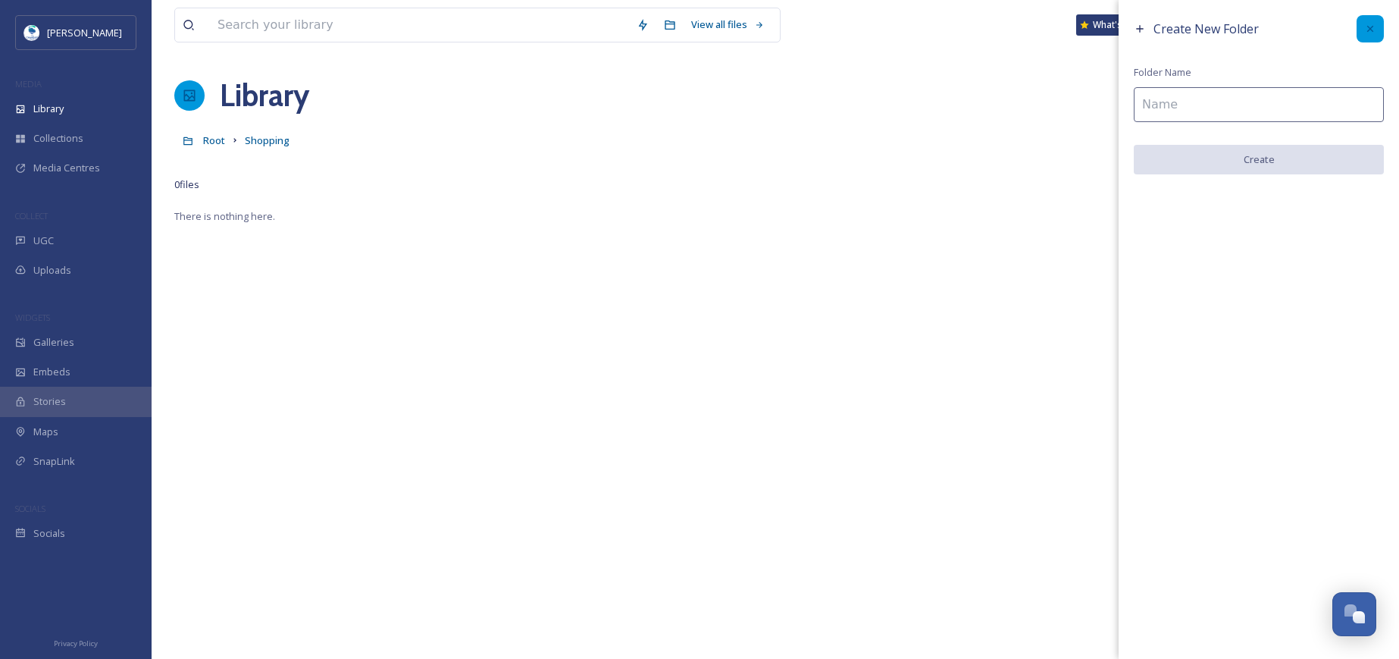
drag, startPoint x: 1352, startPoint y: 34, endPoint x: 1362, endPoint y: 33, distance: 9.9
click at [1354, 33] on div "Create New Folder" at bounding box center [1259, 28] width 250 height 27
click at [1367, 33] on icon at bounding box center [1370, 29] width 12 height 12
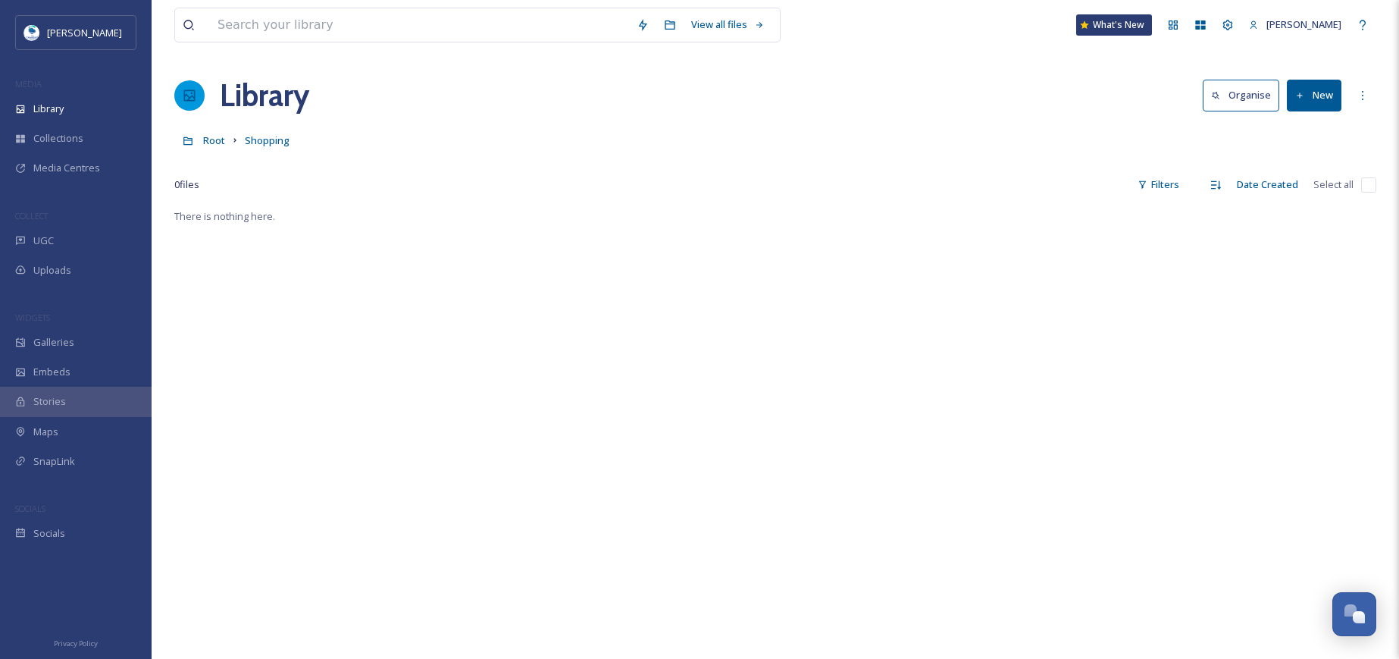
click at [1305, 96] on button "New" at bounding box center [1314, 95] width 55 height 31
click at [1366, 91] on icon at bounding box center [1363, 95] width 12 height 12
click at [934, 171] on div "0 file s Filters Date Created Select all" at bounding box center [775, 185] width 1202 height 30
click at [82, 109] on div "Library" at bounding box center [76, 109] width 152 height 30
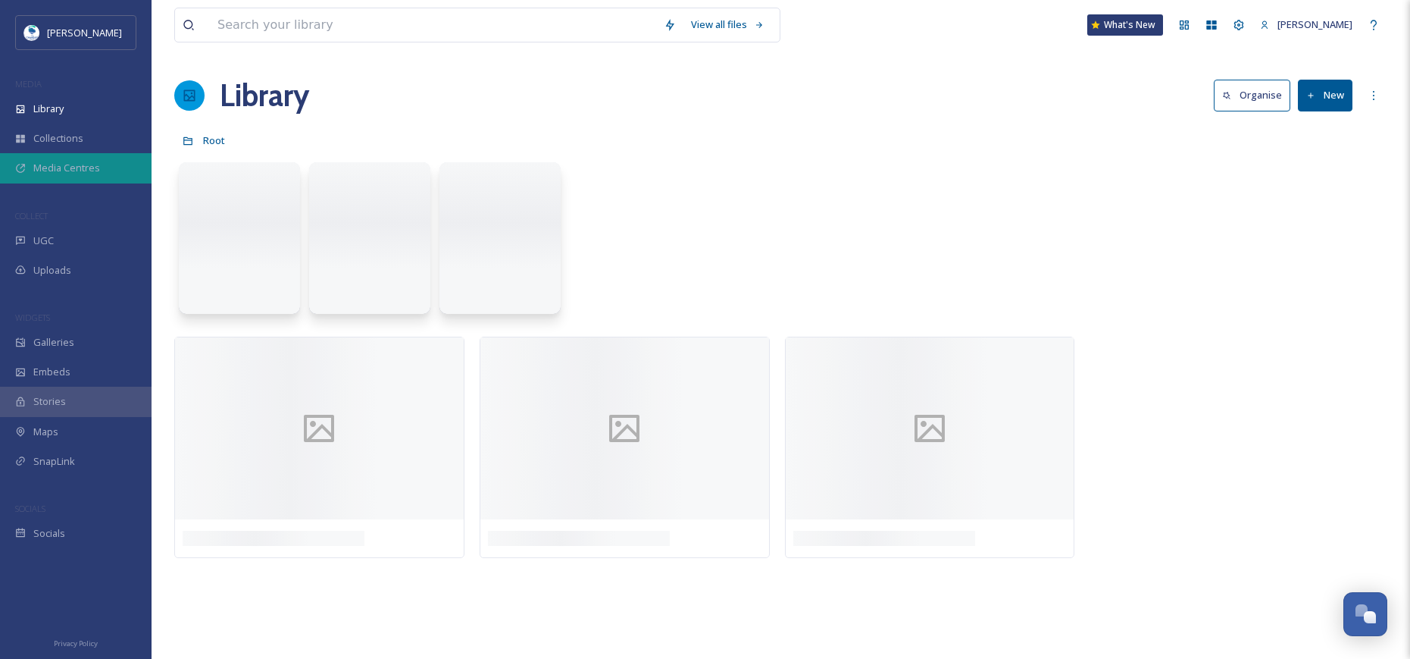
click at [85, 157] on div "Media Centres" at bounding box center [76, 168] width 152 height 30
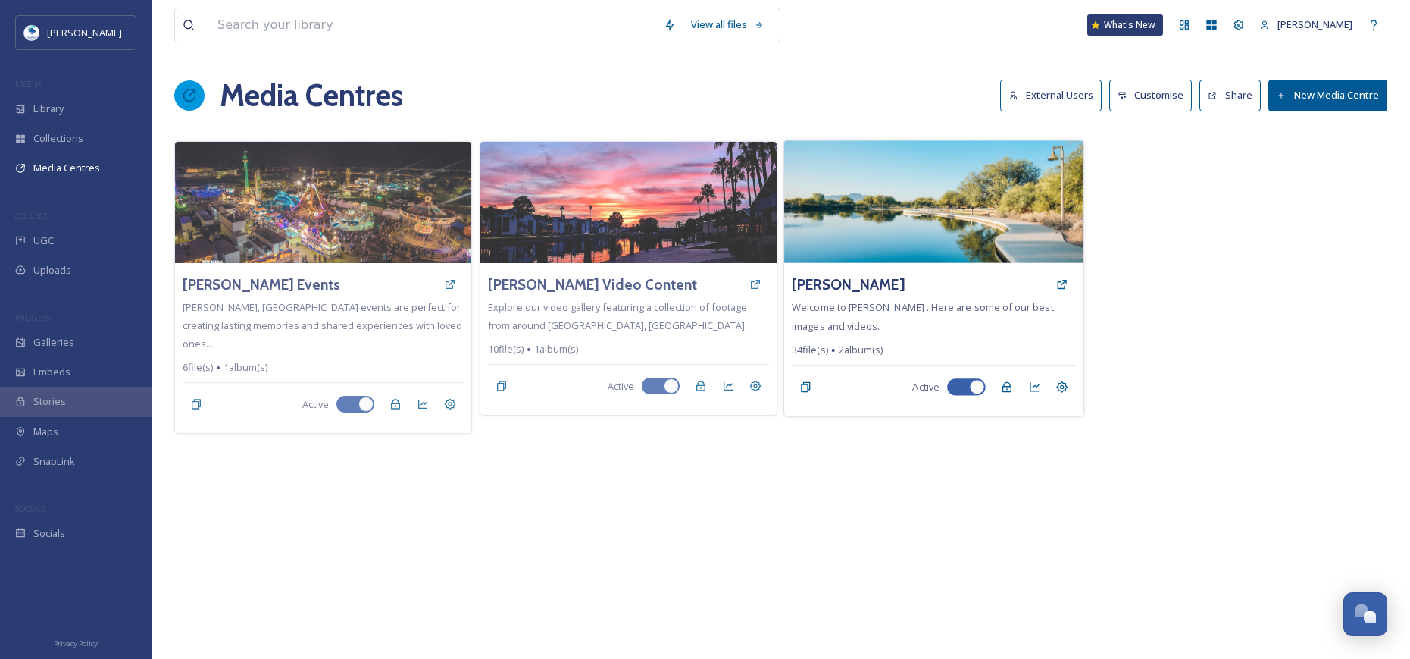
click at [923, 202] on img at bounding box center [933, 201] width 299 height 123
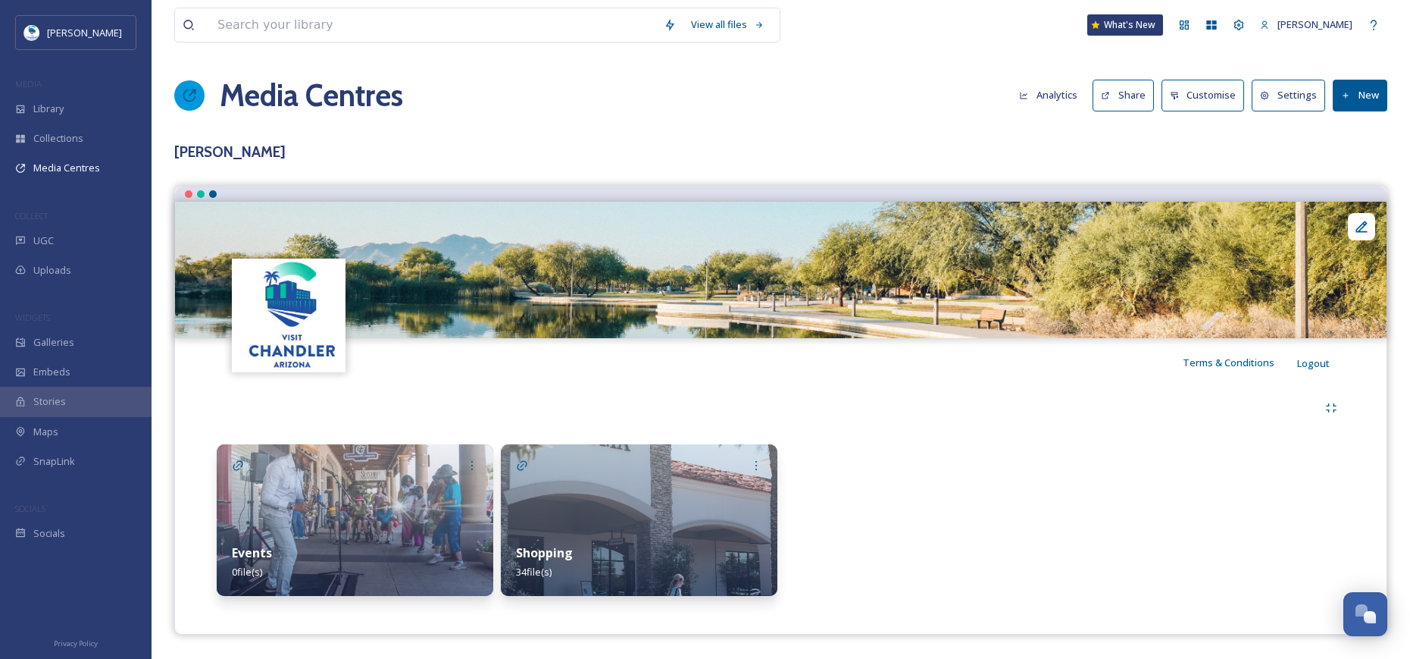
click at [347, 501] on img at bounding box center [355, 520] width 277 height 152
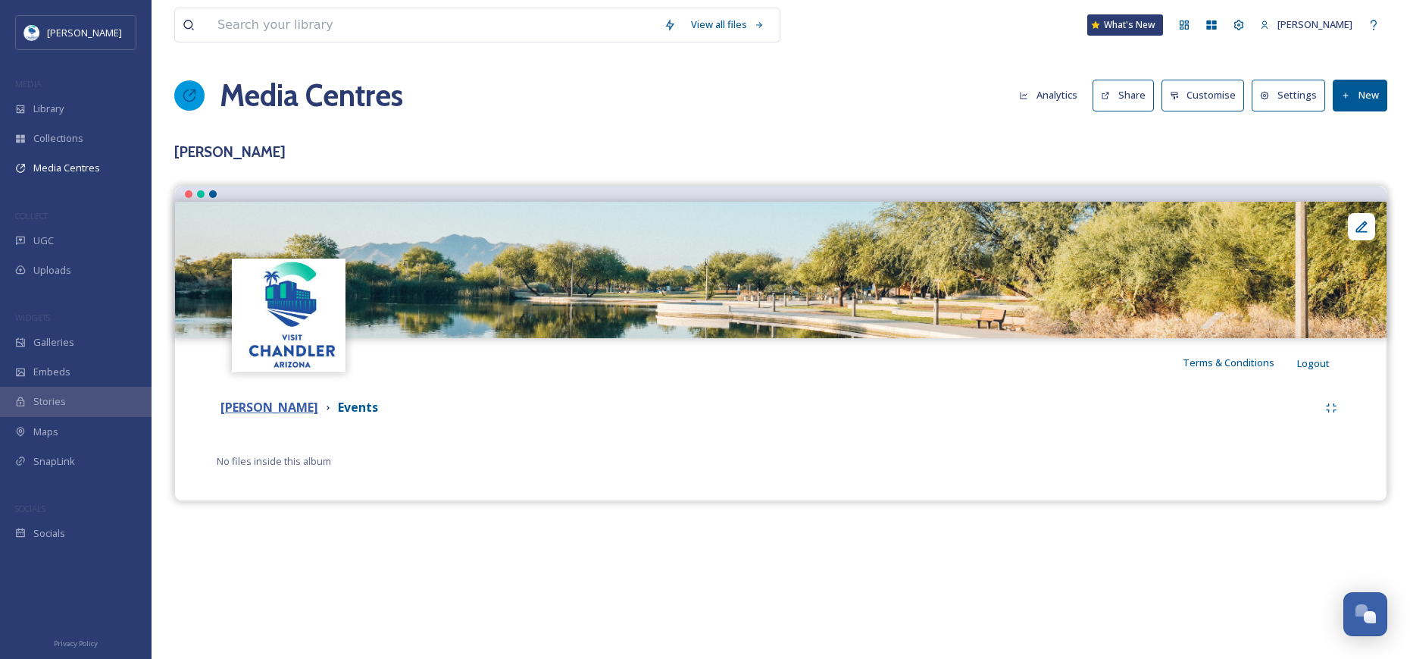
click at [268, 412] on strong "[PERSON_NAME]" at bounding box center [270, 407] width 98 height 17
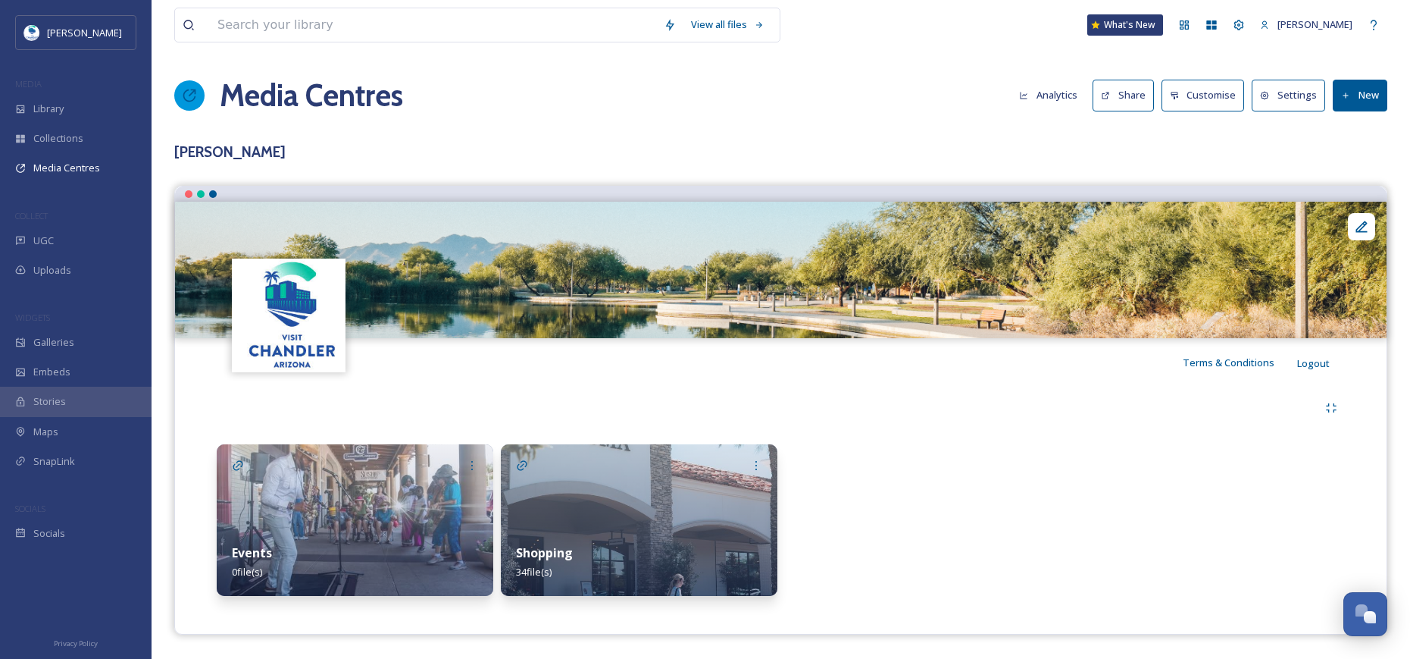
drag, startPoint x: 356, startPoint y: 557, endPoint x: 440, endPoint y: 572, distance: 84.7
click at [438, 572] on div "Events 0 file(s)" at bounding box center [355, 561] width 277 height 67
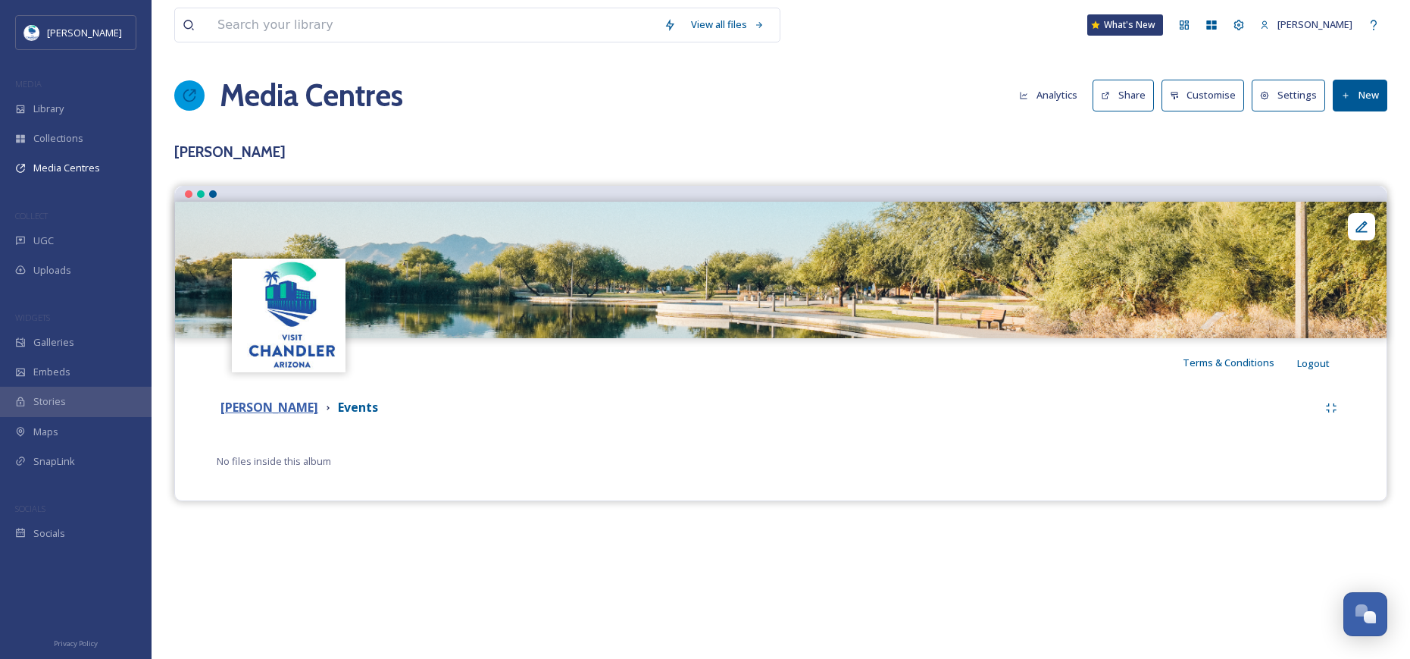
click at [260, 408] on strong "[PERSON_NAME]" at bounding box center [270, 407] width 98 height 17
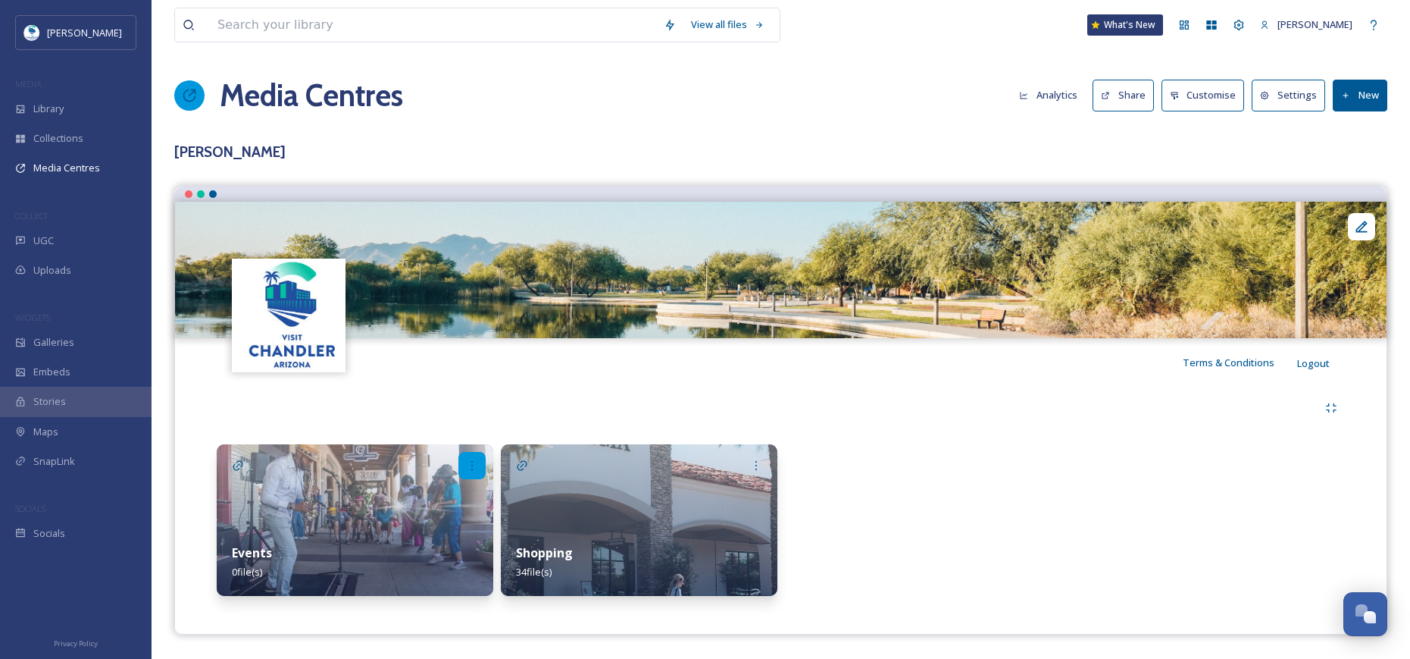
click at [472, 459] on icon at bounding box center [472, 465] width 12 height 12
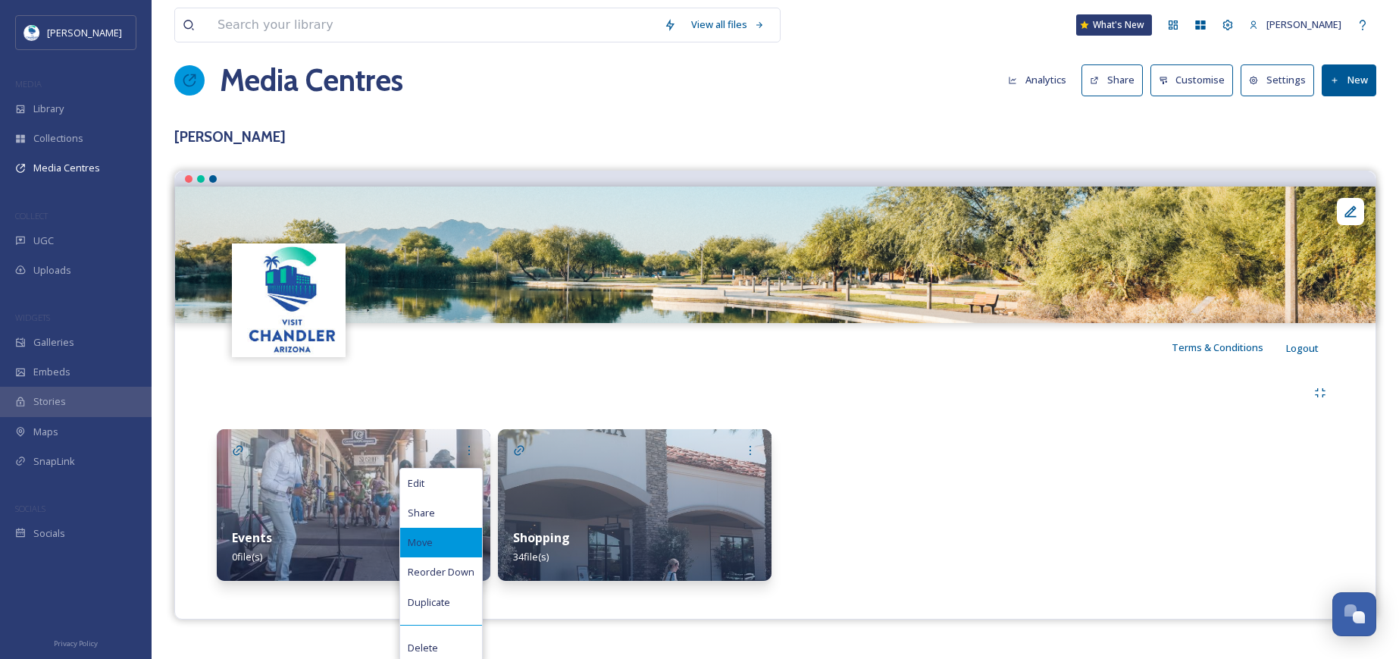
scroll to position [20, 0]
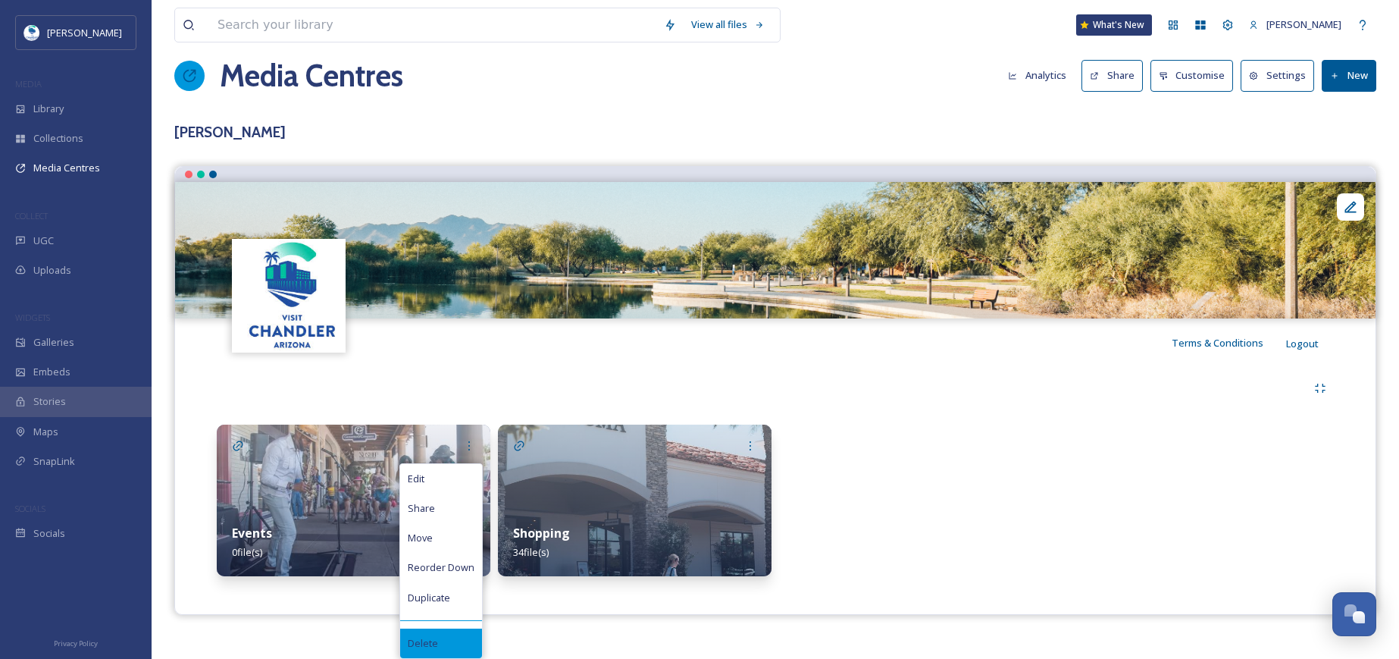
click at [446, 635] on div "Delete" at bounding box center [441, 643] width 82 height 30
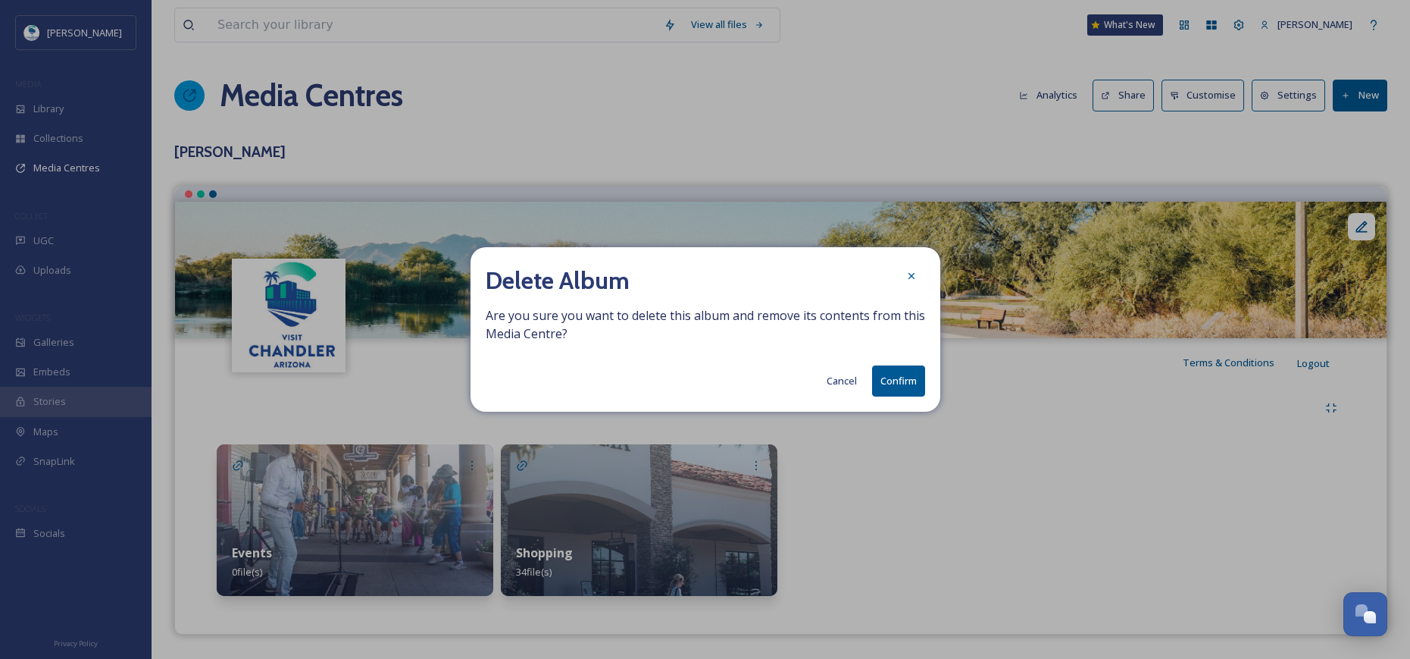
click at [894, 372] on button "Confirm" at bounding box center [898, 380] width 53 height 31
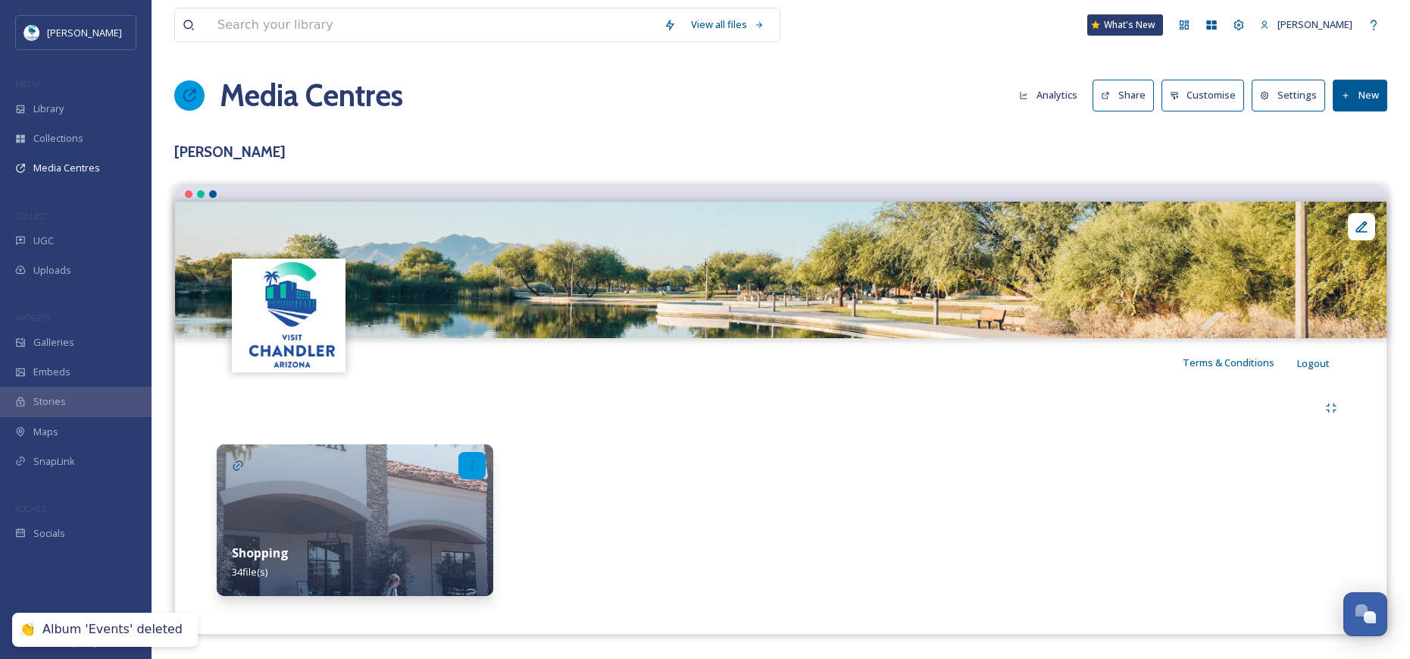
click at [472, 460] on icon at bounding box center [472, 465] width 12 height 12
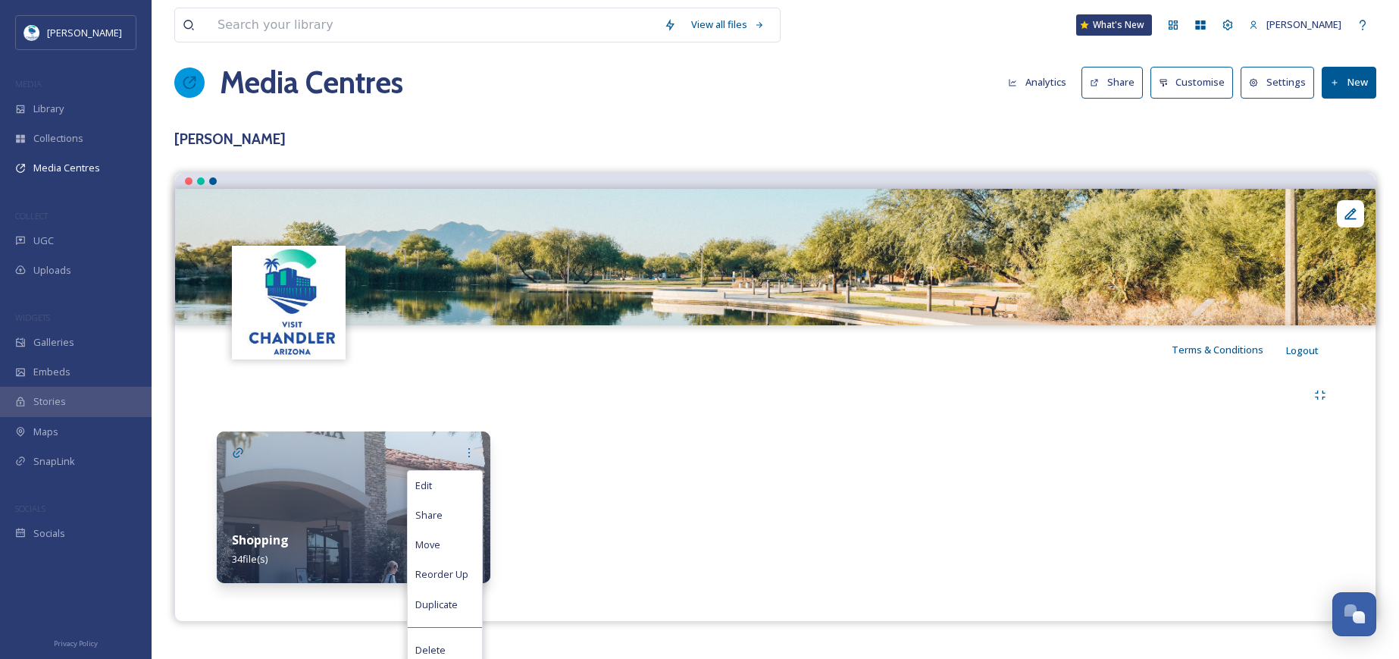
scroll to position [20, 0]
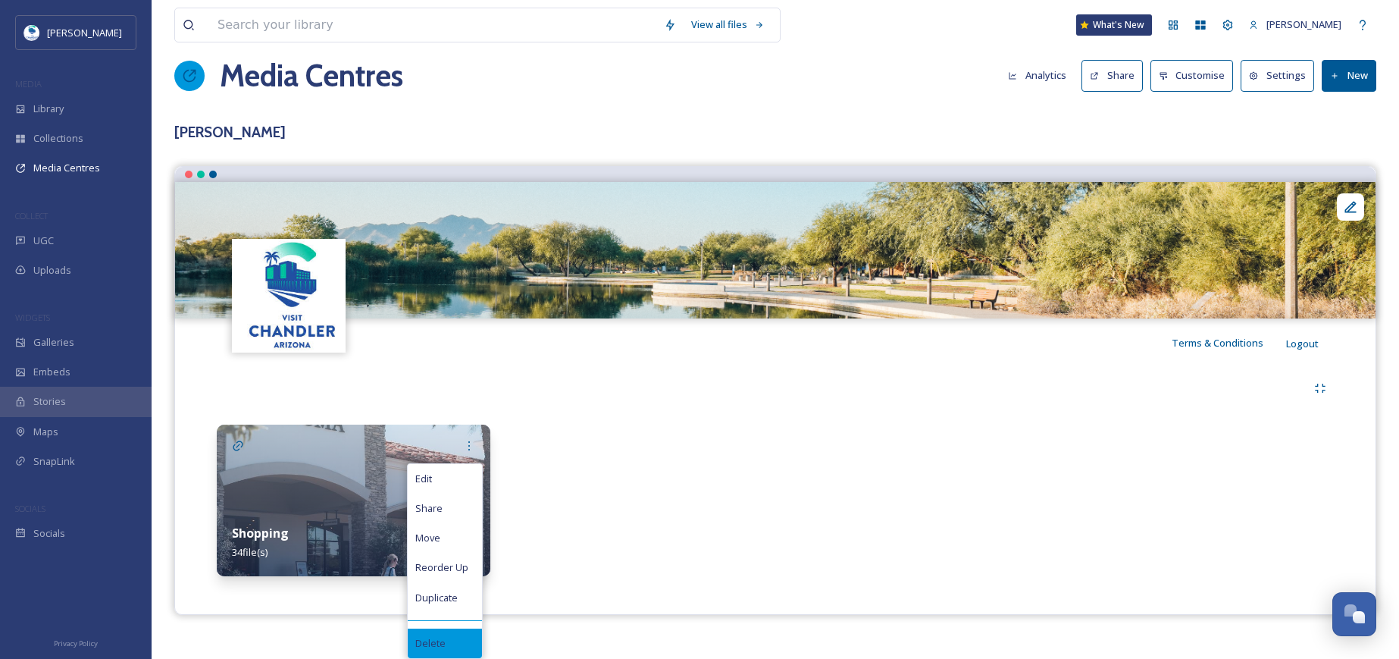
click at [453, 646] on div "Delete" at bounding box center [445, 643] width 74 height 30
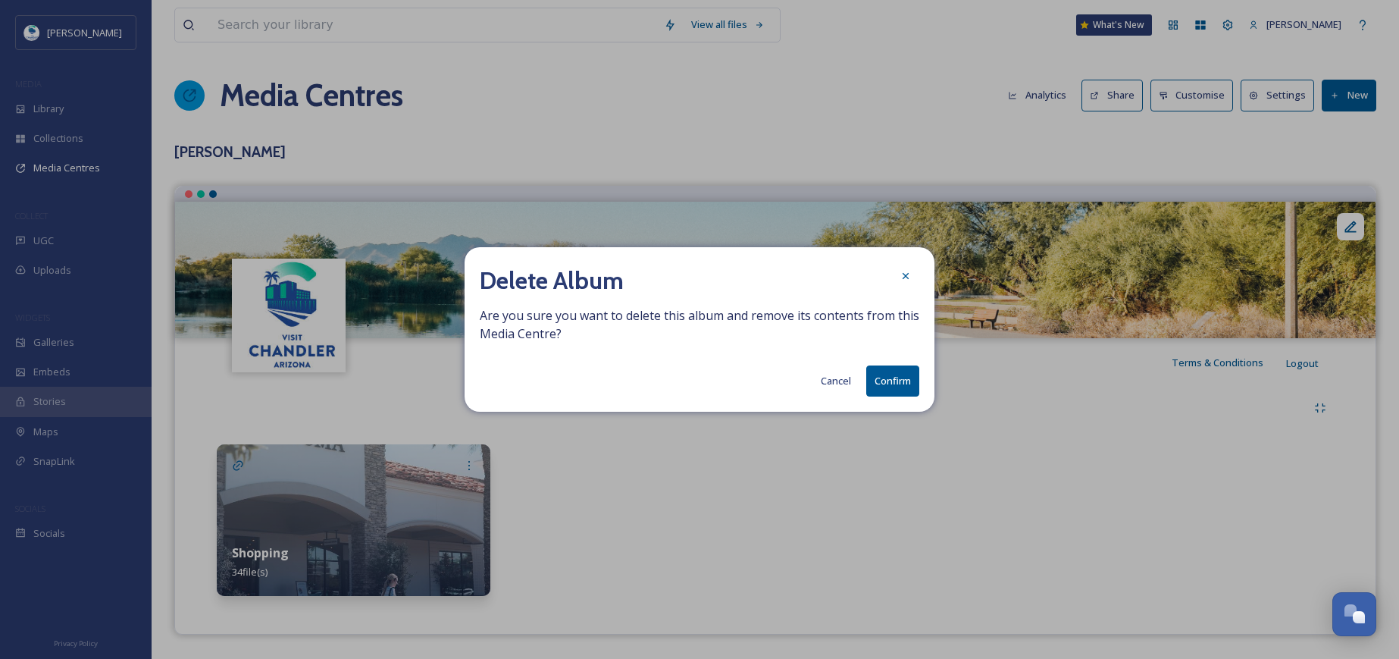
scroll to position [0, 0]
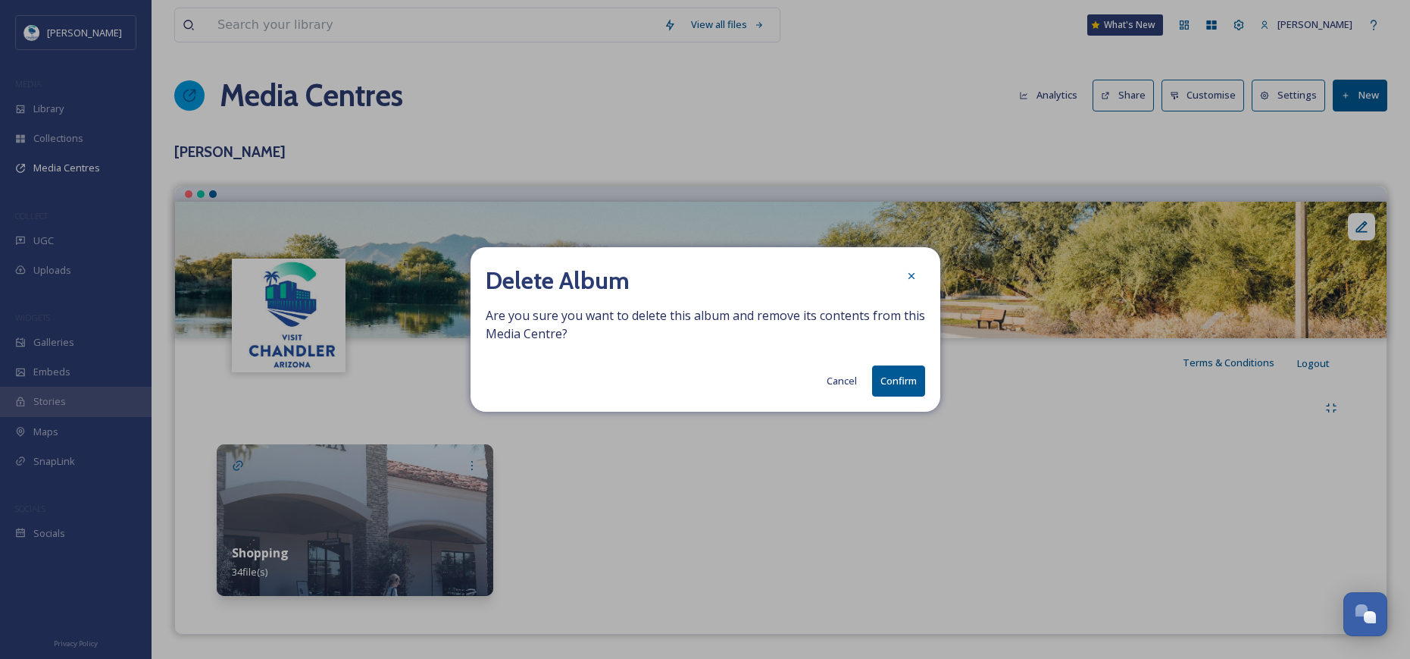
click at [907, 381] on button "Confirm" at bounding box center [898, 380] width 53 height 31
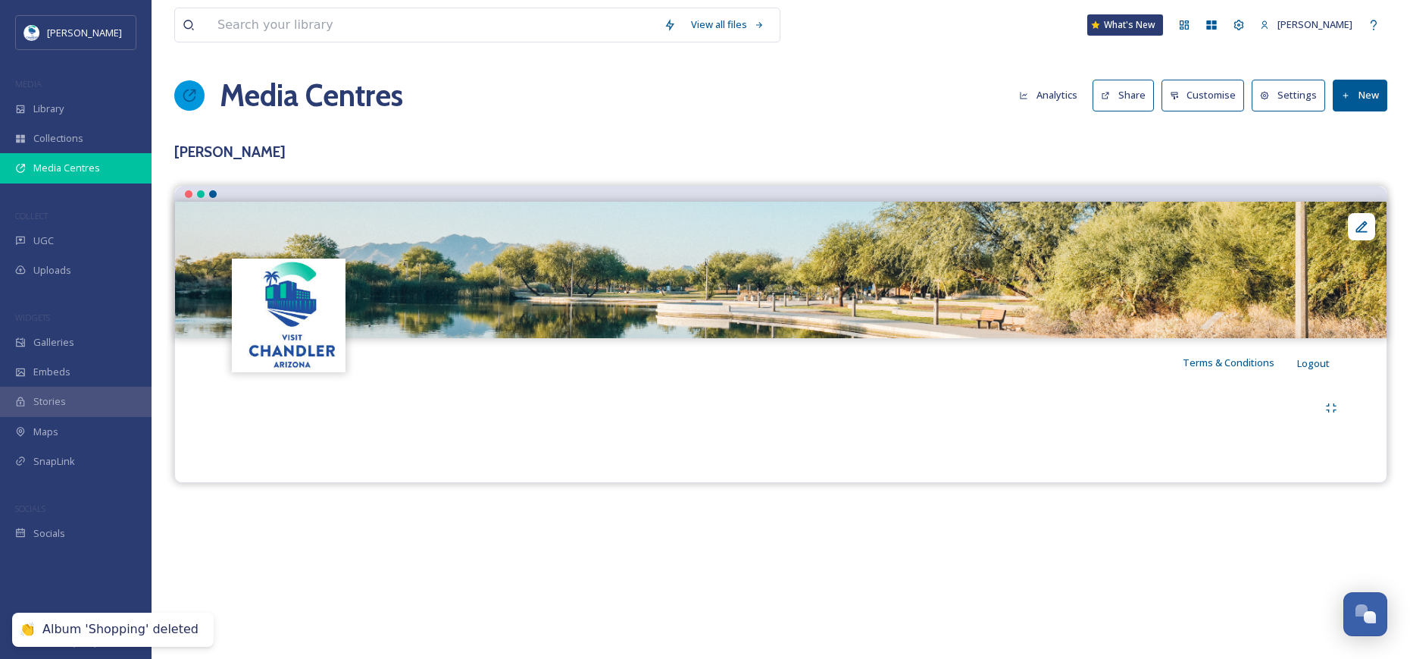
click at [119, 169] on div "Media Centres" at bounding box center [76, 168] width 152 height 30
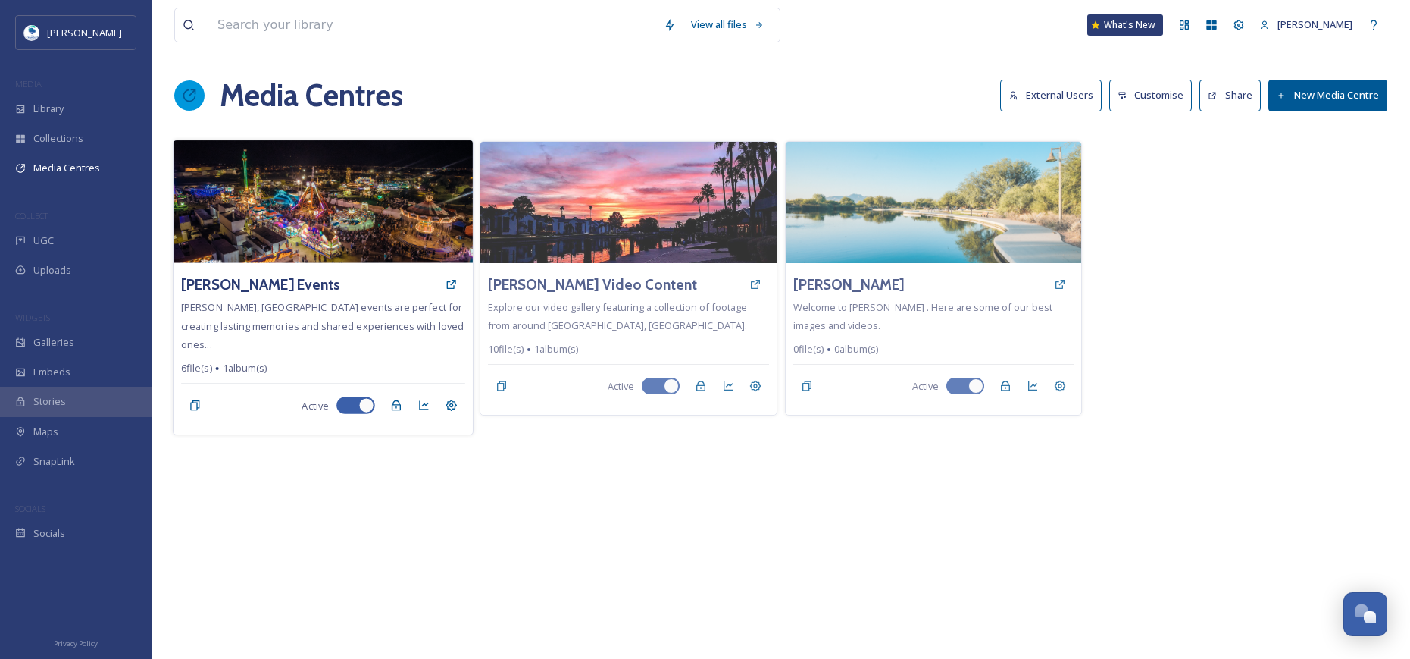
click at [311, 211] on img at bounding box center [323, 201] width 299 height 123
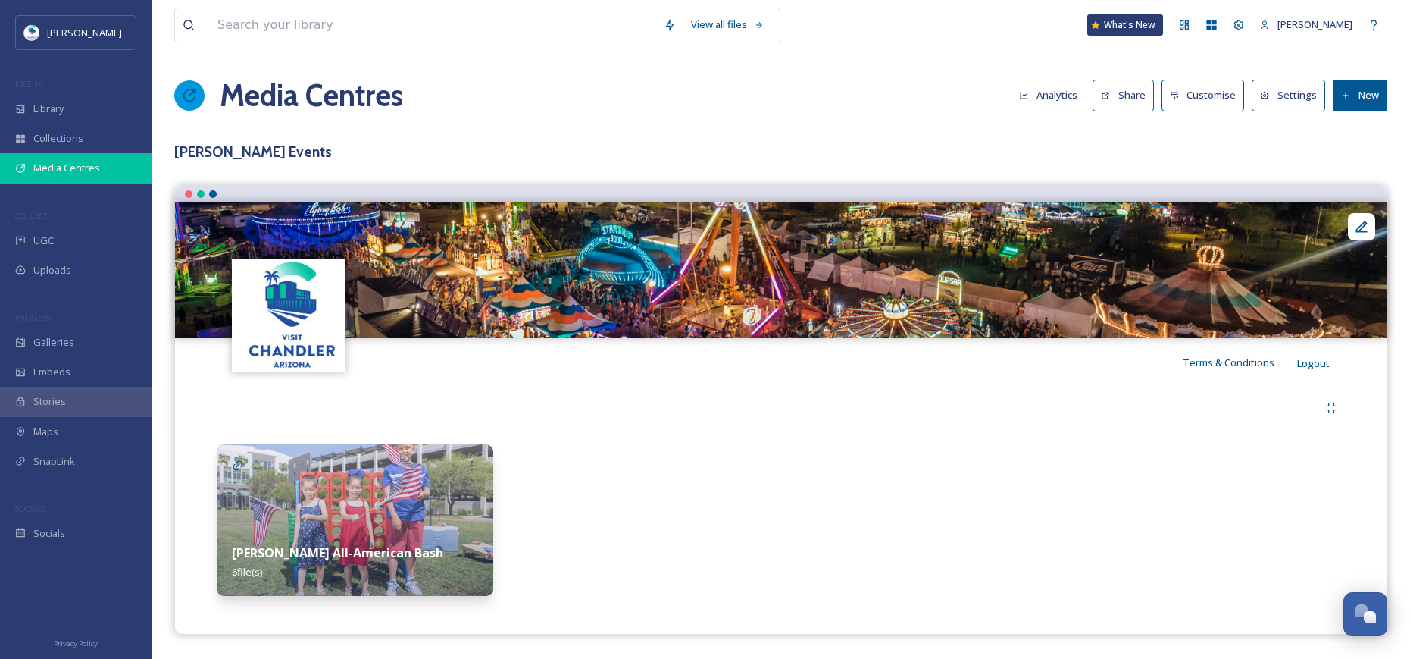
click at [86, 169] on span "Media Centres" at bounding box center [66, 168] width 67 height 14
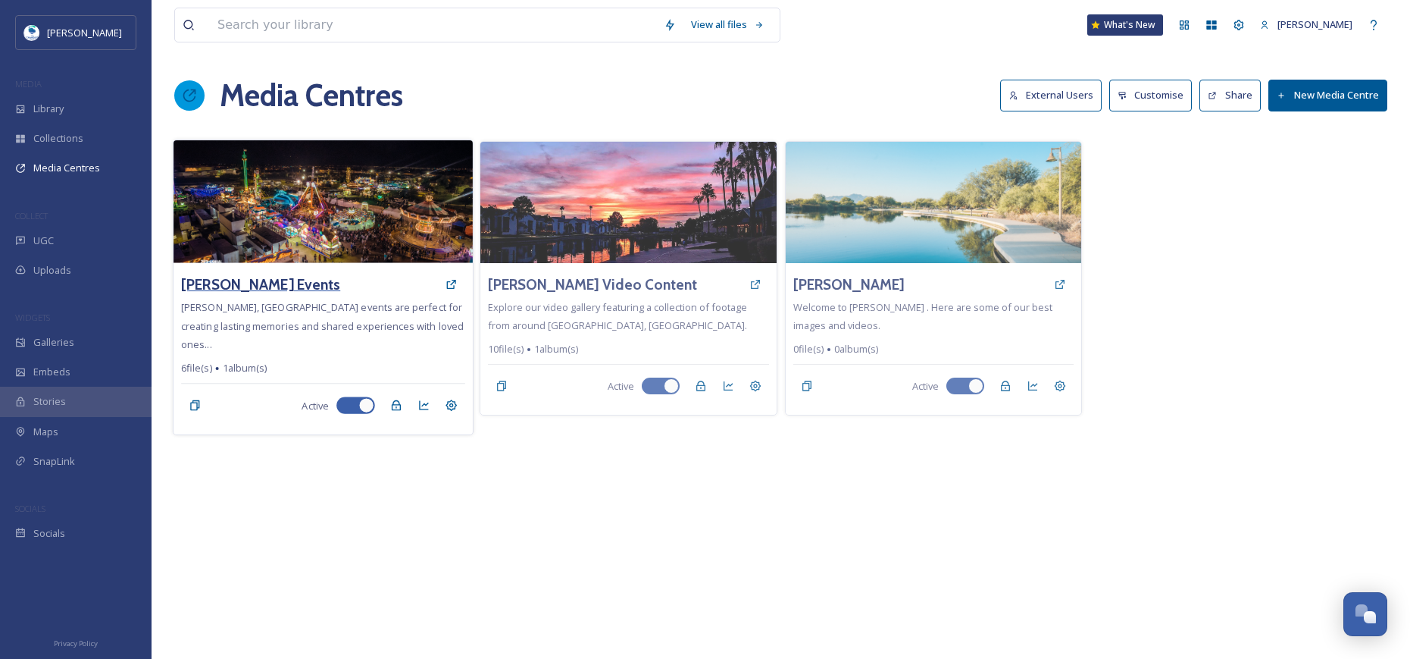
click at [274, 284] on h3 "[PERSON_NAME] Events" at bounding box center [260, 284] width 159 height 22
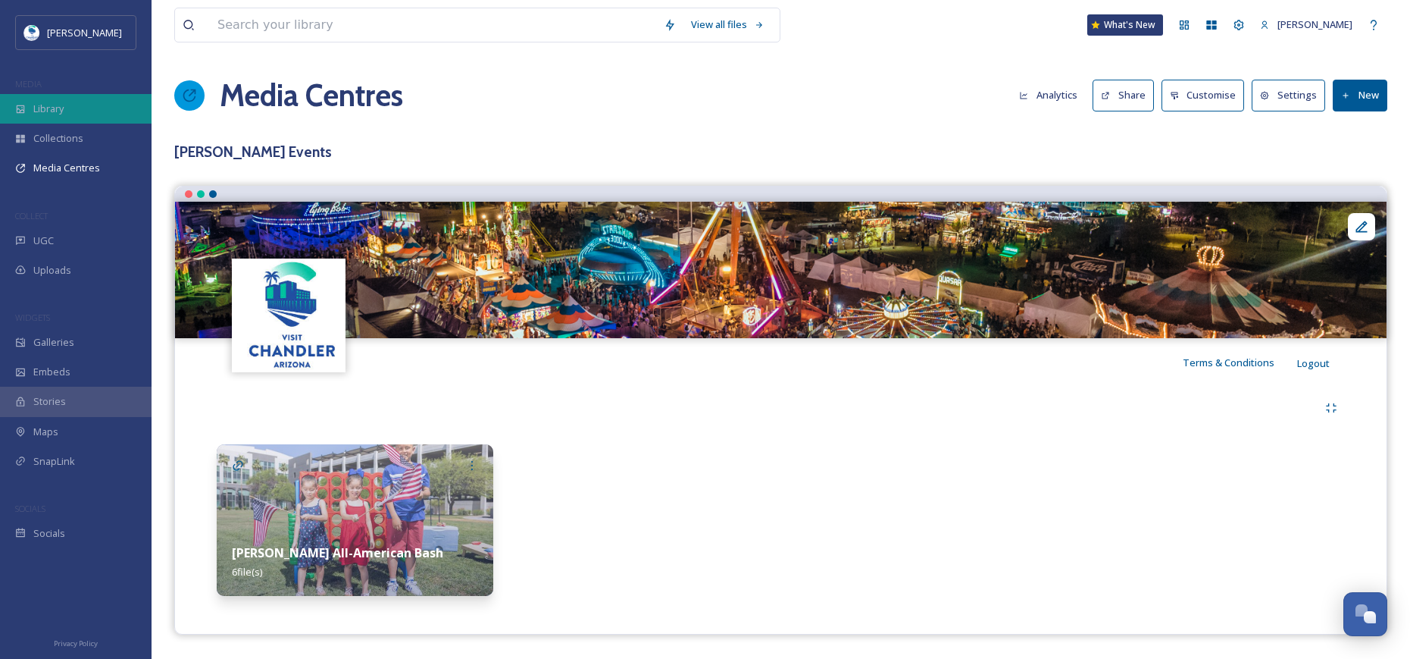
click at [68, 112] on div "Library" at bounding box center [76, 109] width 152 height 30
